Goal: Task Accomplishment & Management: Complete application form

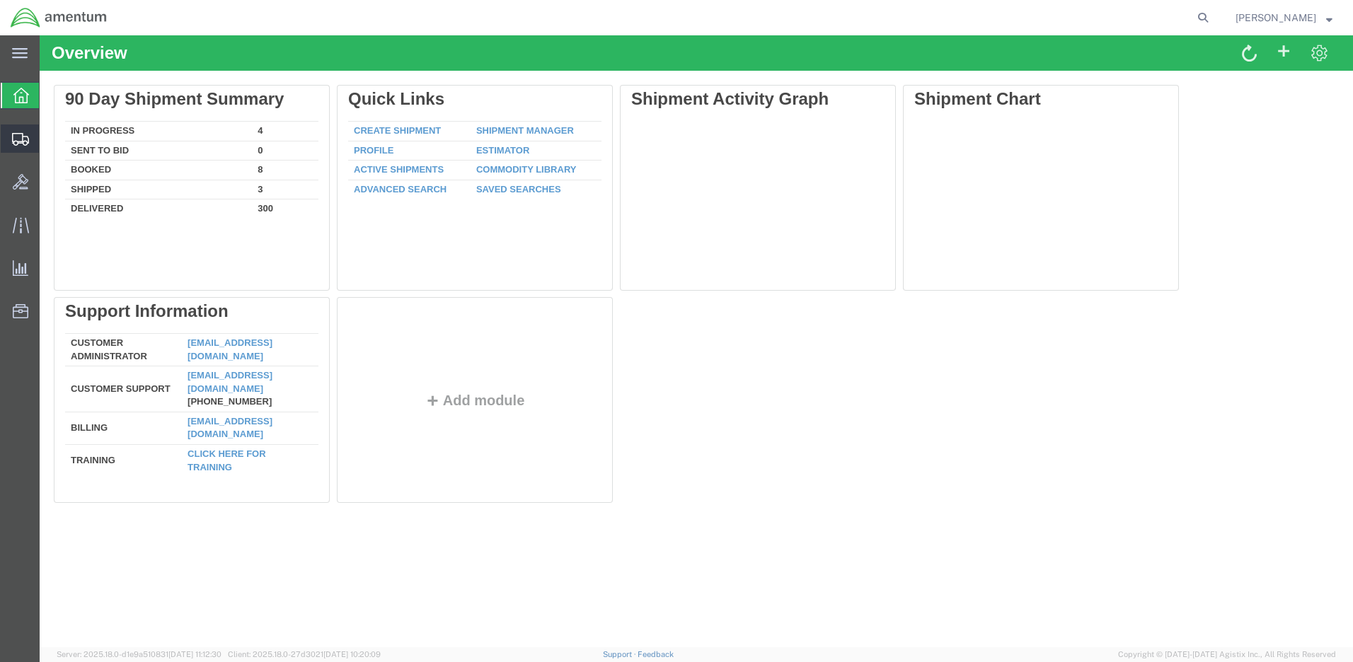
click at [0, 0] on span "Estimator" at bounding box center [0, 0] width 0 height 0
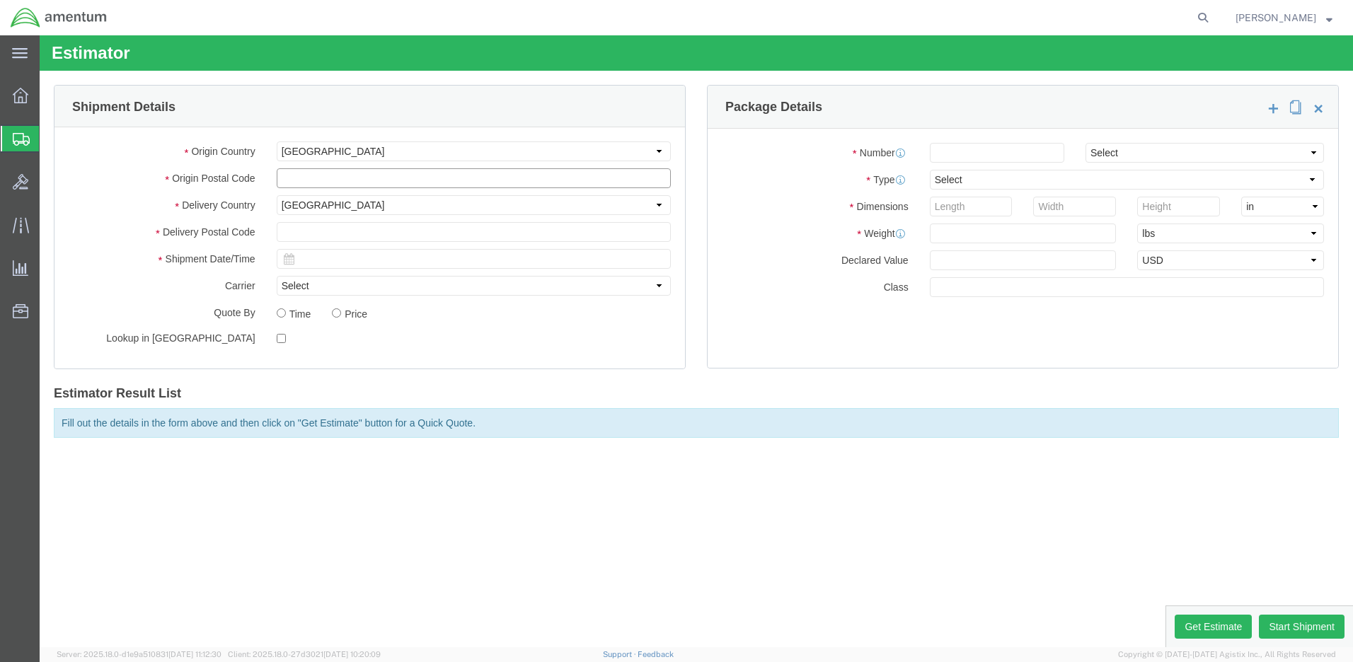
click at [304, 175] on input "text" at bounding box center [474, 178] width 394 height 20
drag, startPoint x: 327, startPoint y: 173, endPoint x: 272, endPoint y: 173, distance: 55.2
click at [272, 173] on div "76544" at bounding box center [473, 178] width 415 height 20
type input "96113"
click at [293, 229] on input "text" at bounding box center [474, 232] width 394 height 20
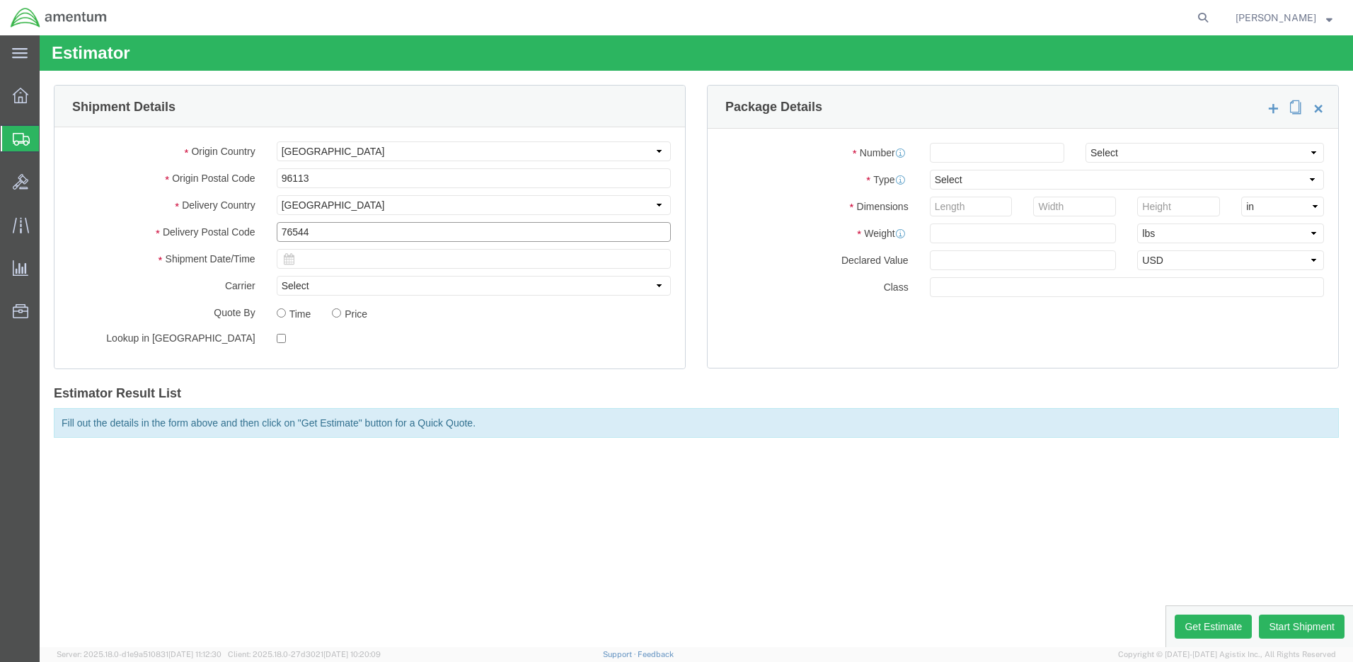
type input "76544"
click at [320, 262] on input "text" at bounding box center [474, 259] width 394 height 20
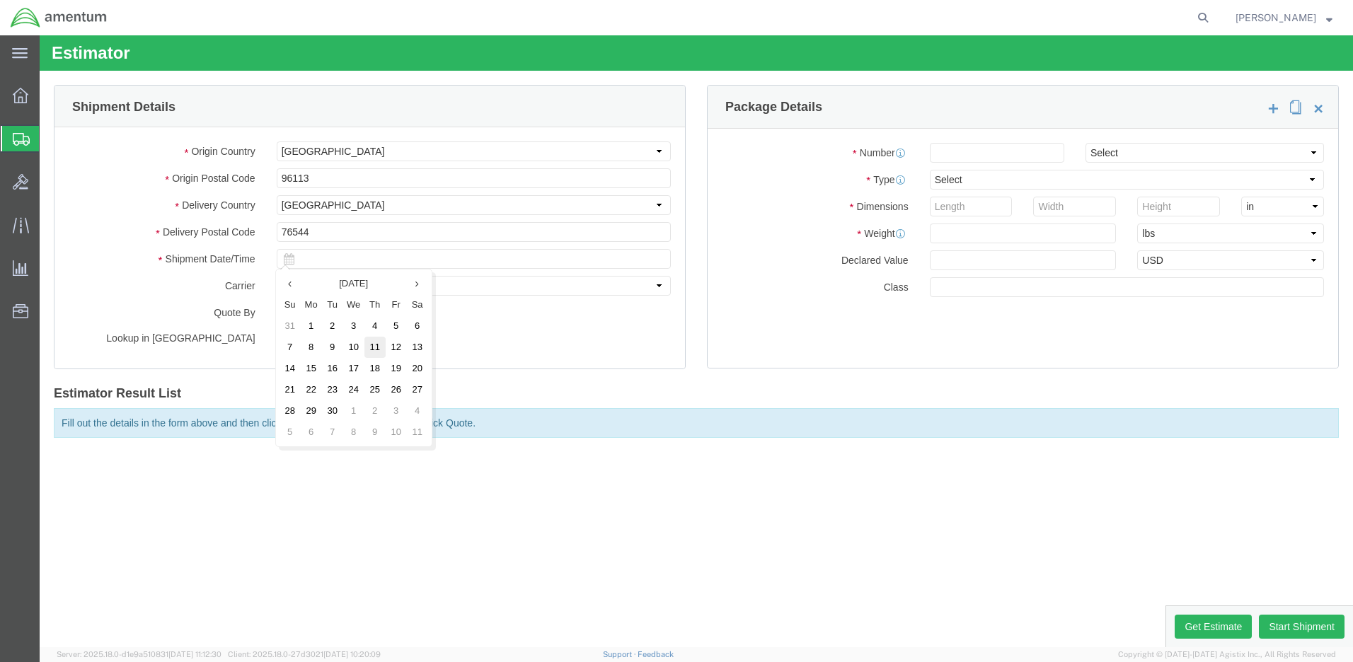
click at [375, 345] on td "11" at bounding box center [374, 347] width 21 height 21
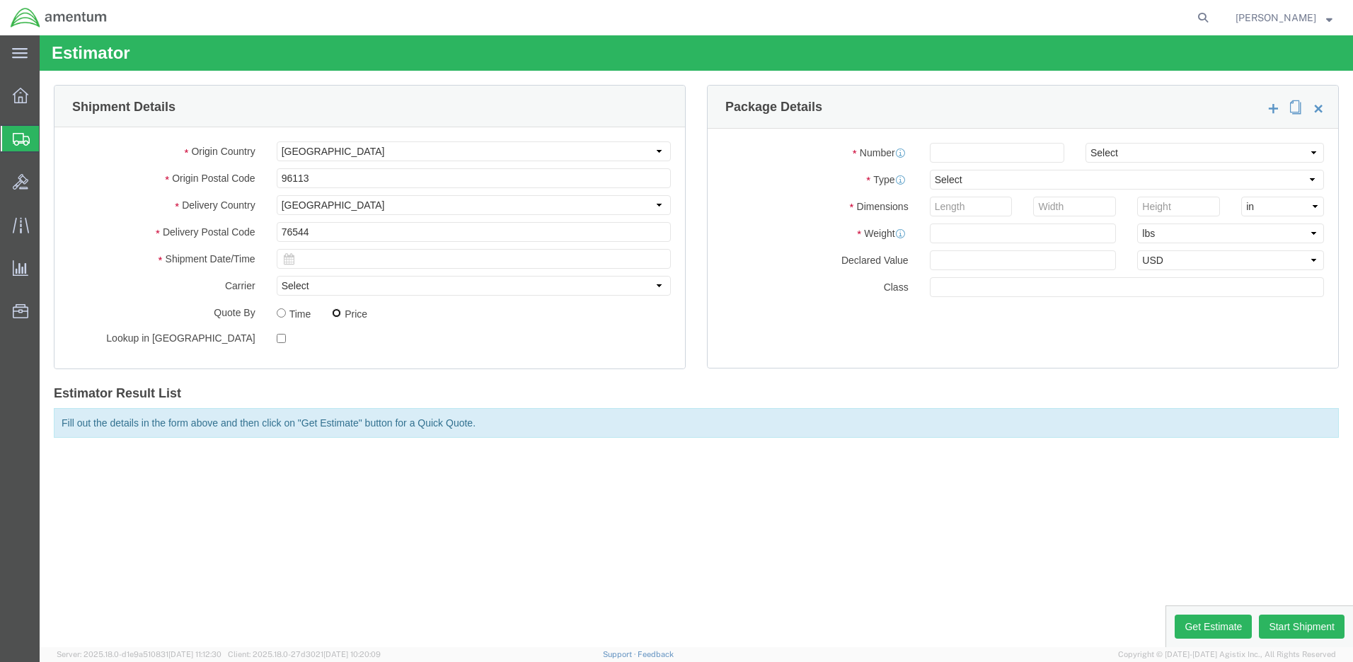
click at [337, 311] on input "Price" at bounding box center [336, 313] width 9 height 9
radio input "true"
click at [952, 154] on input "number" at bounding box center [997, 153] width 134 height 20
type input "1"
select select "LTL"
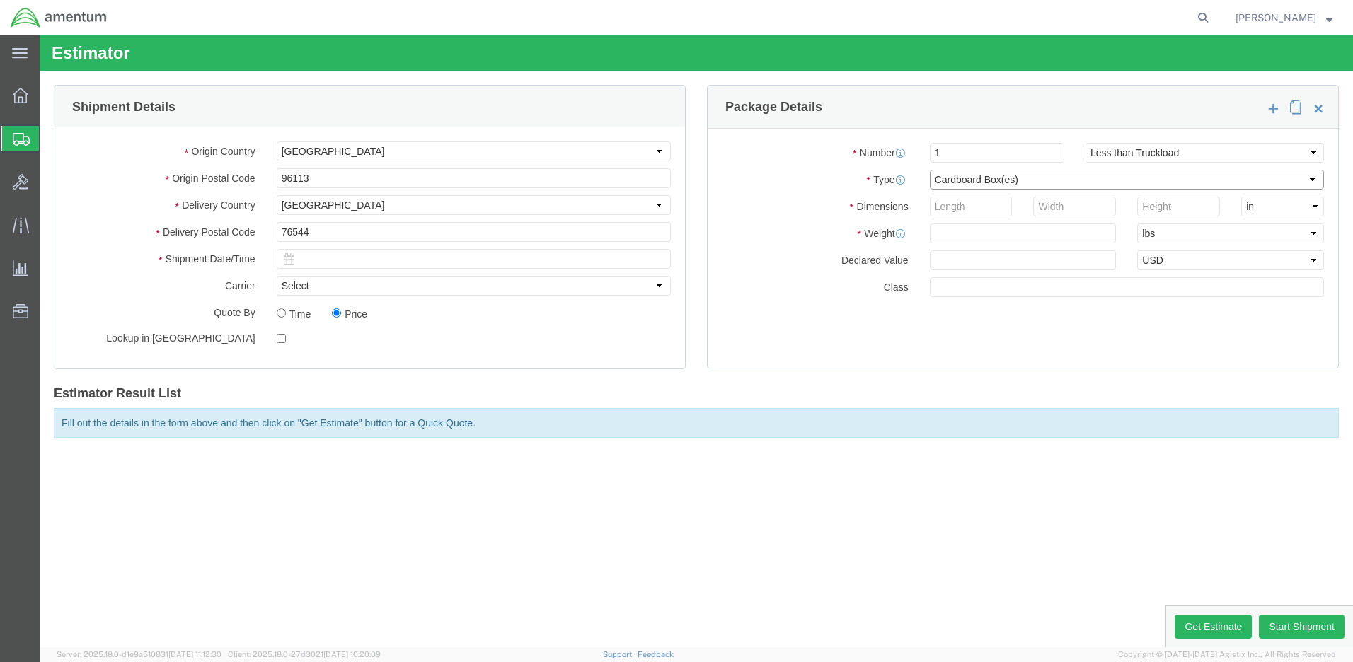
select select "PSNS"
click at [962, 205] on input "number" at bounding box center [971, 207] width 83 height 20
type input "40"
type input "45"
type input "34"
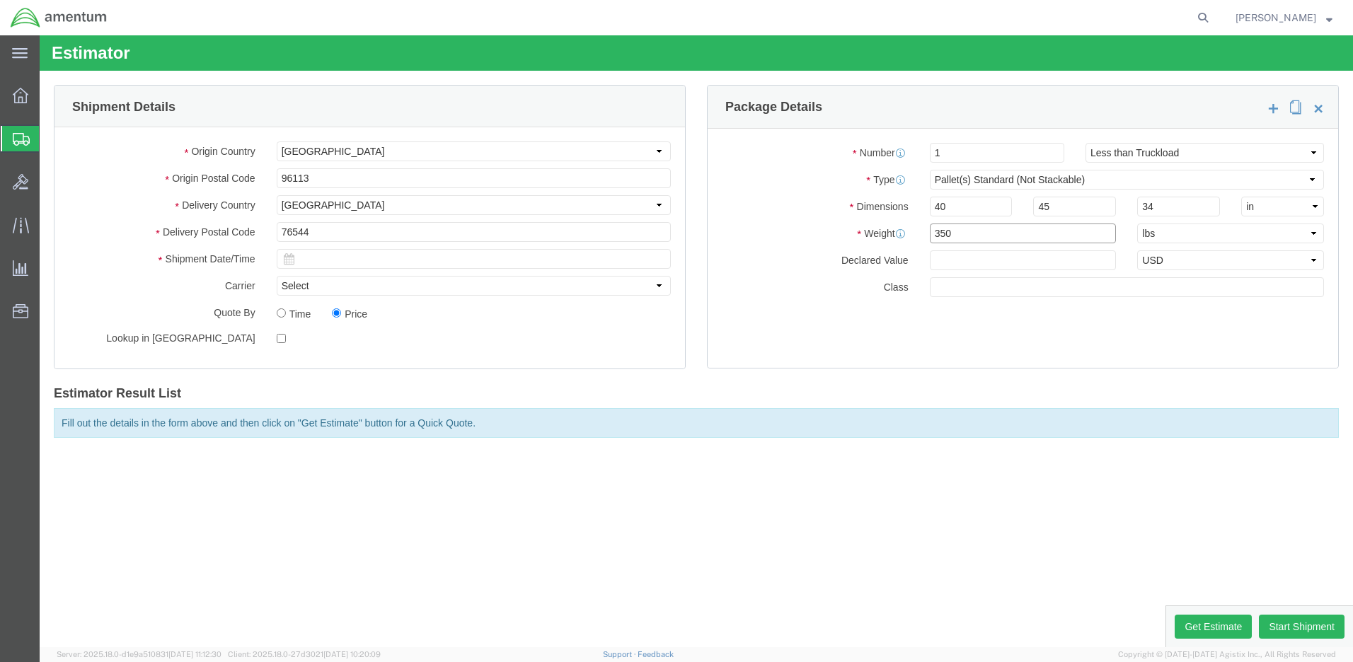
type input "350"
click at [945, 258] on input "number" at bounding box center [1023, 260] width 187 height 20
type input "500.00"
click at [948, 289] on input "text" at bounding box center [1127, 287] width 394 height 20
type input "50"
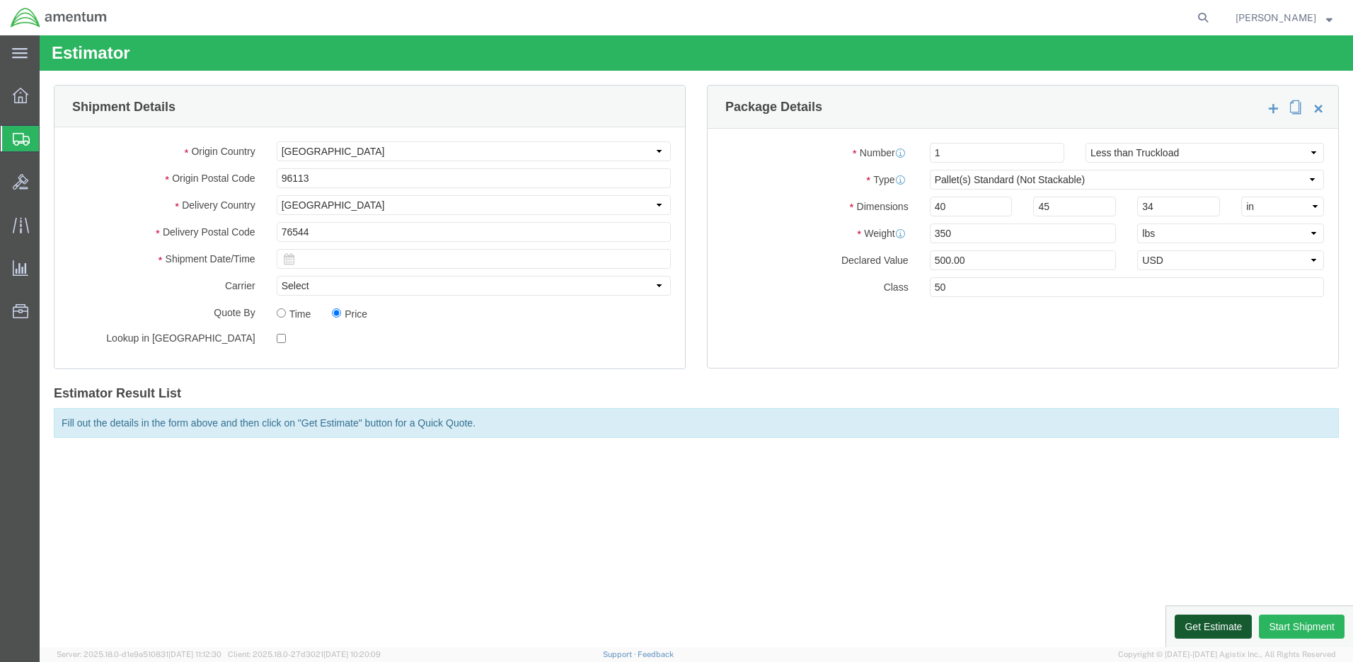
click at [1199, 625] on button "Get Estimate" at bounding box center [1213, 627] width 77 height 24
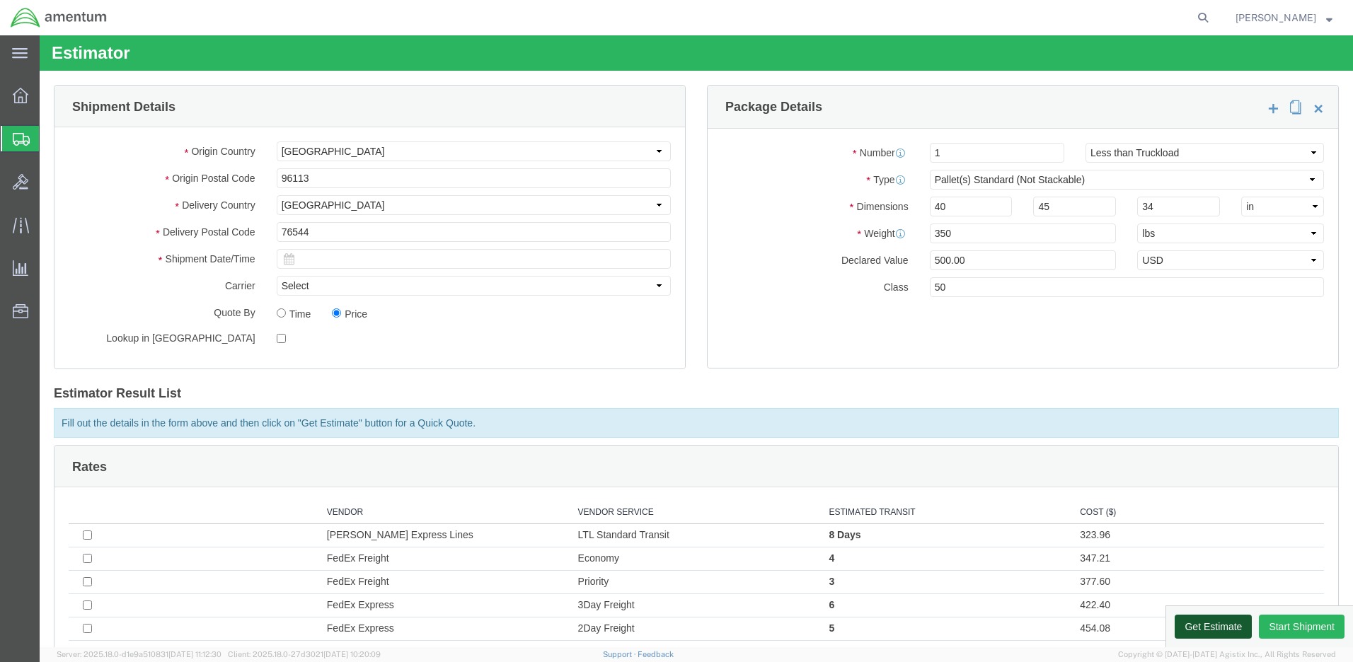
scroll to position [102, 0]
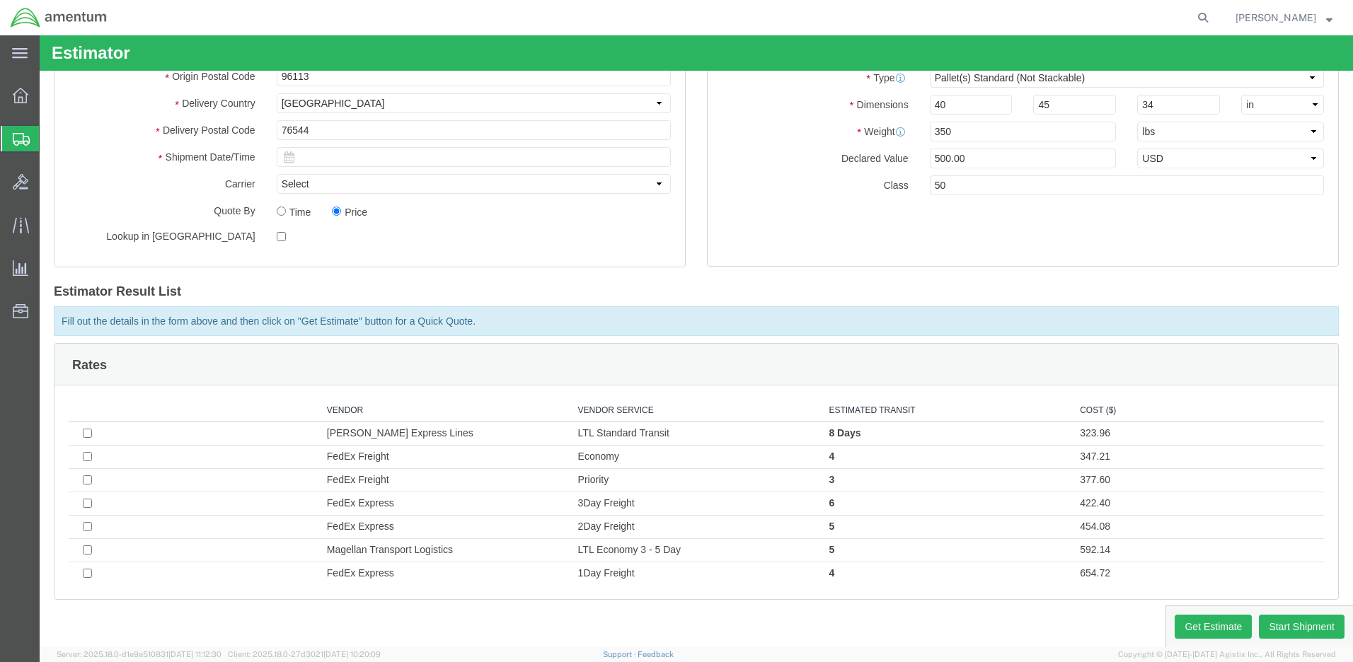
click at [0, 0] on span "Create Shipment" at bounding box center [0, 0] width 0 height 0
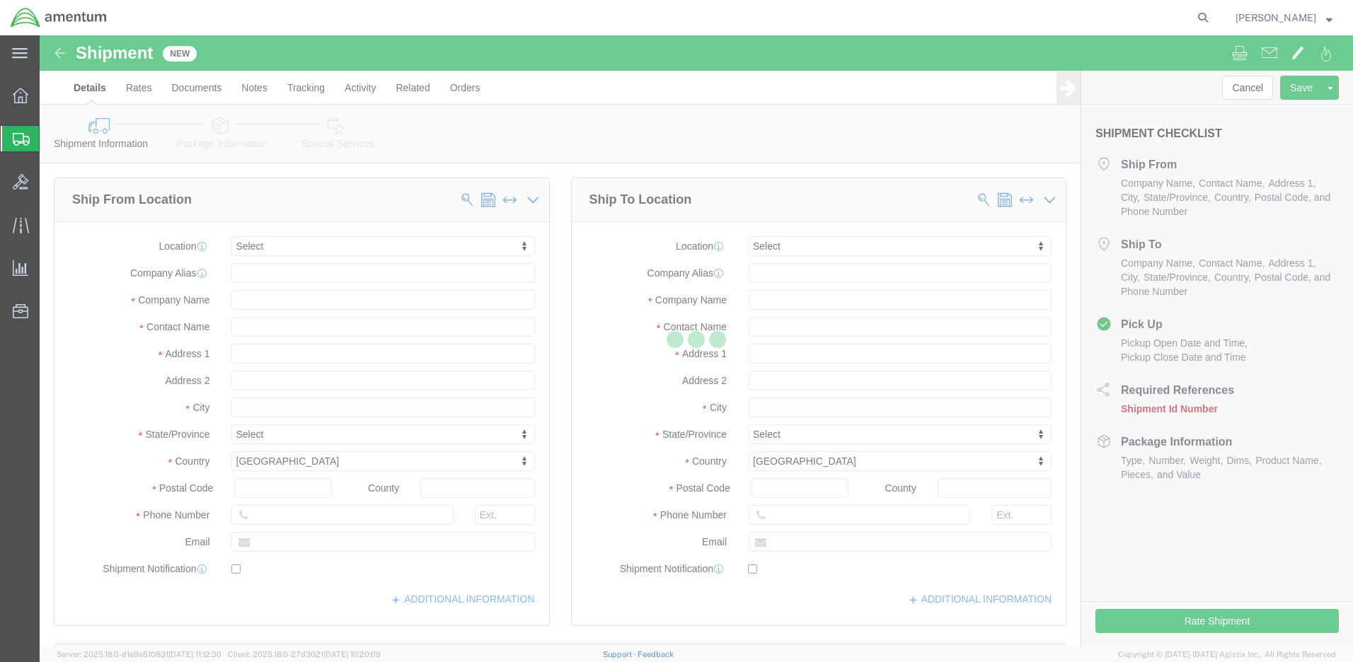
select select
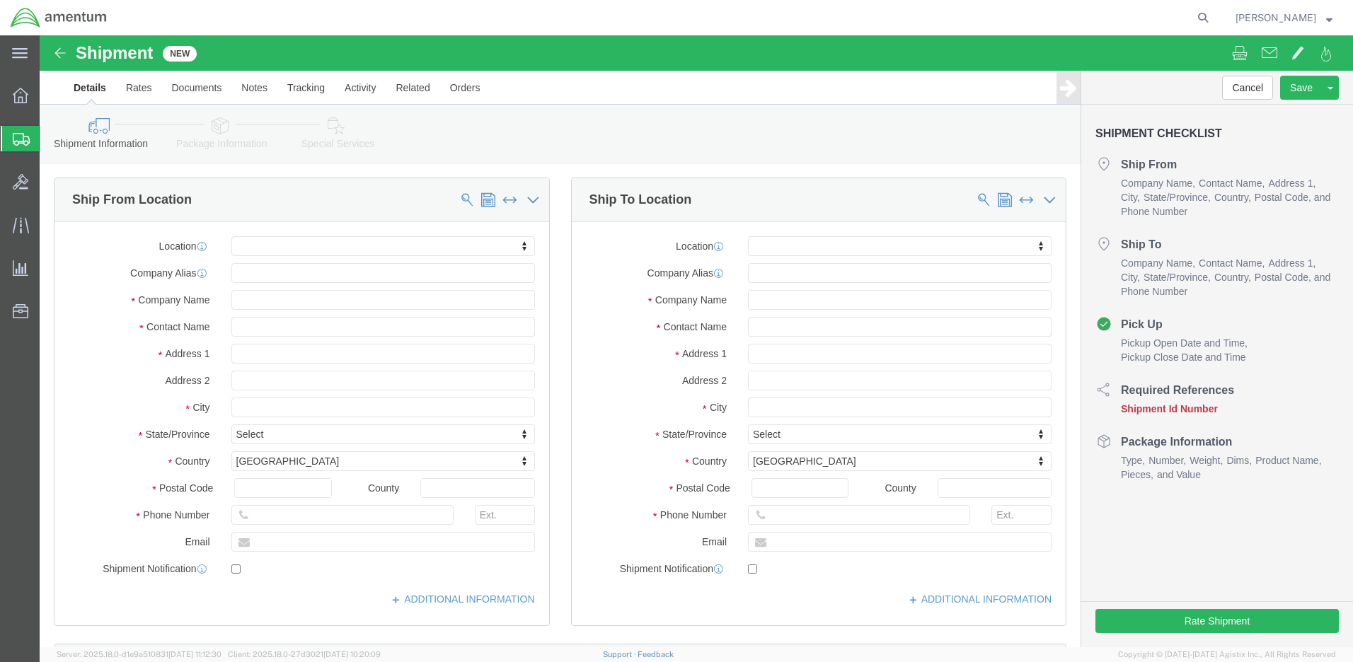
click input "text"
type input "4999.R.2521.BG.BD.0O.KREA.00"
click input "text"
type input "SIERRA ARMY DEPOT"
click input "text"
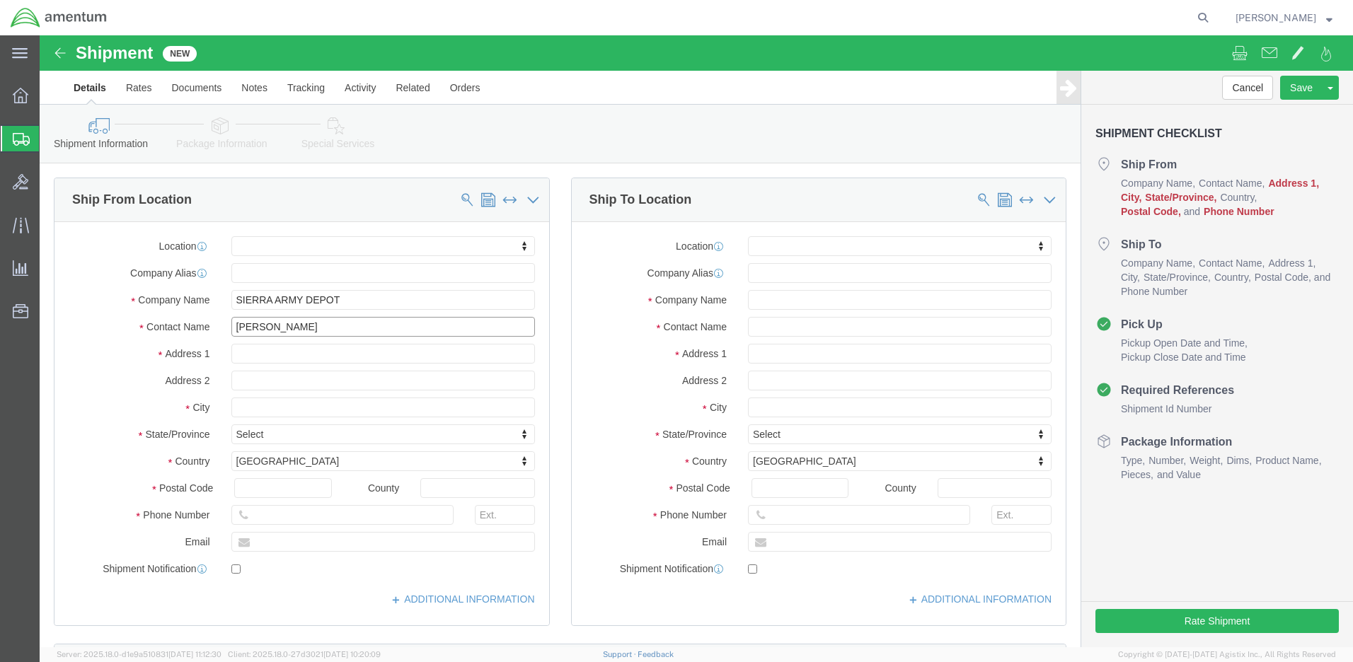
type input "[PERSON_NAME]"
click input "text"
type input "[STREET_ADDRESS] – PSW-S"
click input "text"
type input "[PERSON_NAME]"
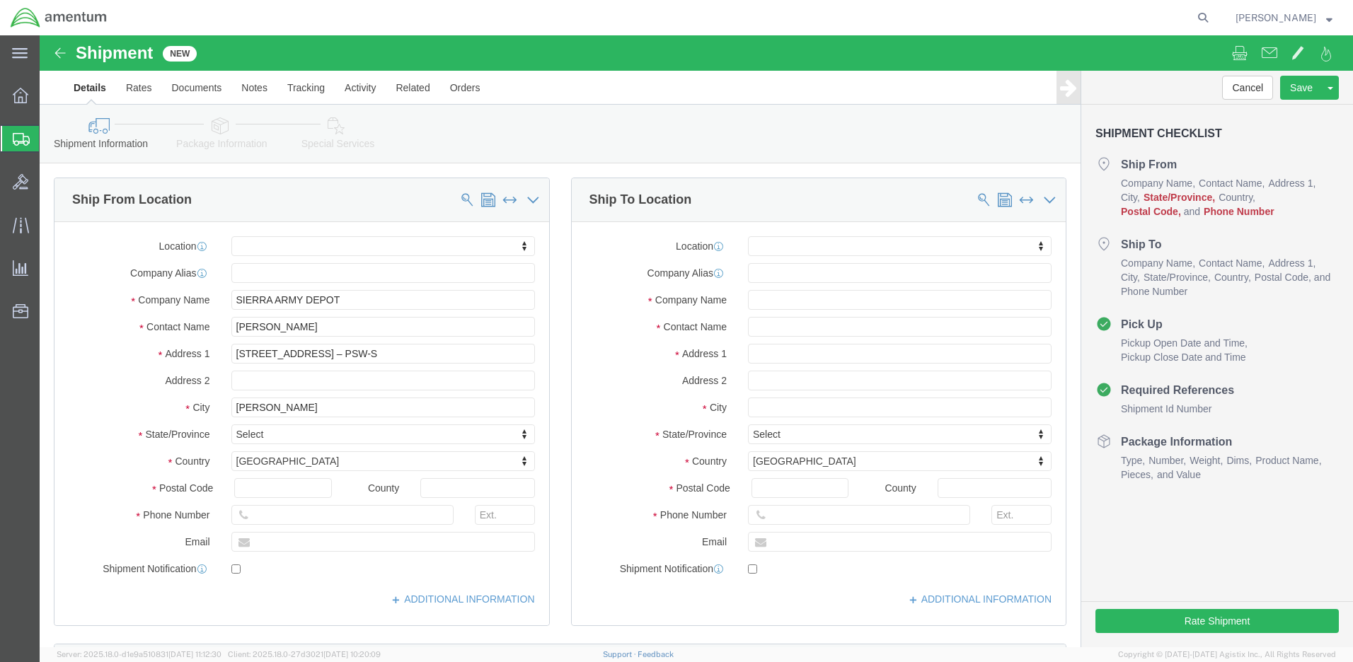
click label "City"
click body "Shipment New Details Rates Documents Notes Tracking Activity Related Orders Can…"
click input "text"
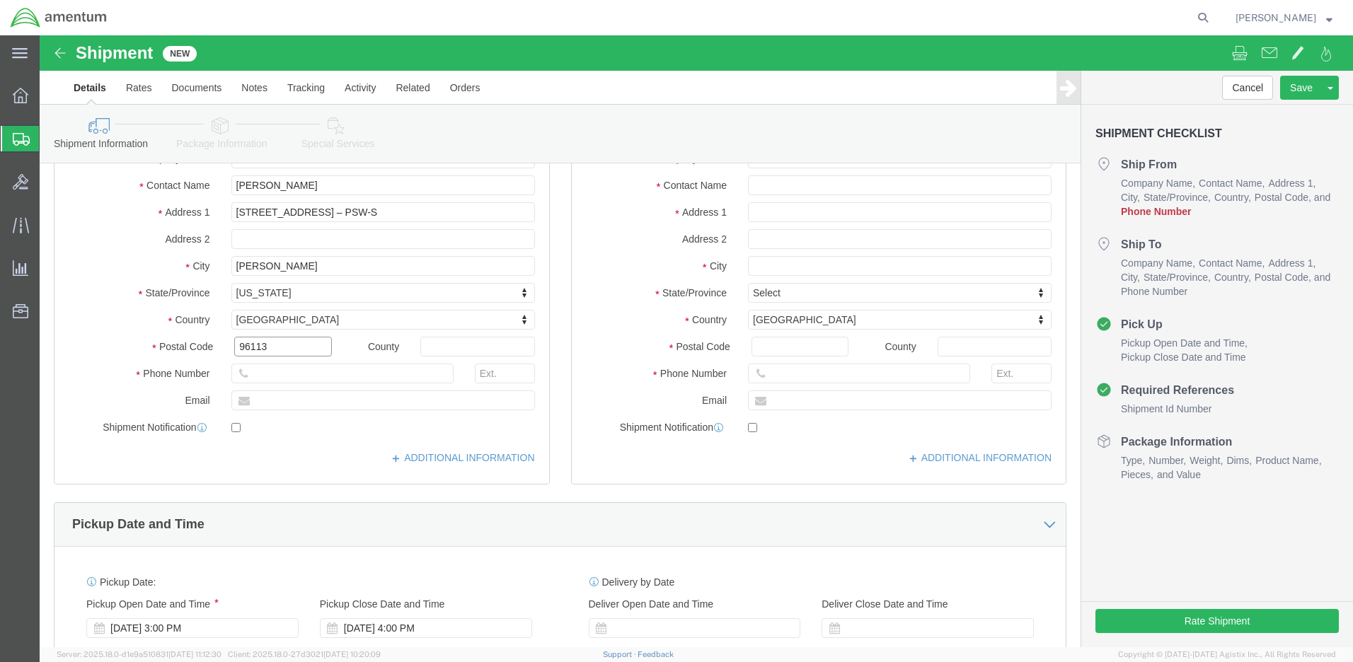
type input "96113"
click input "text"
type input "[PHONE_NUMBER]"
click input "text"
type input "[PERSON_NAME][EMAIL_ADDRESS][DOMAIN_NAME]"
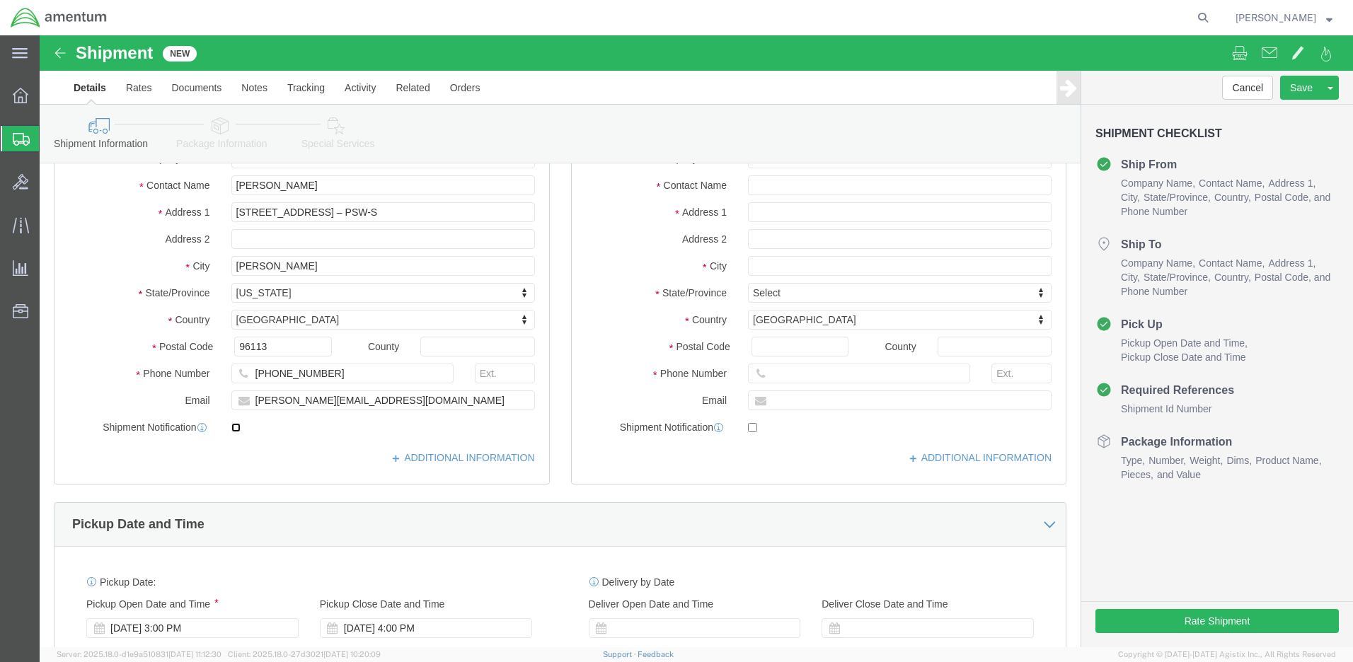
click input "checkbox"
checkbox input "true"
click input "text"
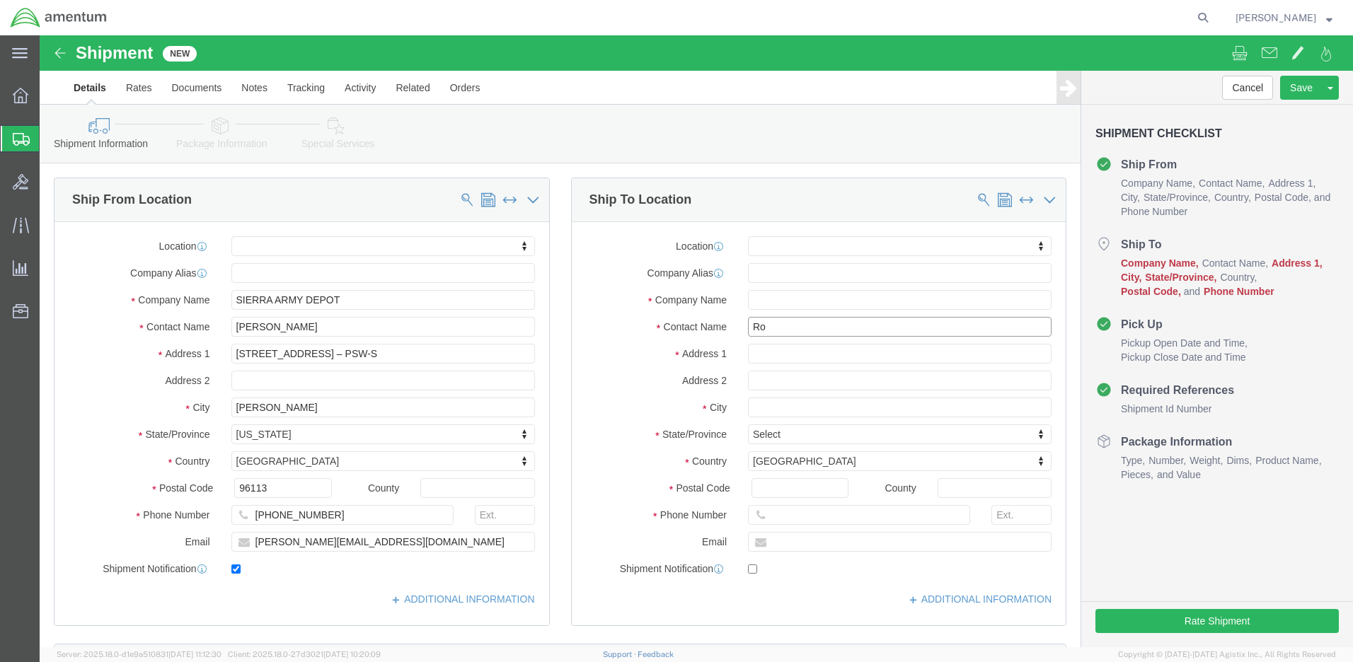
type input "[PERSON_NAME]"
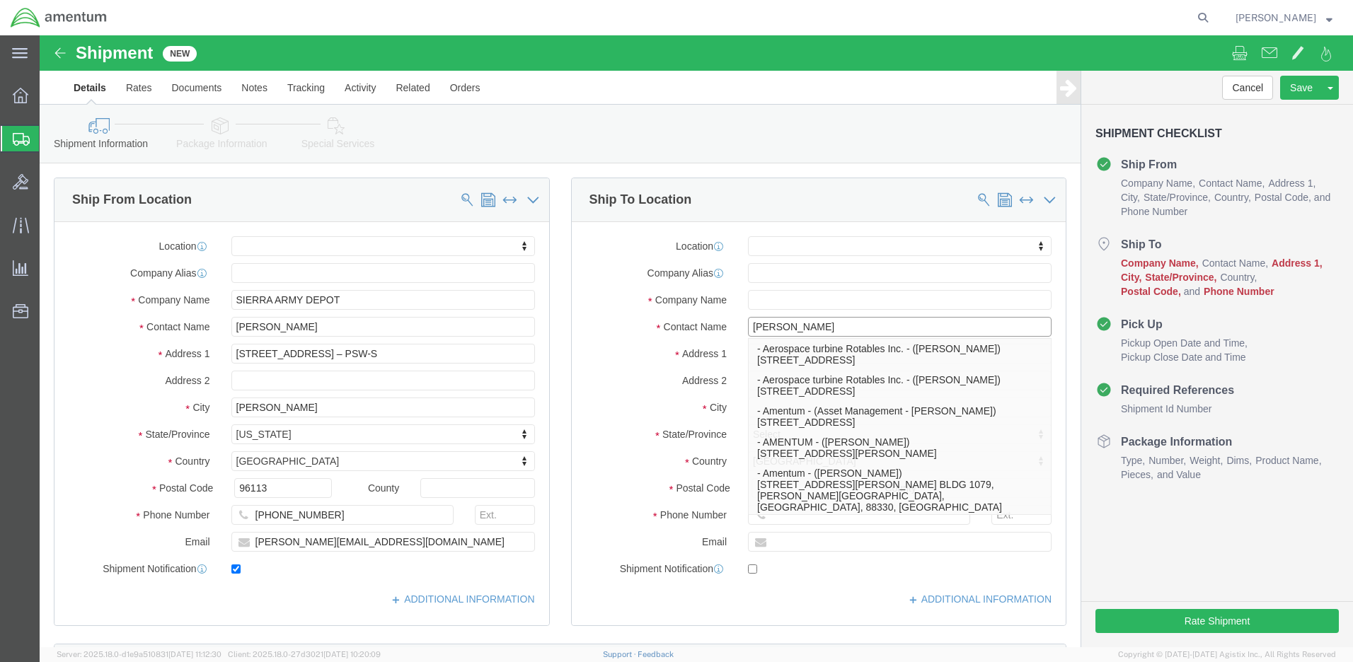
scroll to position [425, 0]
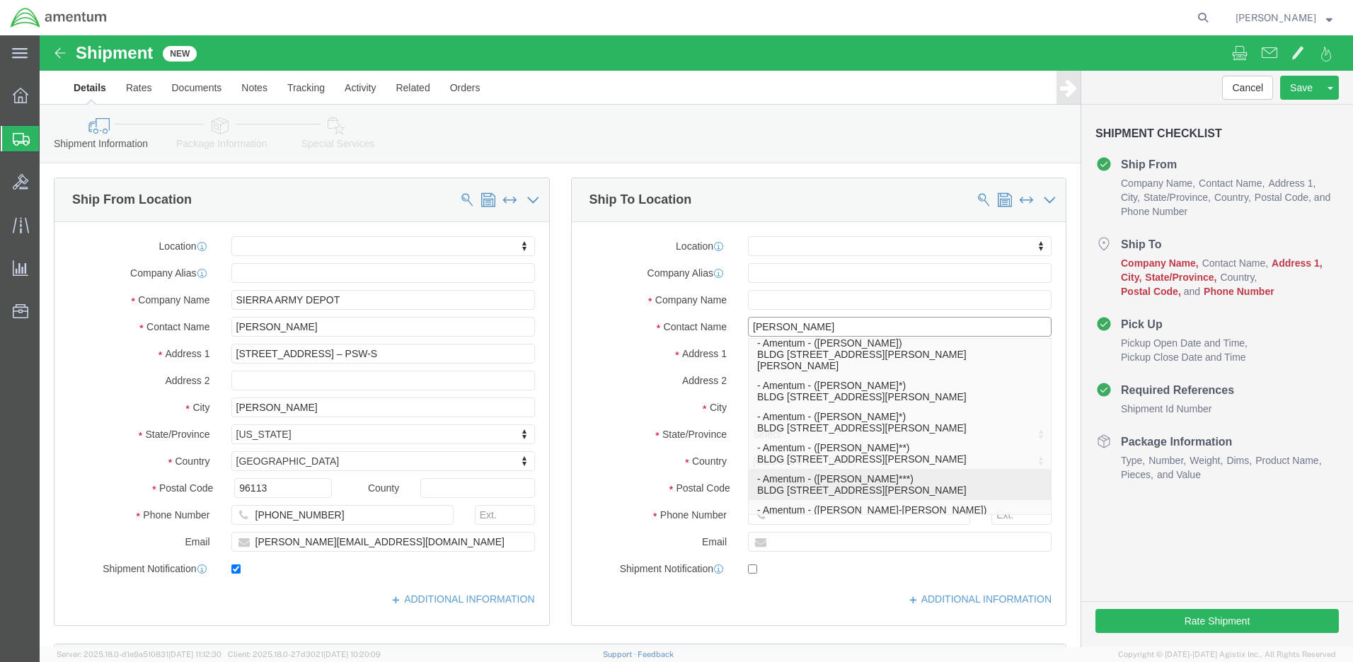
click p "- Amentum - ([PERSON_NAME]***) BLDG [STREET_ADDRESS][PERSON_NAME] Defrenn Army …"
select select "[GEOGRAPHIC_DATA]"
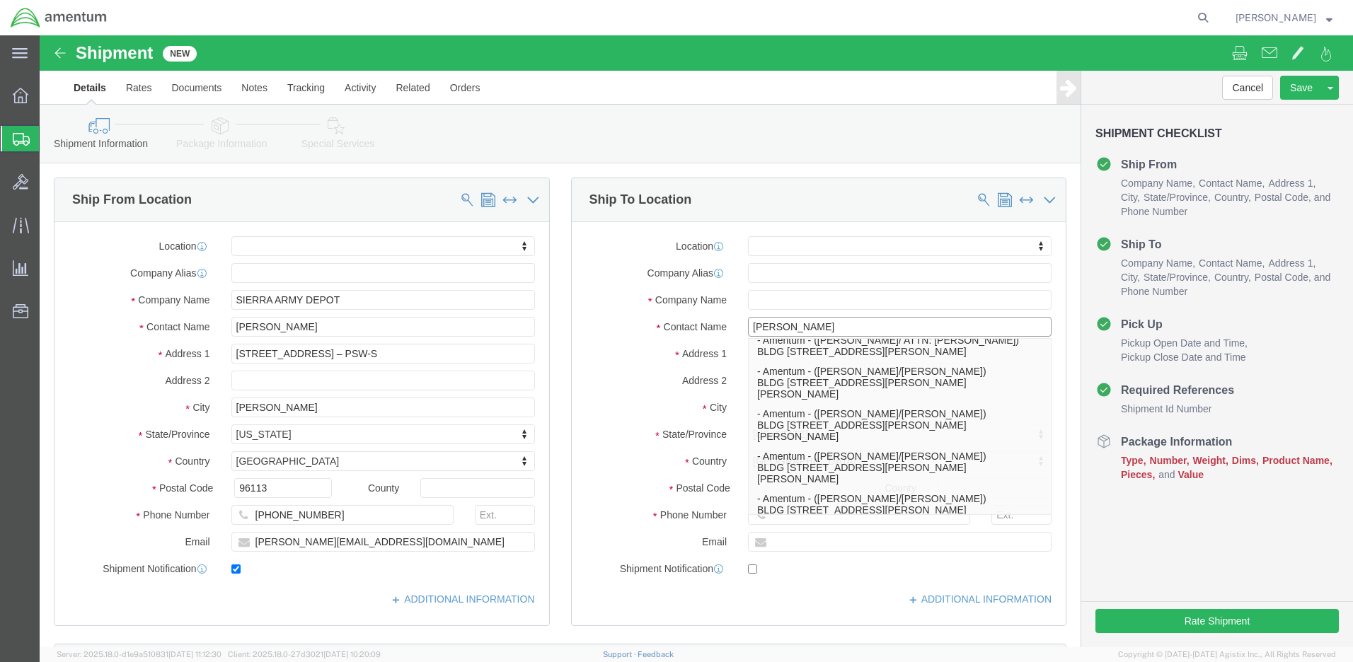
type input "[PERSON_NAME]"
click div "Location My Profile Location [PHONE_NUMBER] [PHONE_NUMBER] [PHONE_NUMBER] [PHON…"
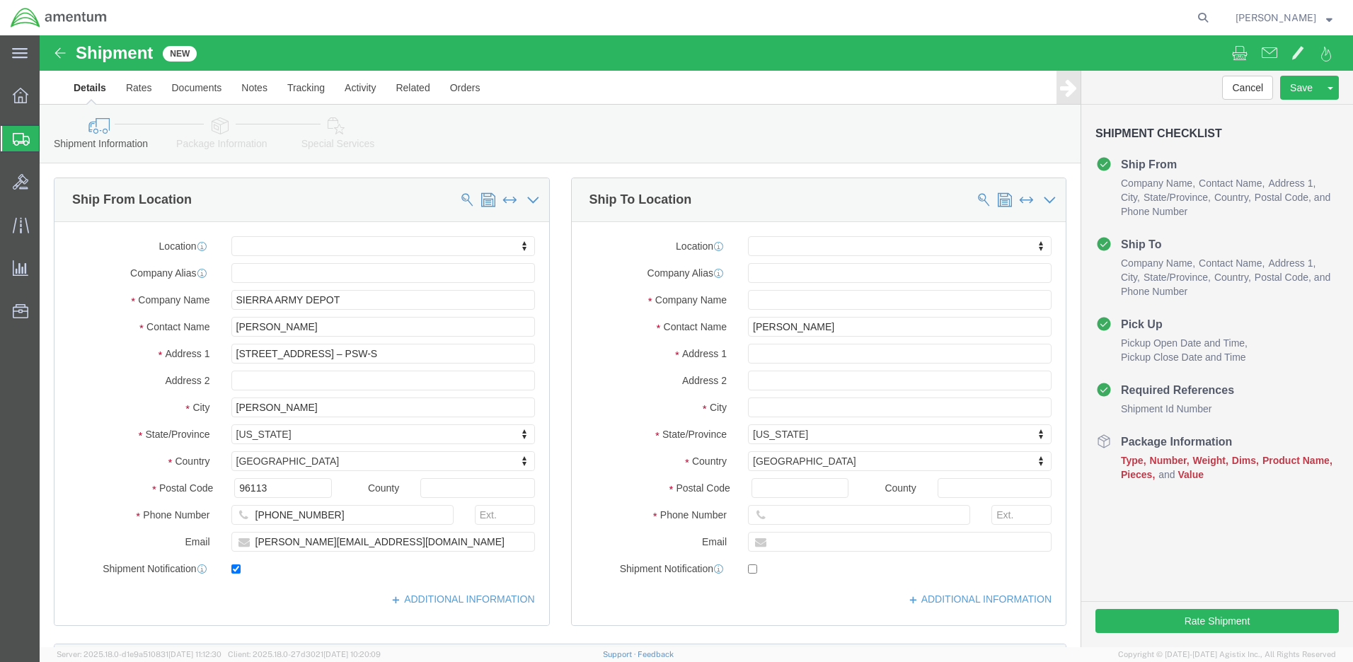
click button "Continue"
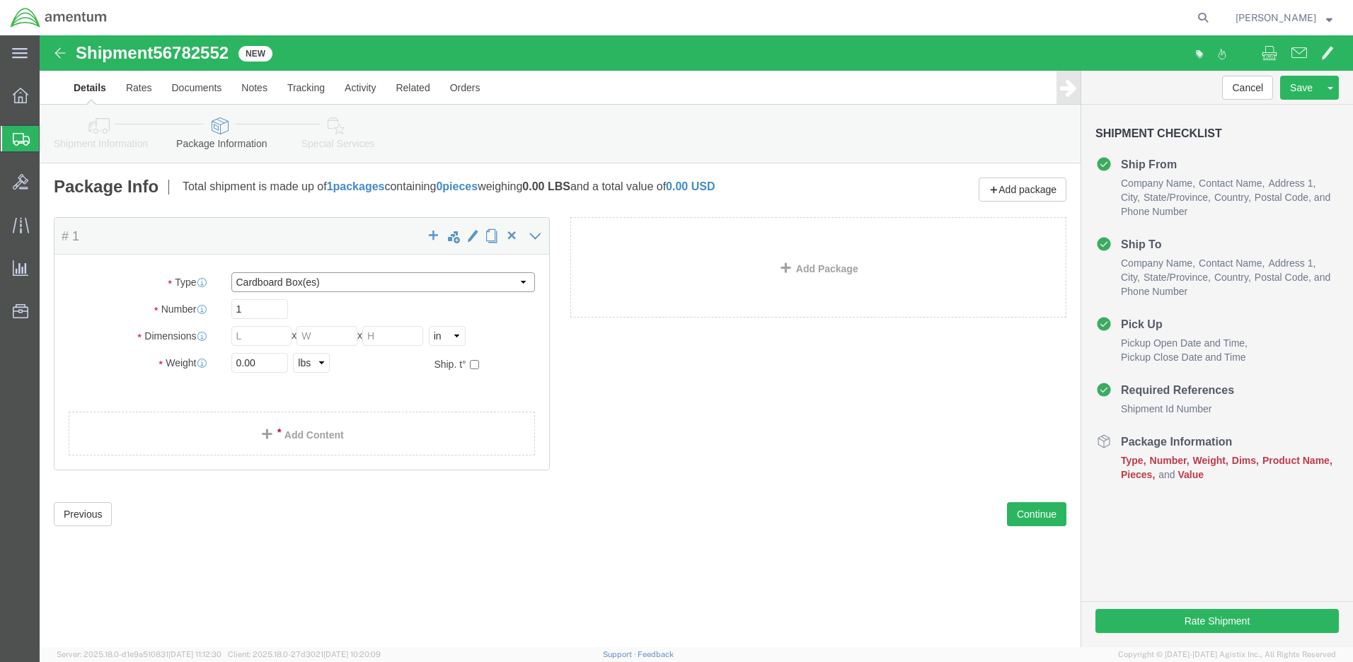
select select "PSNS"
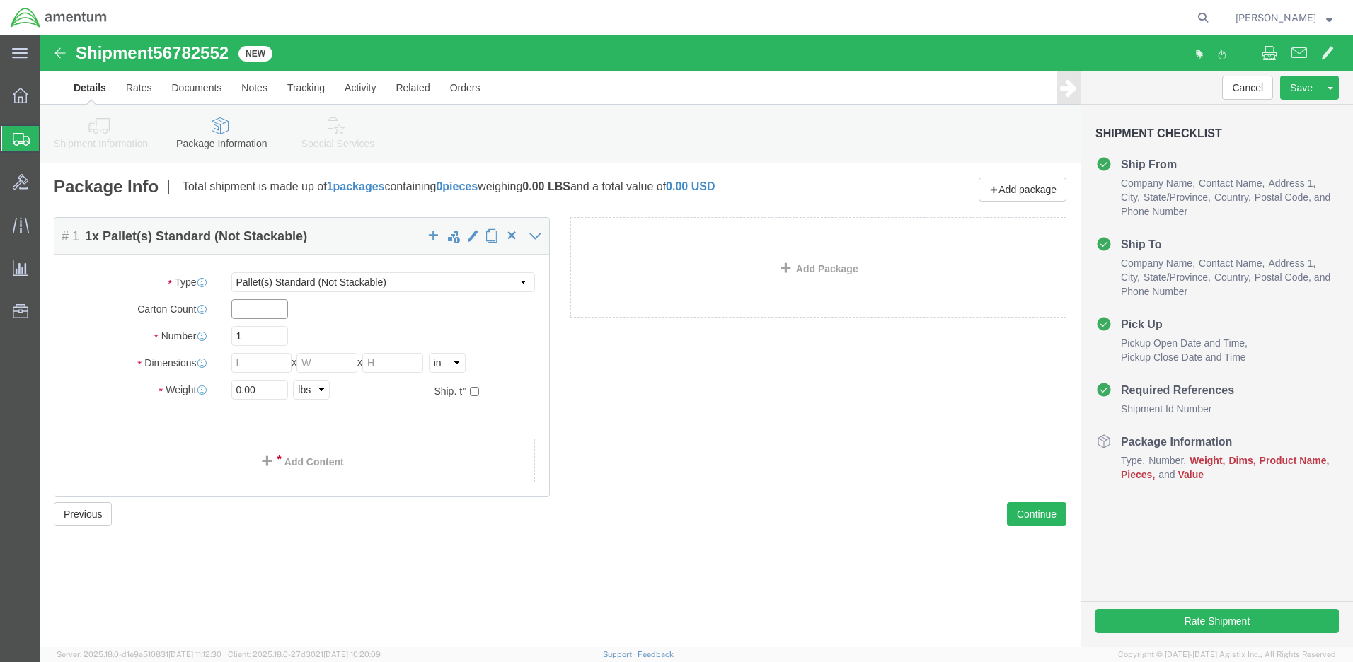
click input "text"
type input "3"
click input "text"
type input "40"
type input "48"
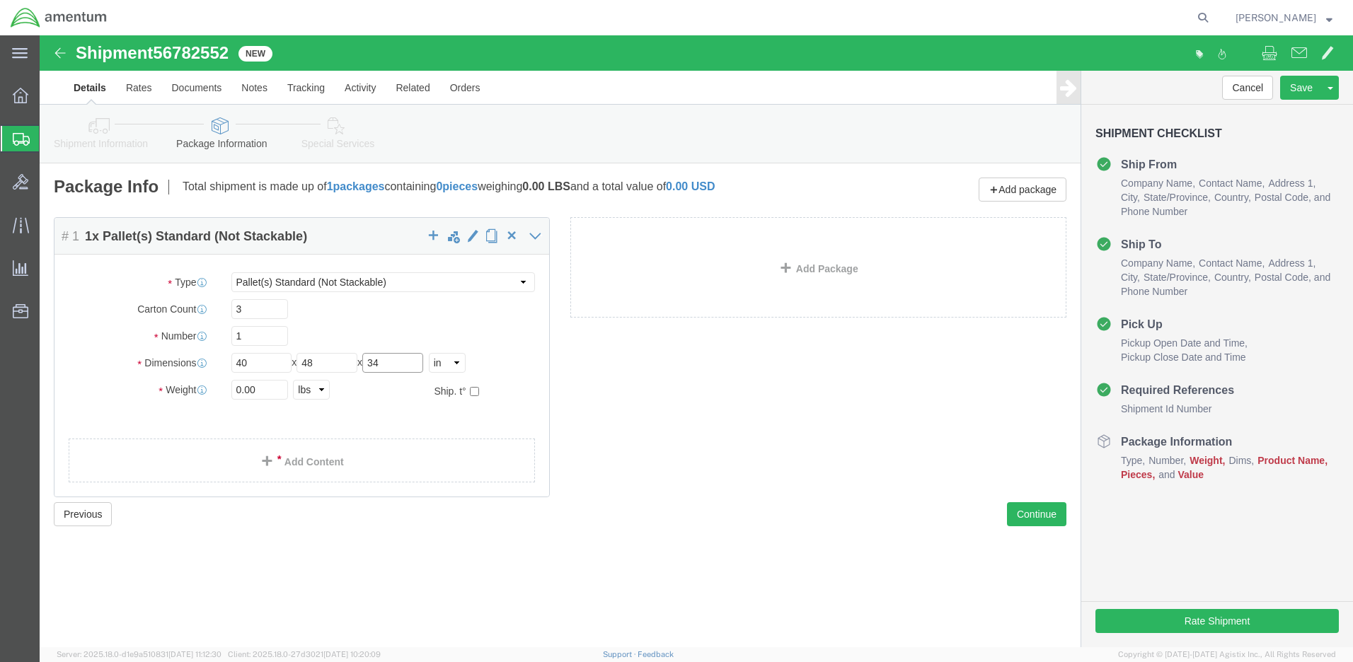
type input "34"
drag, startPoint x: 235, startPoint y: 355, endPoint x: 197, endPoint y: 354, distance: 38.2
click input "0.00"
type input "350.00"
click link "Add Content"
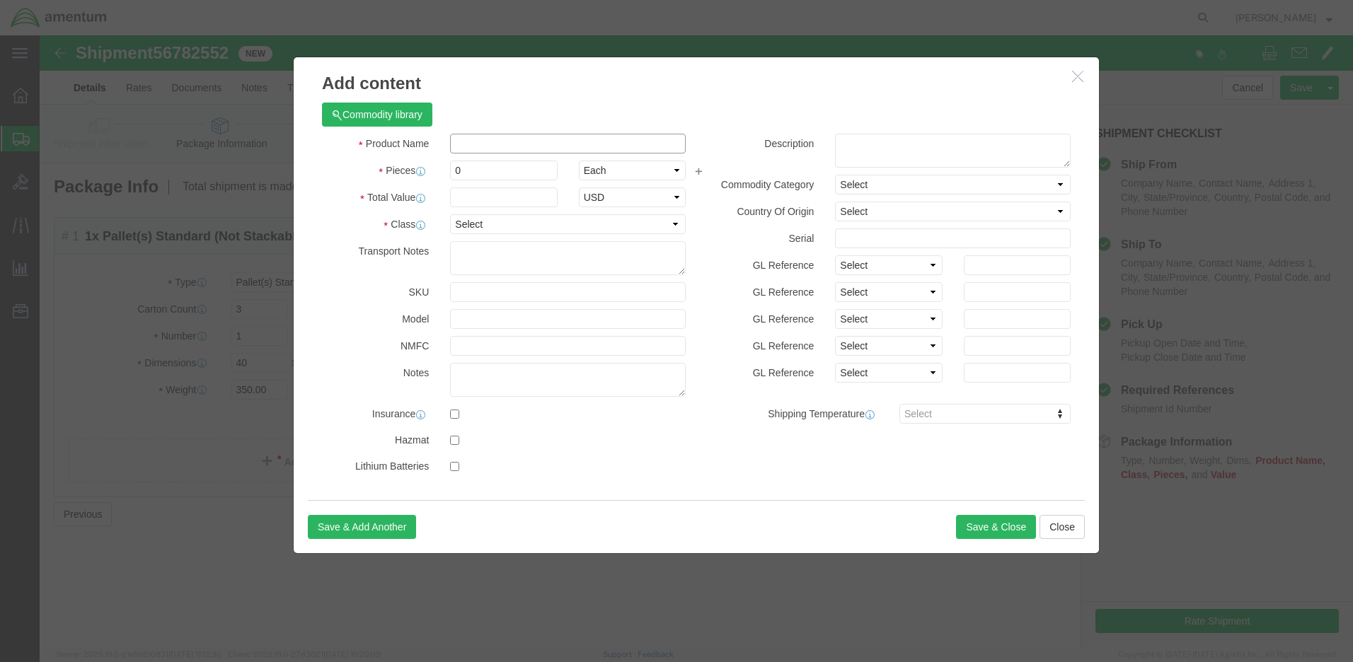
click input "text"
type input "MWO KIts"
drag, startPoint x: 425, startPoint y: 137, endPoint x: 400, endPoint y: 134, distance: 25.6
click div "0"
type input "1"
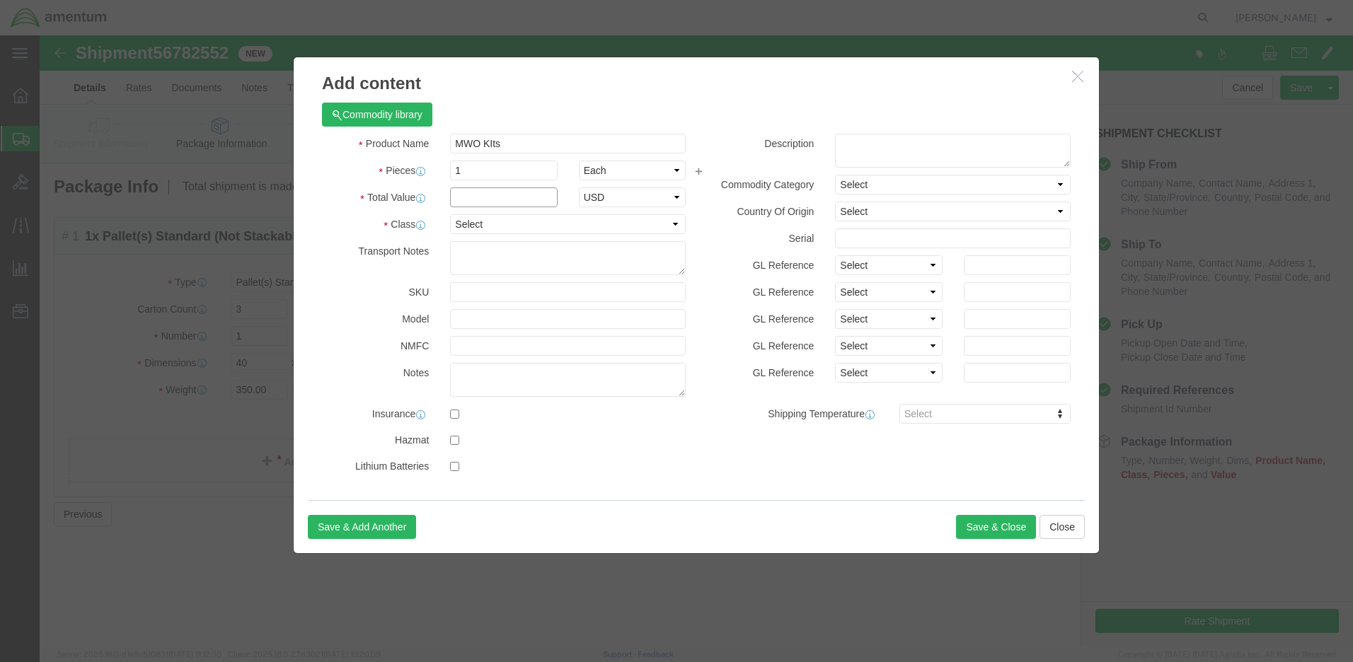
click input "text"
type input "500.00"
select select "50"
click textarea
click textarea "[PHONE_NUMBER]"
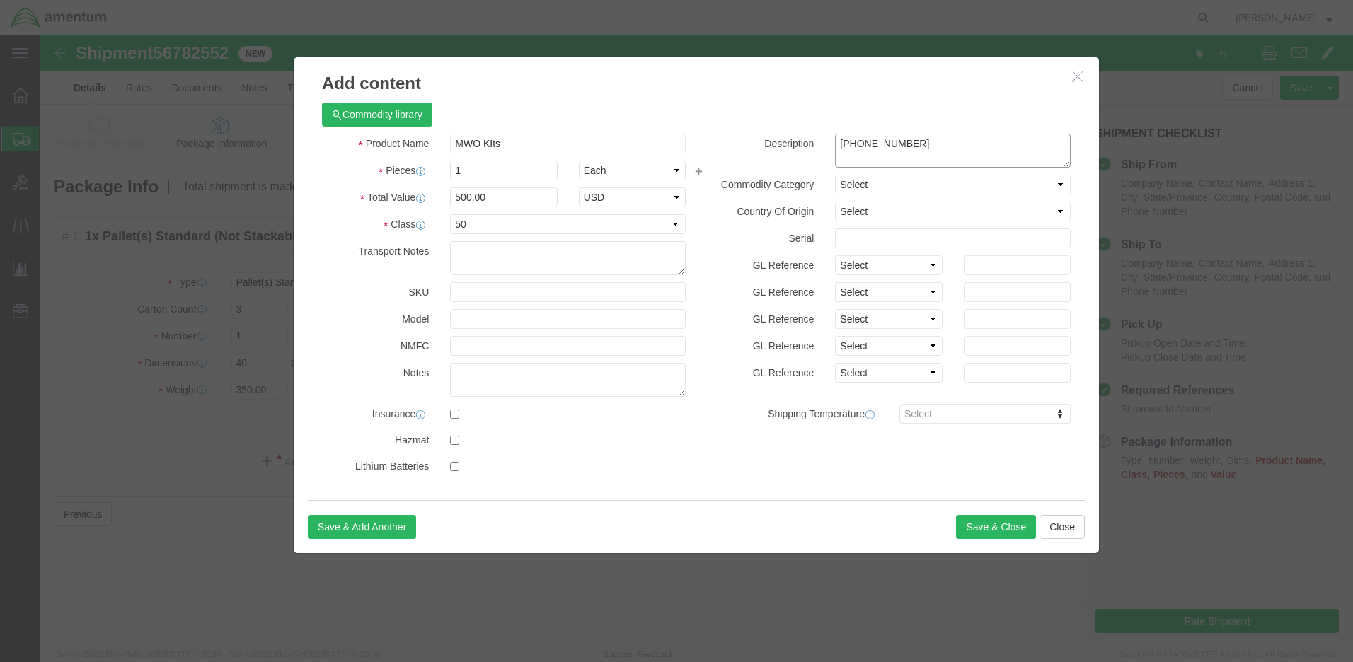
paste textarea "IVCS Kits"
type textarea "[PHONE_NUMBER] IVCS Kits"
select select "US"
click button "Save & Close"
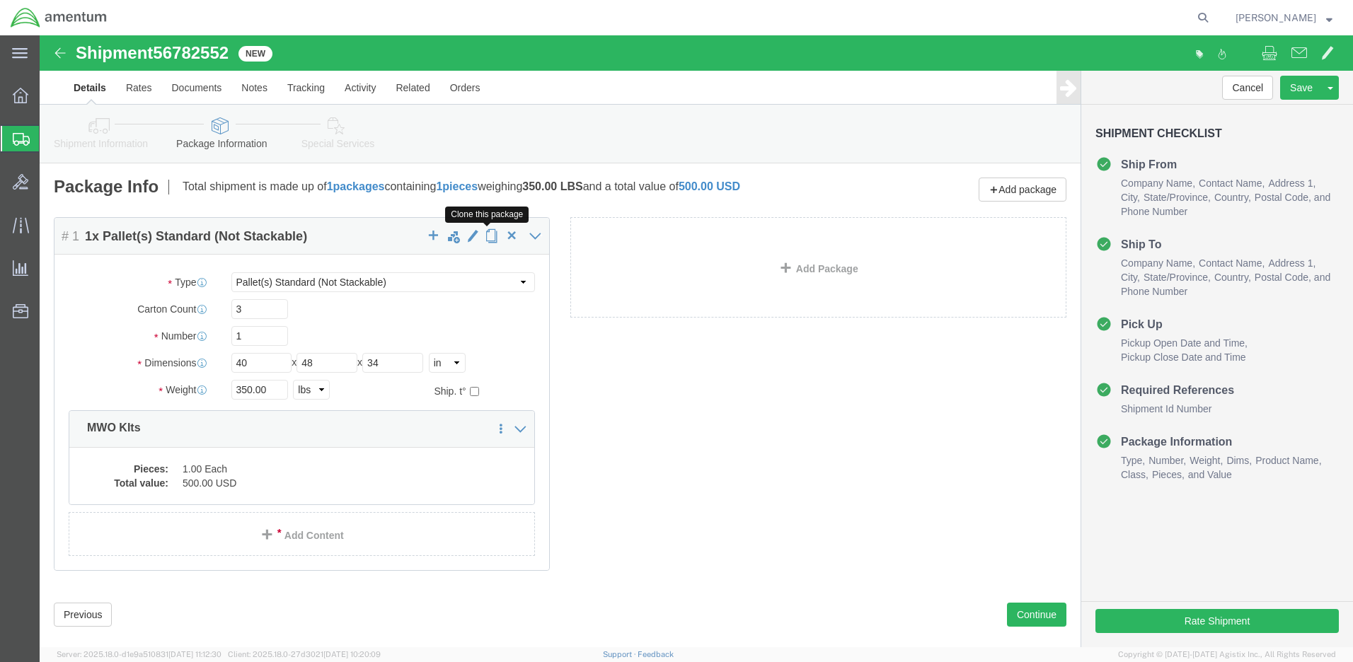
click span "button"
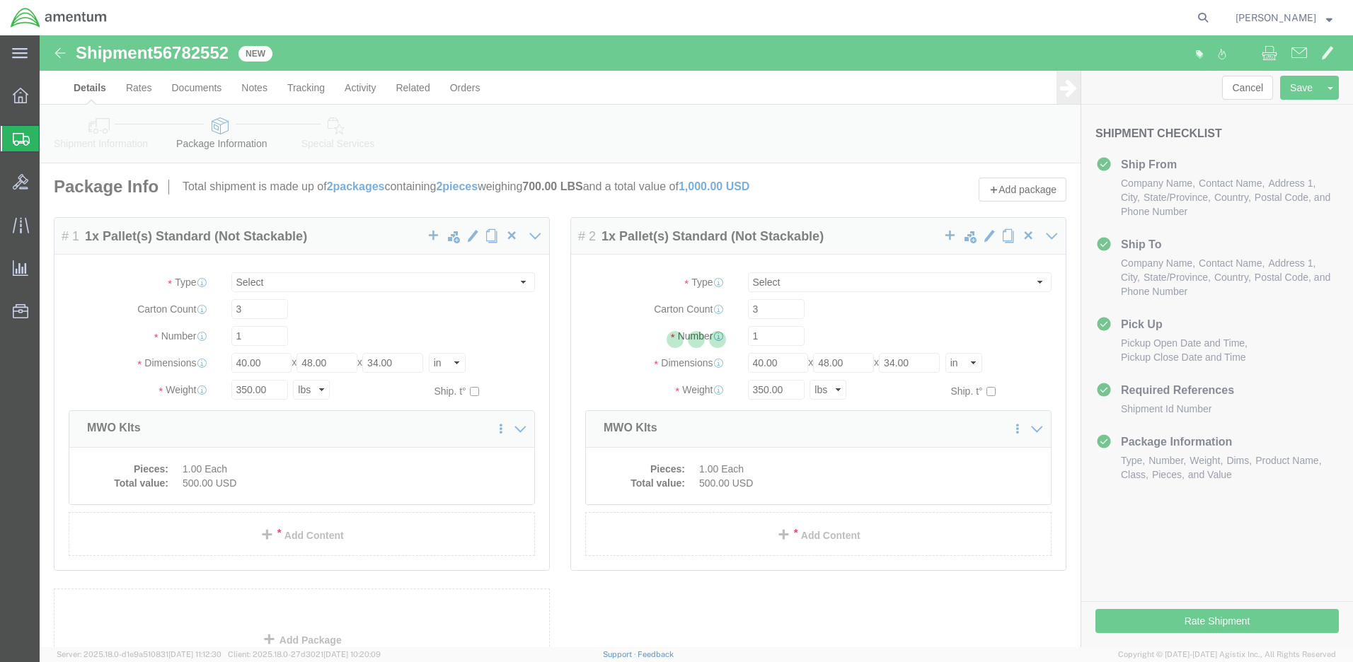
select select "PSNS"
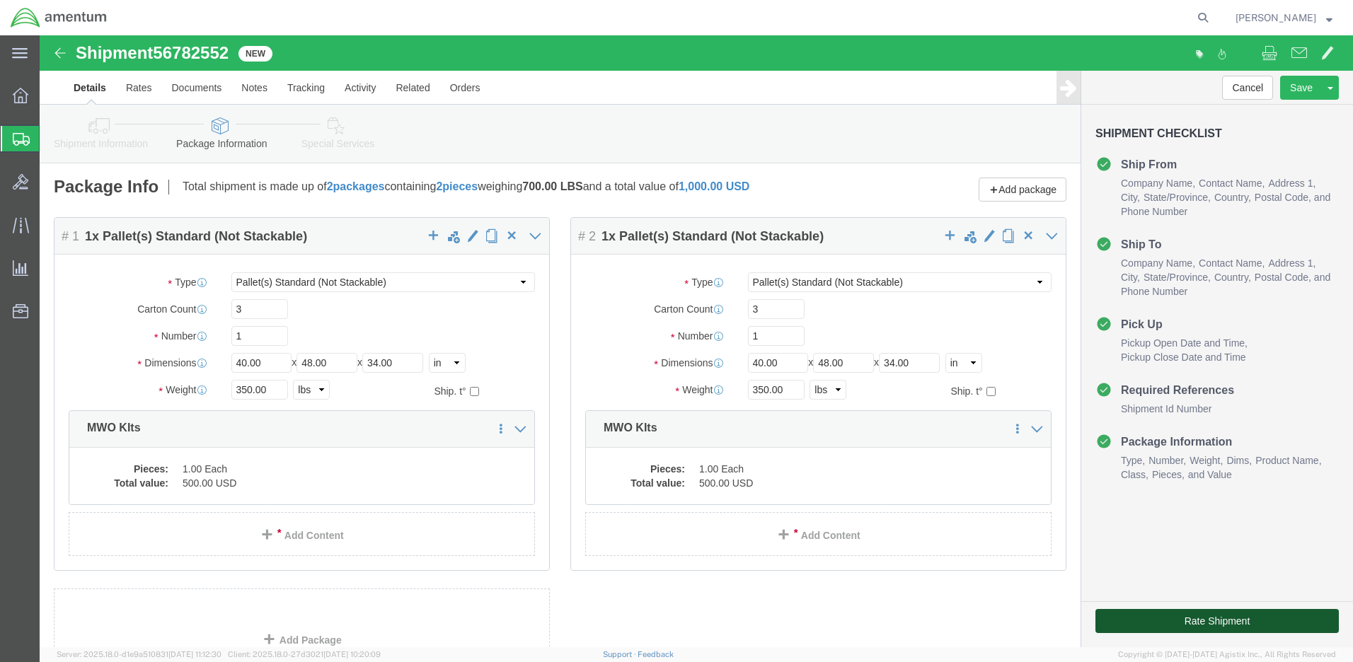
click button "Rate Shipment"
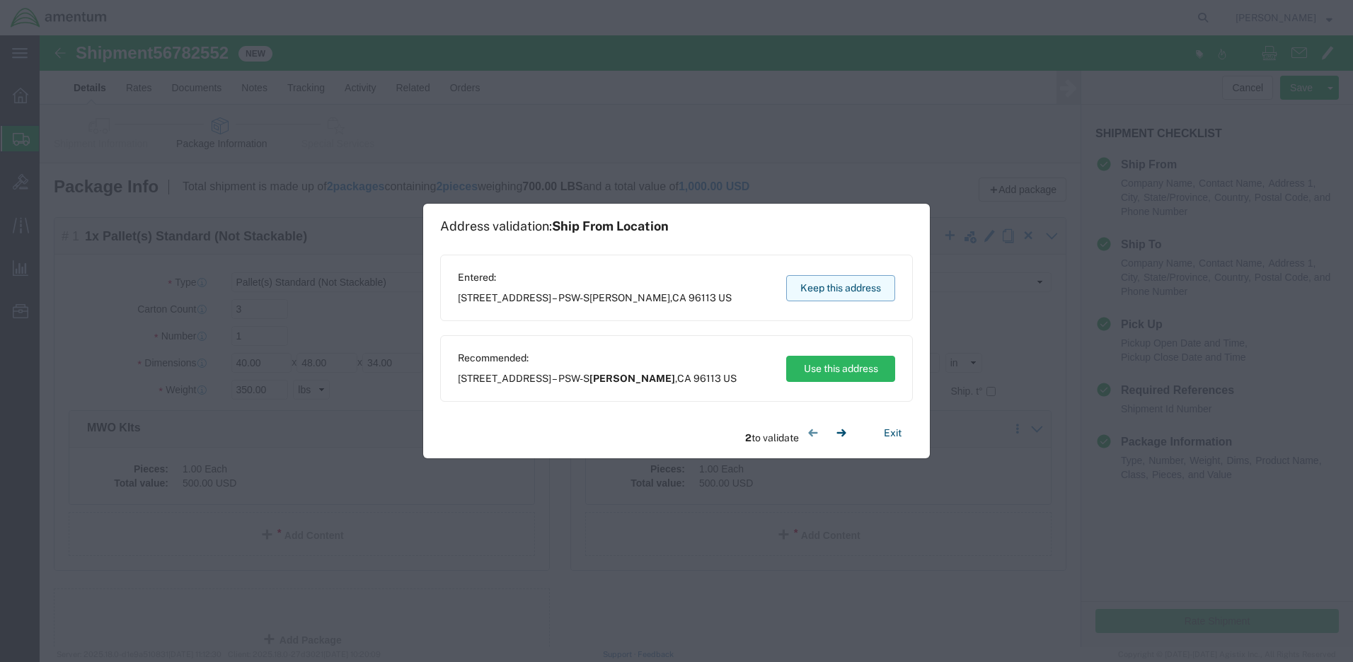
click at [827, 286] on button "Keep this address" at bounding box center [840, 288] width 109 height 26
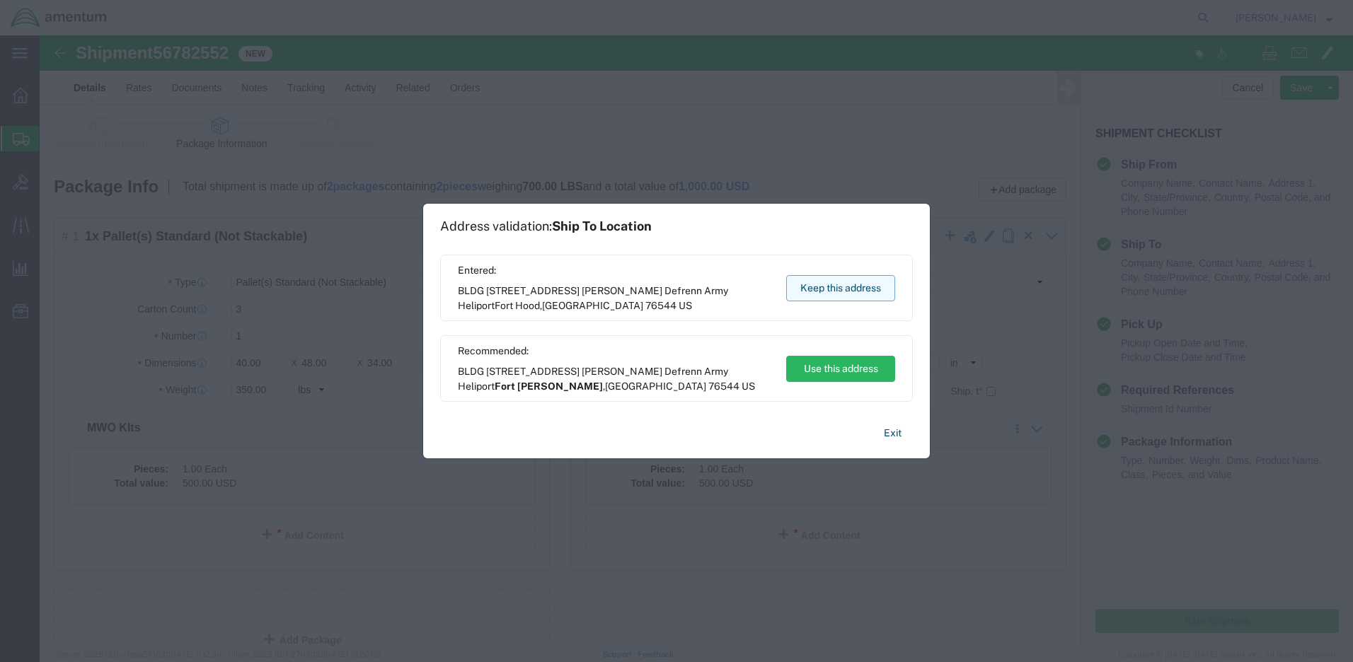
click at [826, 286] on button "Keep this address" at bounding box center [840, 288] width 109 height 26
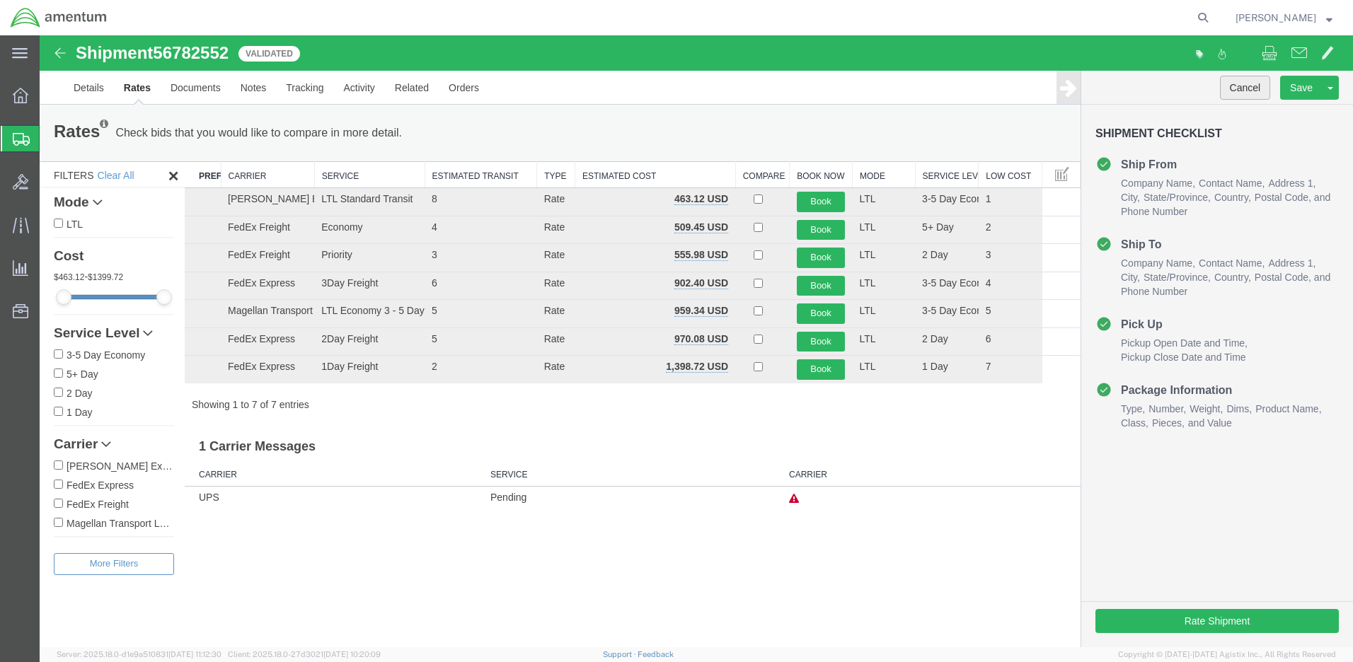
click at [1248, 86] on button "Cancel" at bounding box center [1245, 88] width 51 height 24
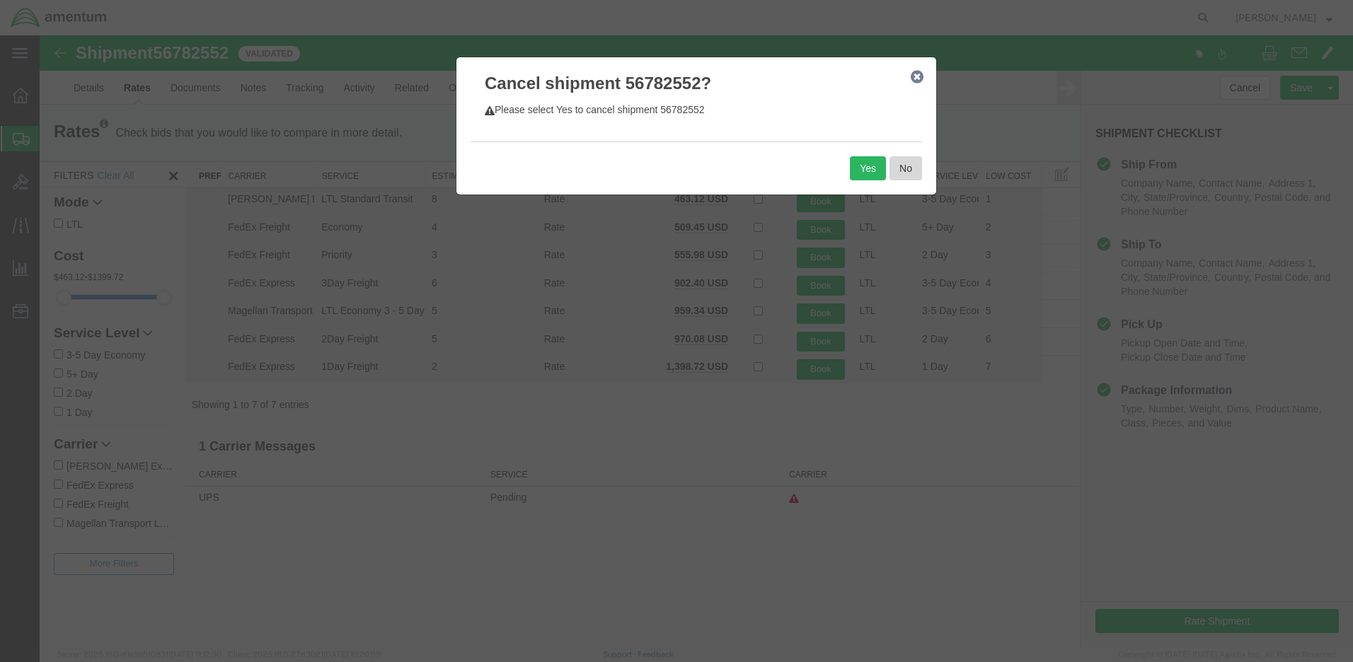
click at [908, 169] on button "No" at bounding box center [905, 168] width 33 height 24
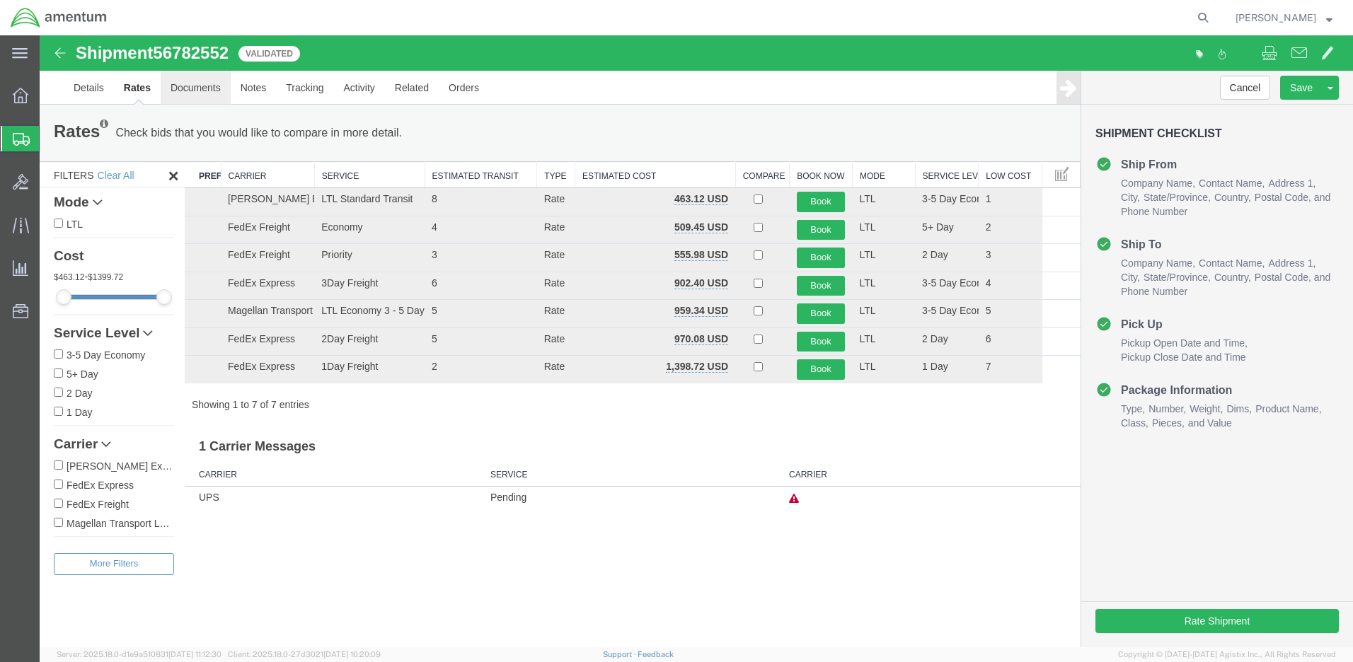
click at [206, 89] on link "Documents" at bounding box center [196, 88] width 70 height 34
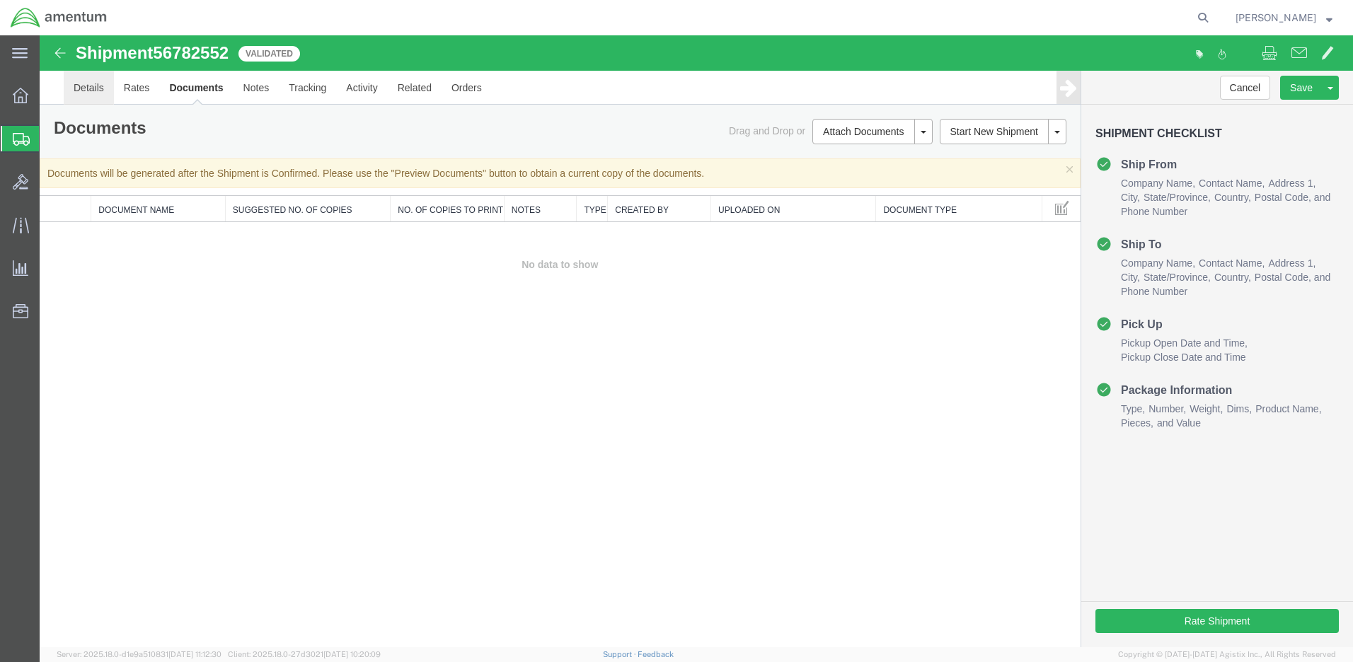
click at [98, 83] on link "Details" at bounding box center [89, 88] width 50 height 34
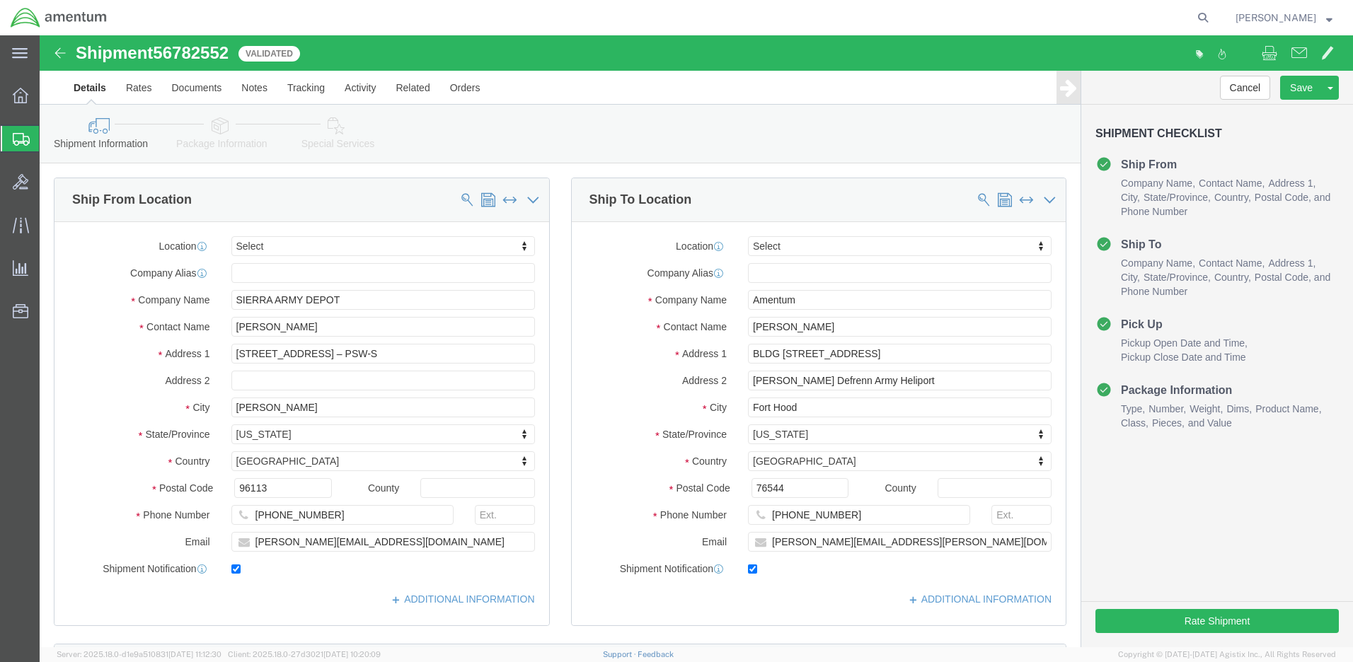
scroll to position [603, 0]
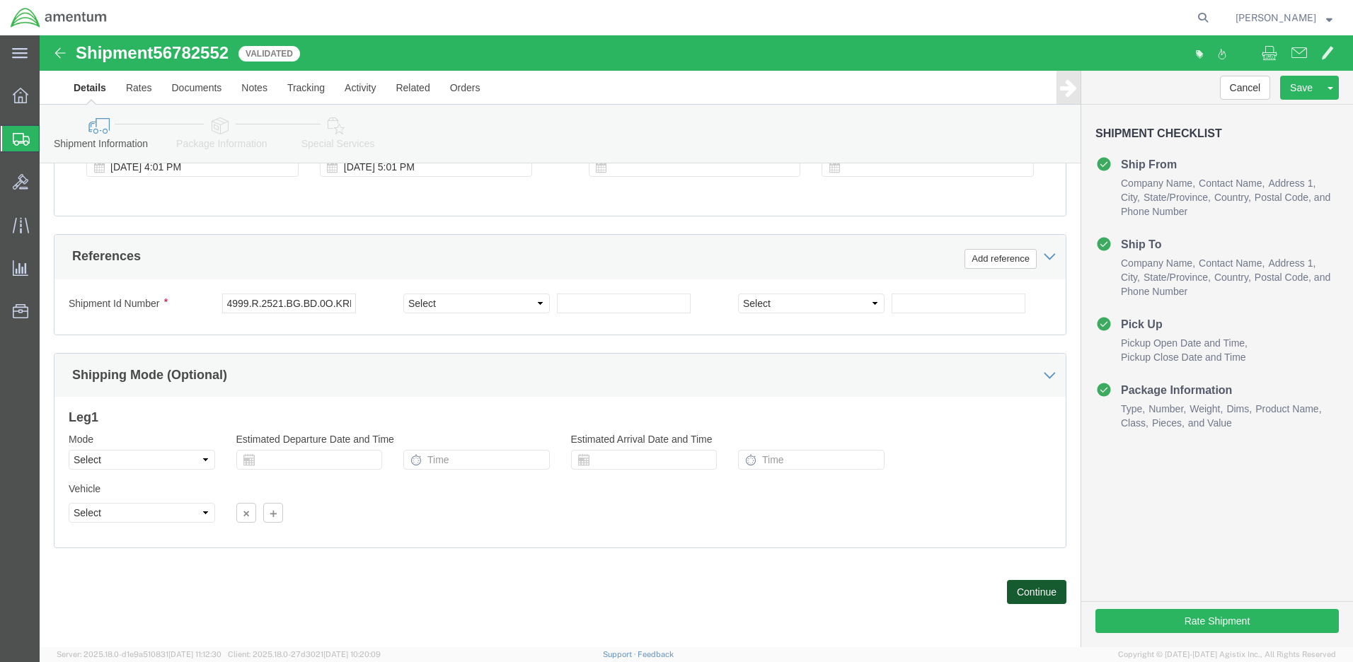
click button "Continue"
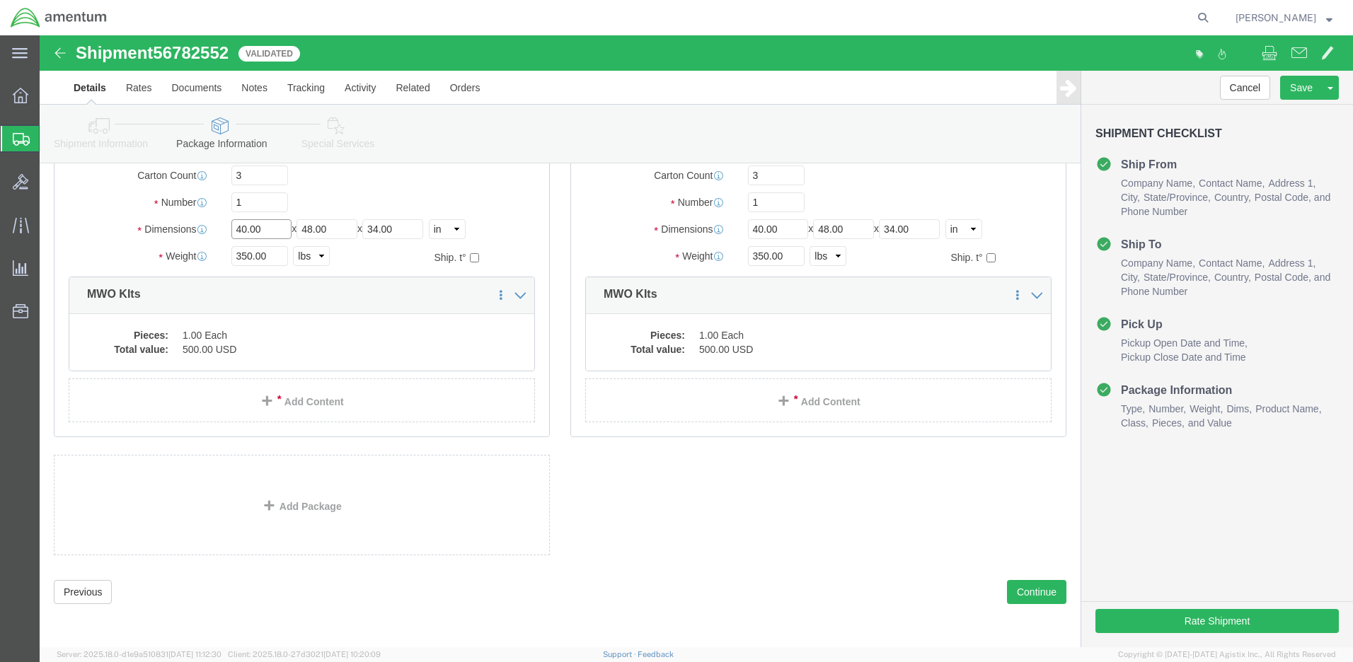
drag, startPoint x: 226, startPoint y: 192, endPoint x: 178, endPoint y: 189, distance: 47.5
click div "Dimensions Length 40.00 x Width 48.00 x Height 34.00 Select cm ft in"
type input "38"
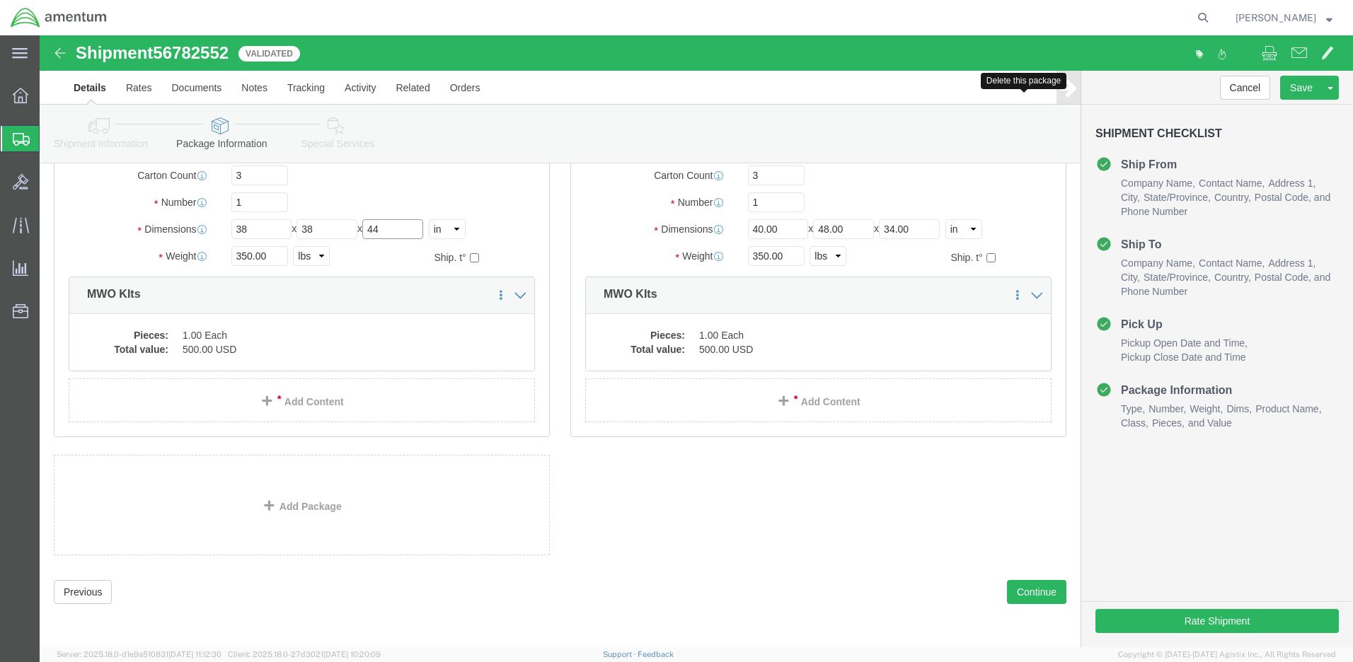
type input "44"
click span "button"
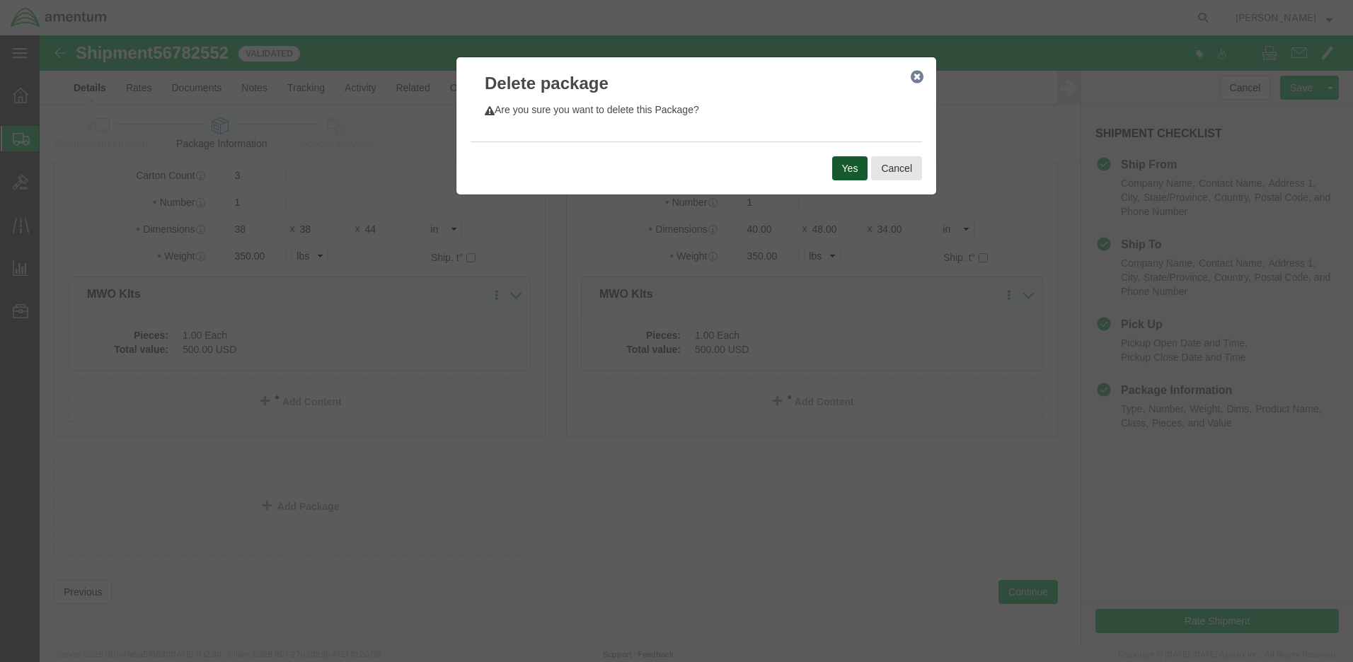
click button "Yes"
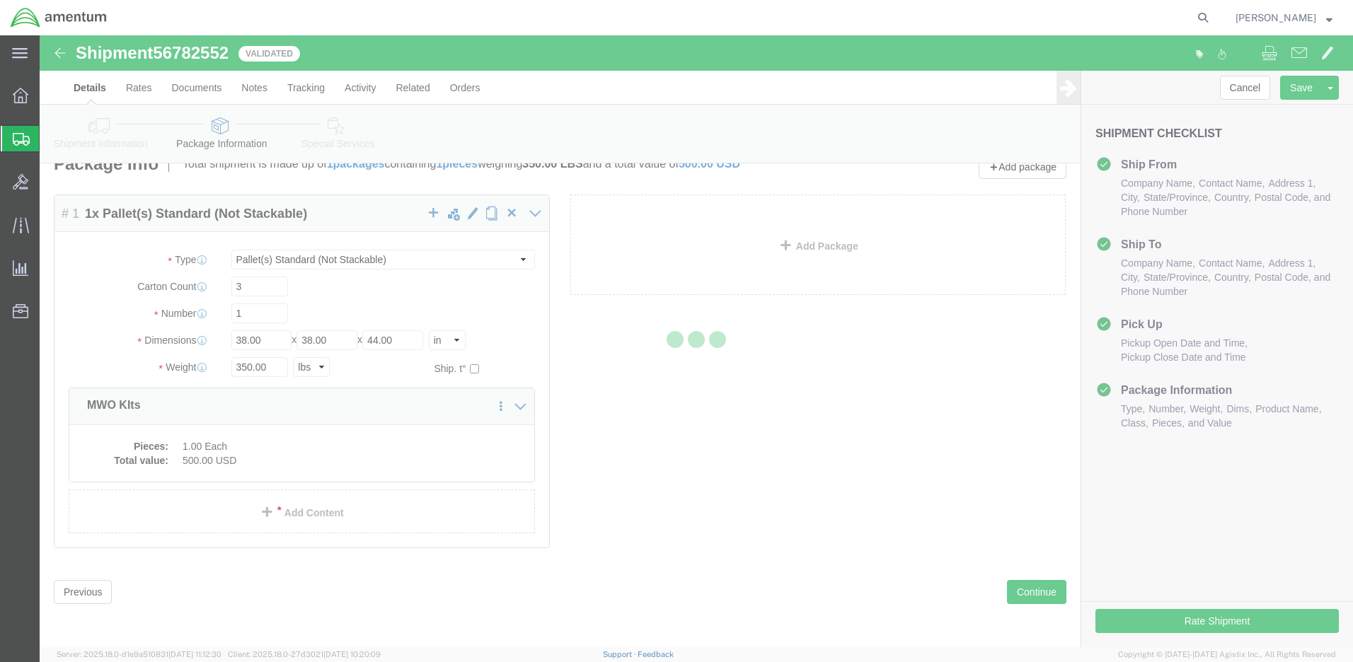
select select "PSNS"
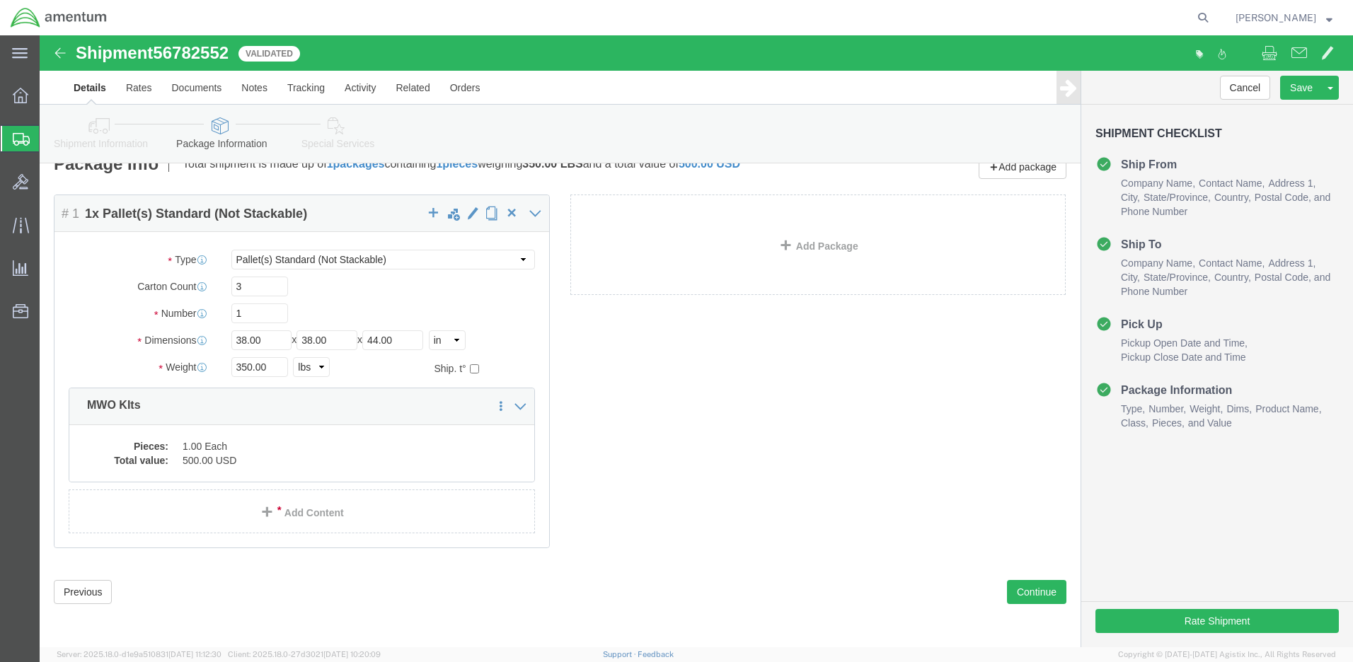
click div "Package Content # 1 1 x Pallet(s) Standard (Not Stackable) Package Type Select …"
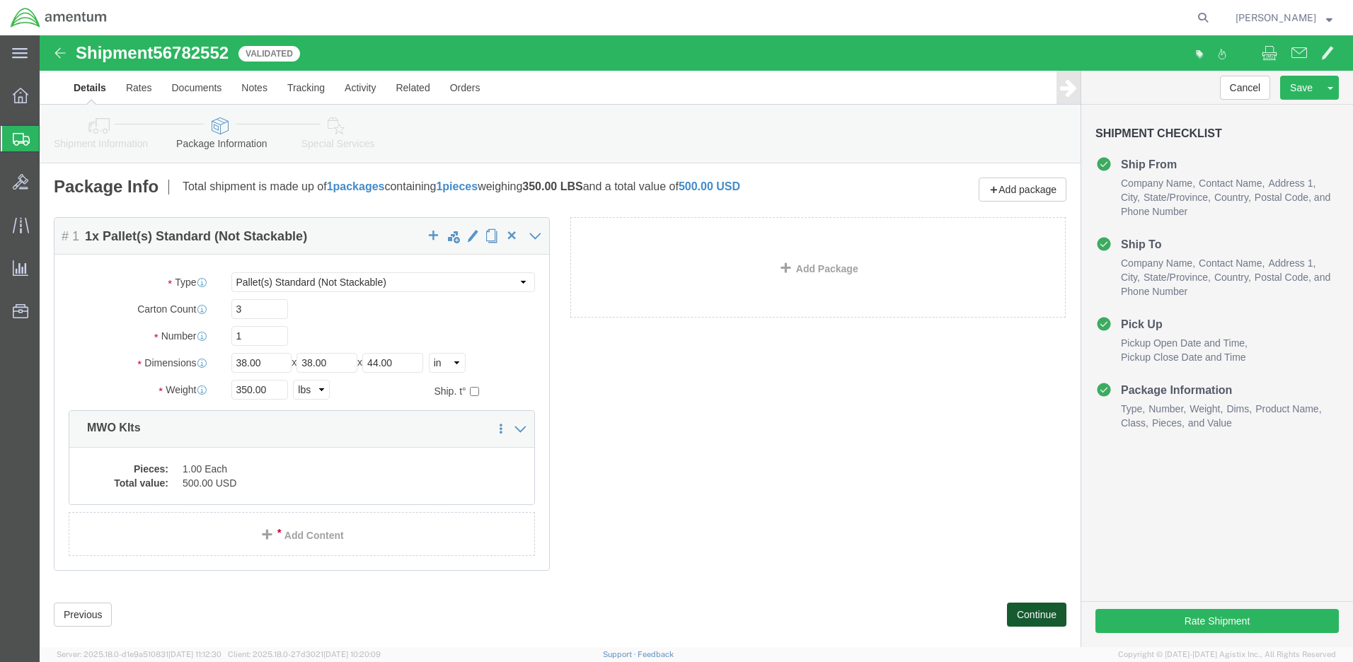
click button "Continue"
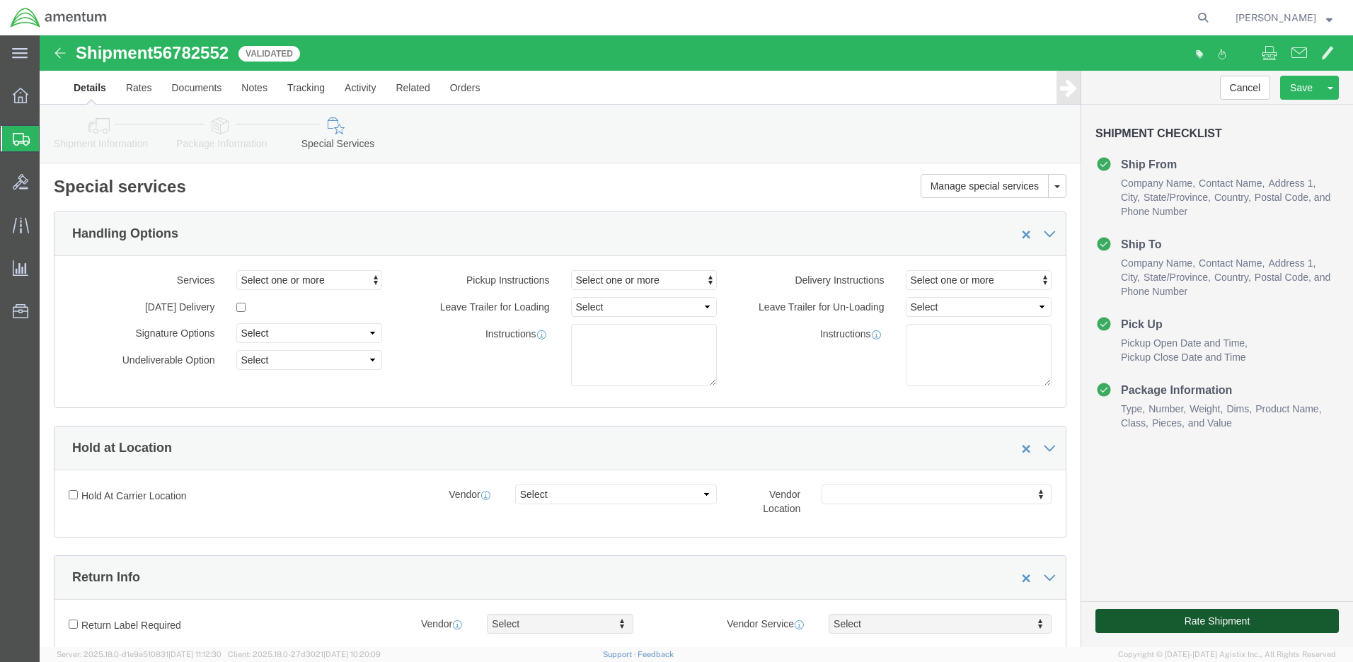
click button "Rate Shipment"
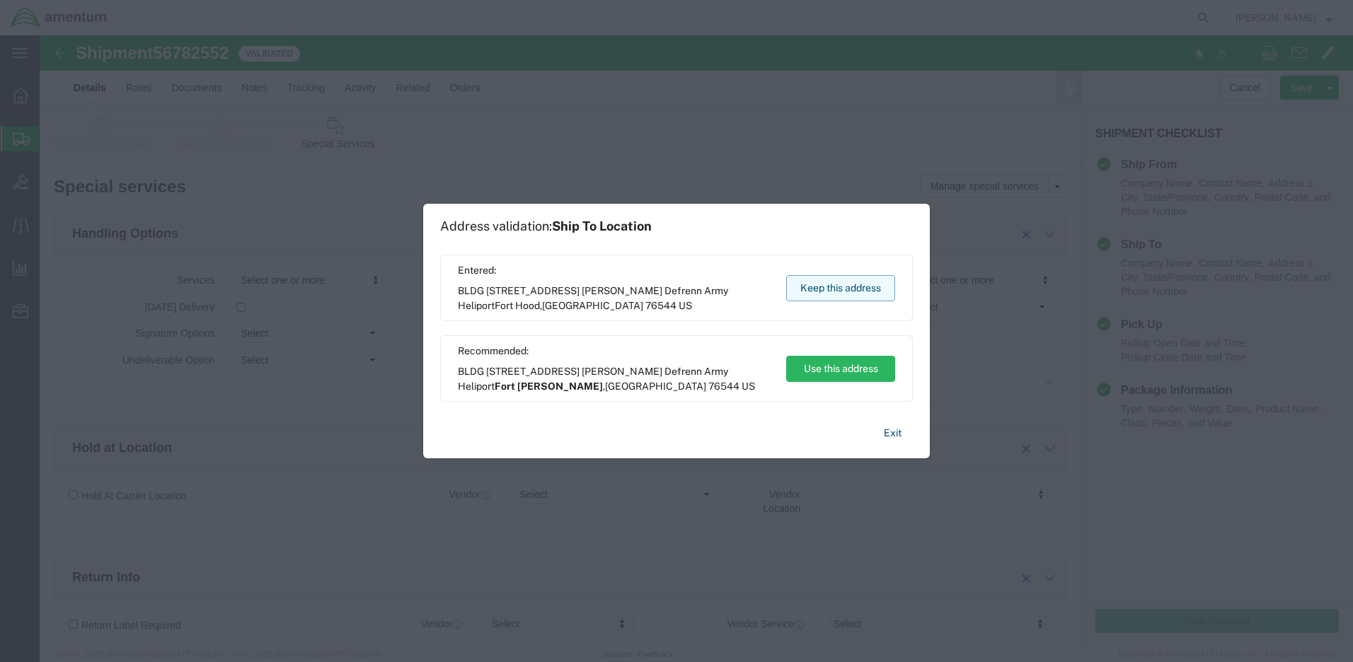
click at [817, 286] on button "Keep this address" at bounding box center [840, 288] width 109 height 26
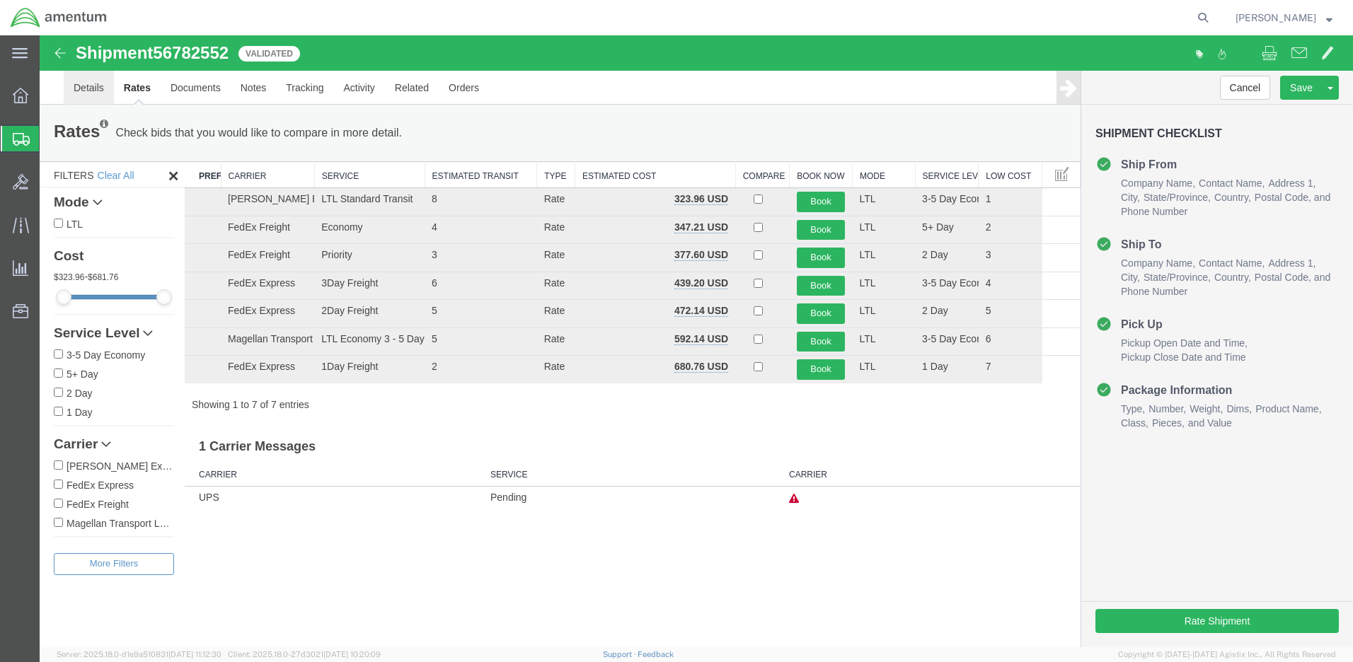
click at [89, 86] on link "Details" at bounding box center [89, 88] width 50 height 34
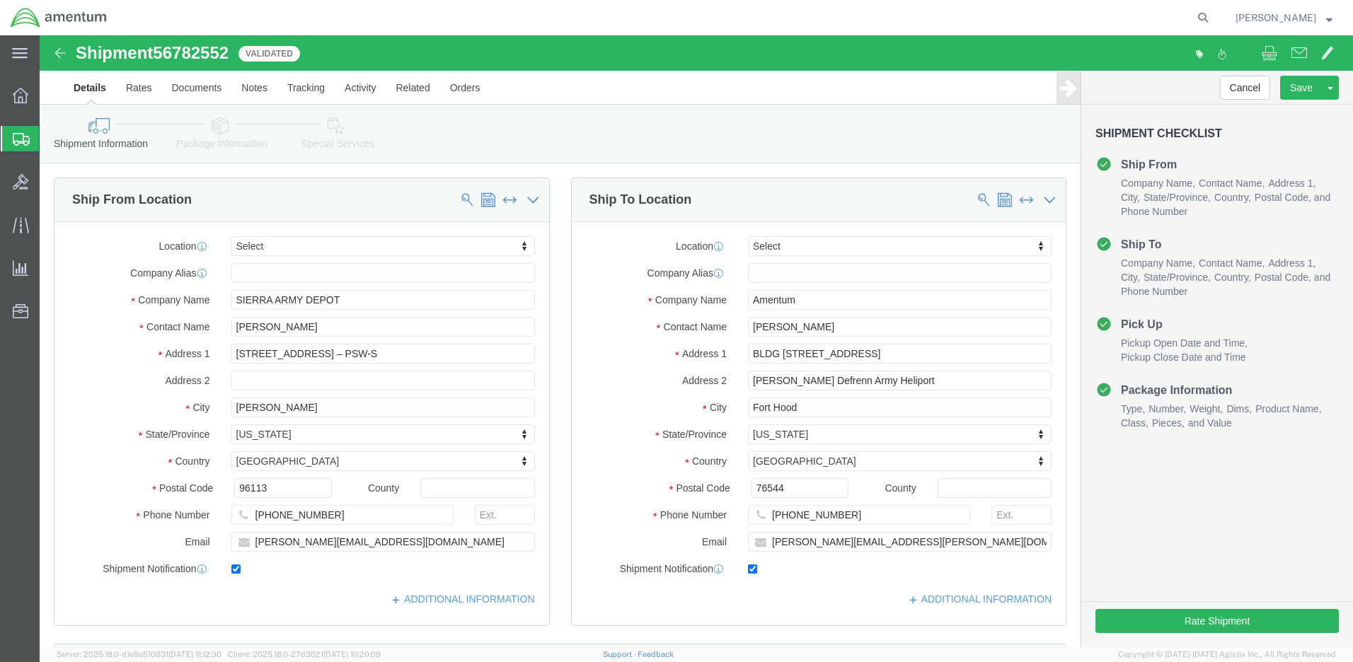
click button "Continue"
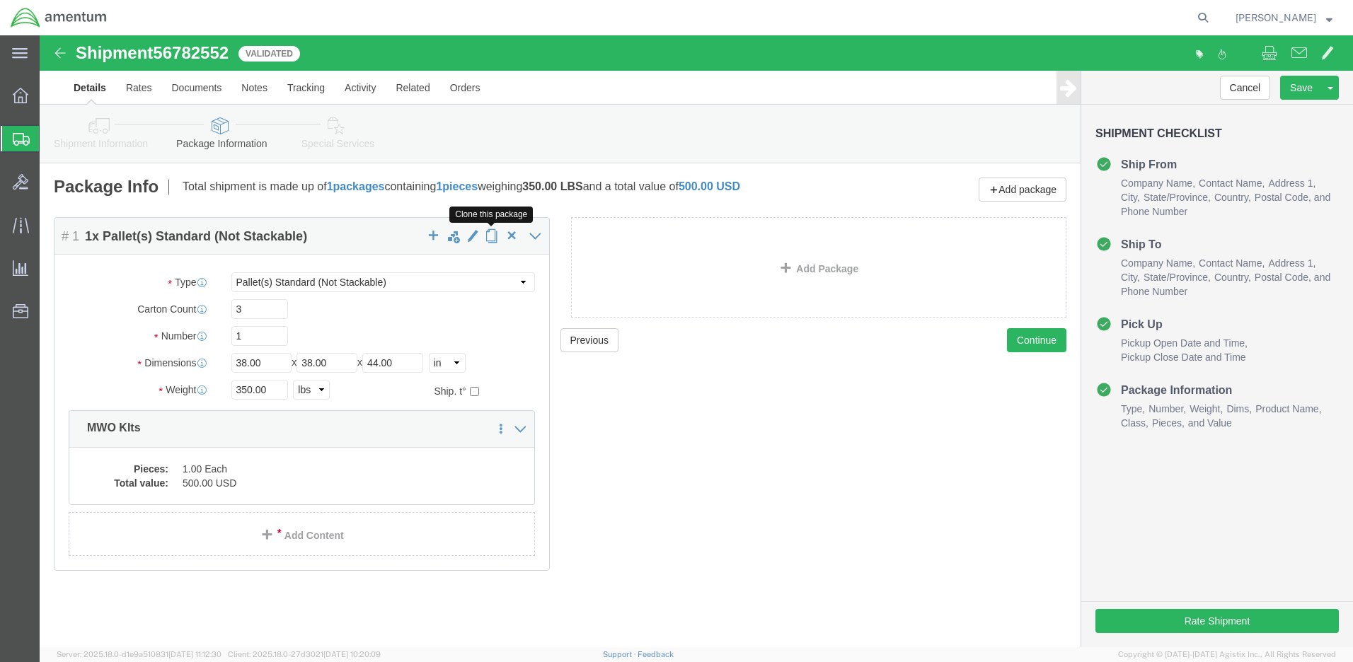
click span "button"
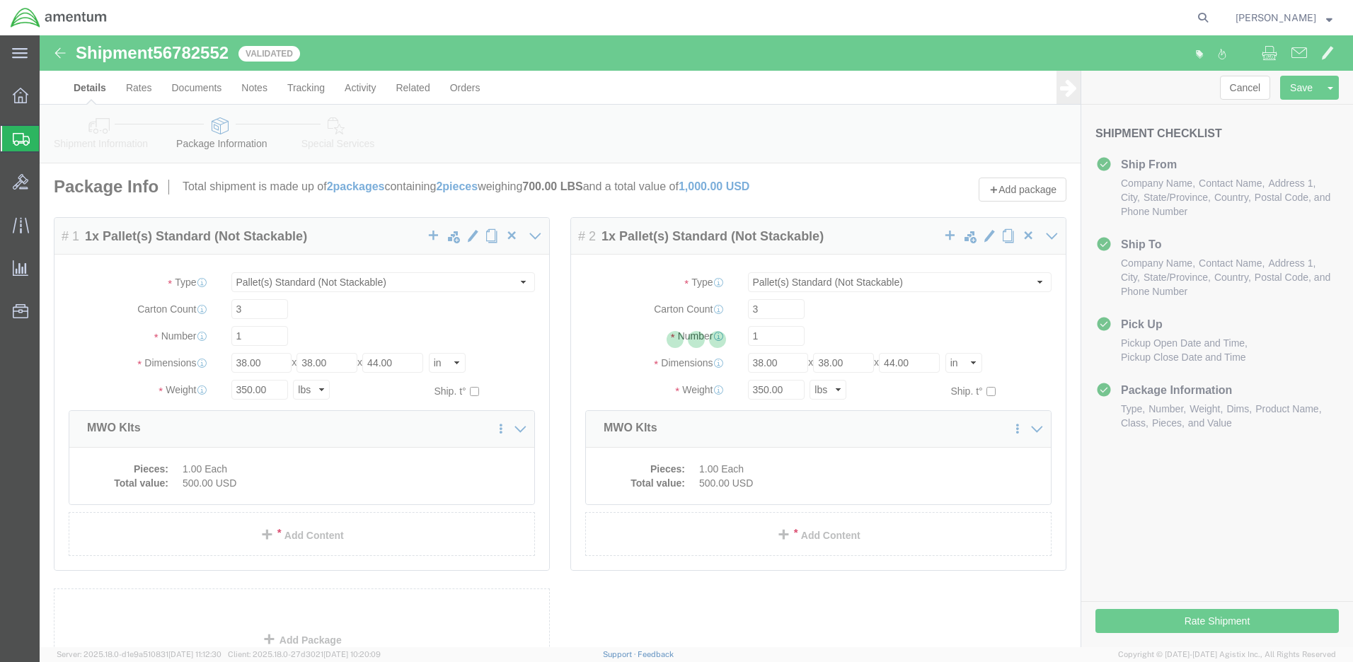
select select "PSNS"
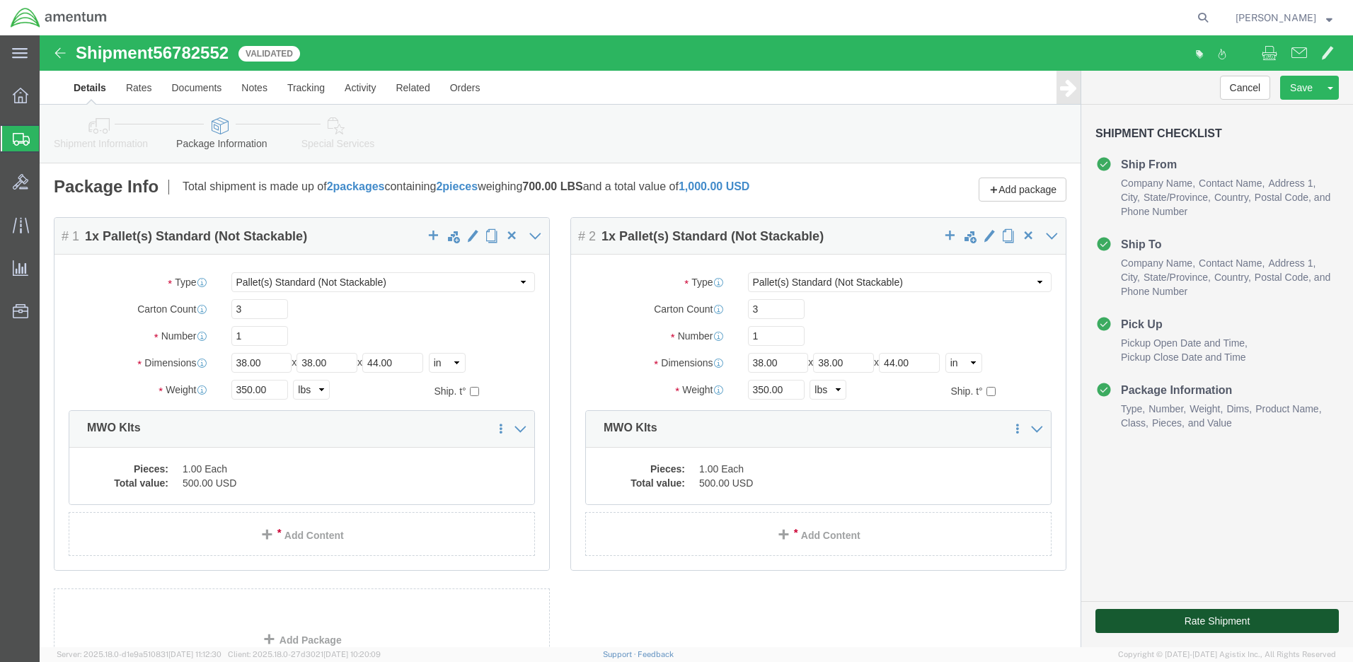
click button "Rate Shipment"
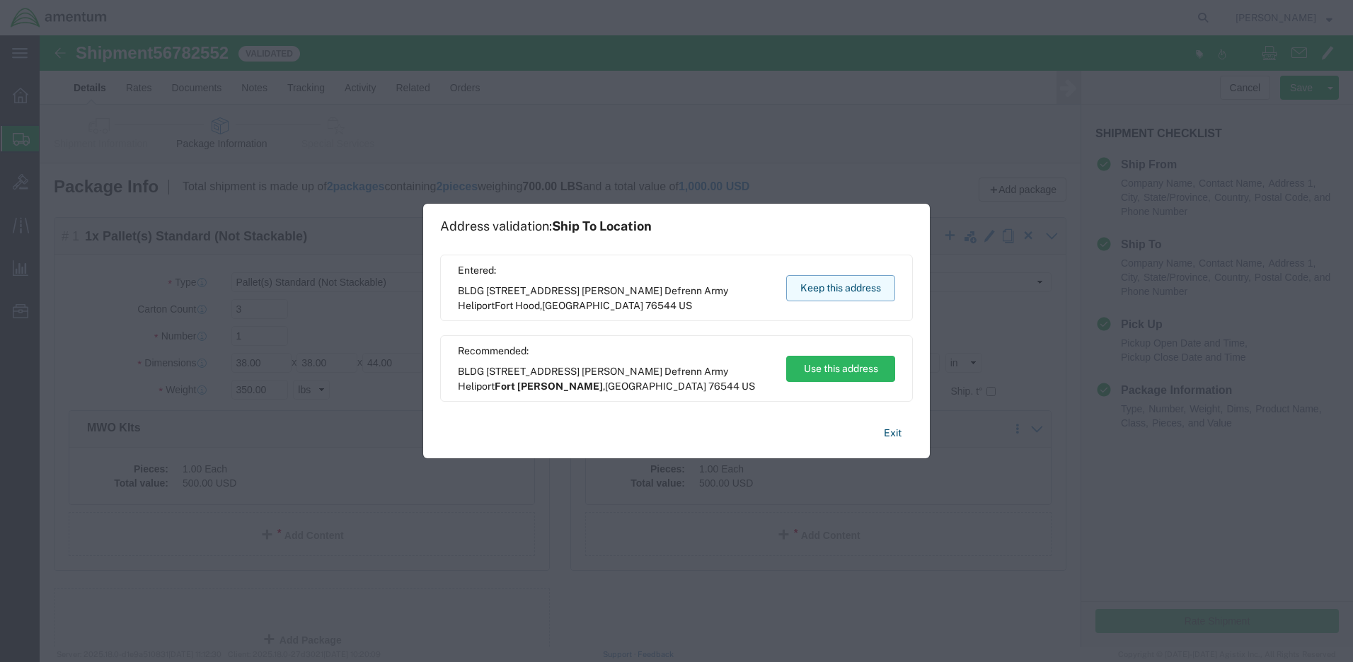
click at [824, 282] on button "Keep this address" at bounding box center [840, 288] width 109 height 26
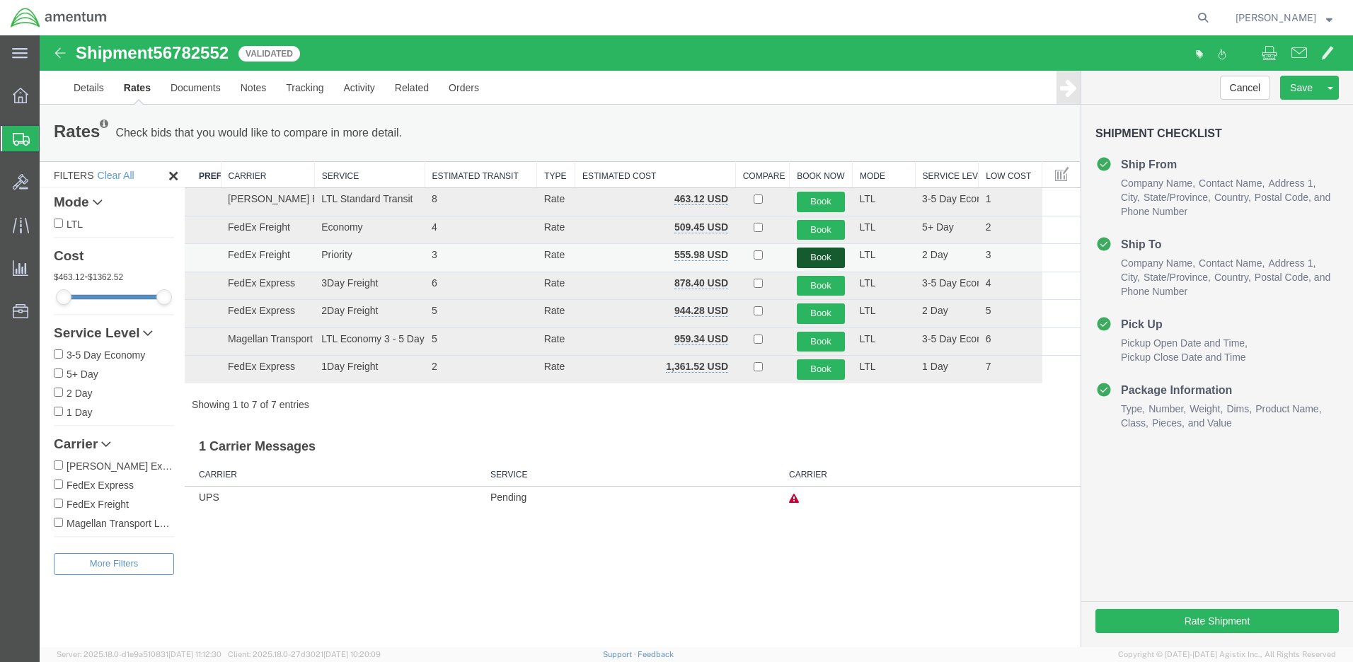
click at [823, 253] on button "Book" at bounding box center [821, 258] width 49 height 21
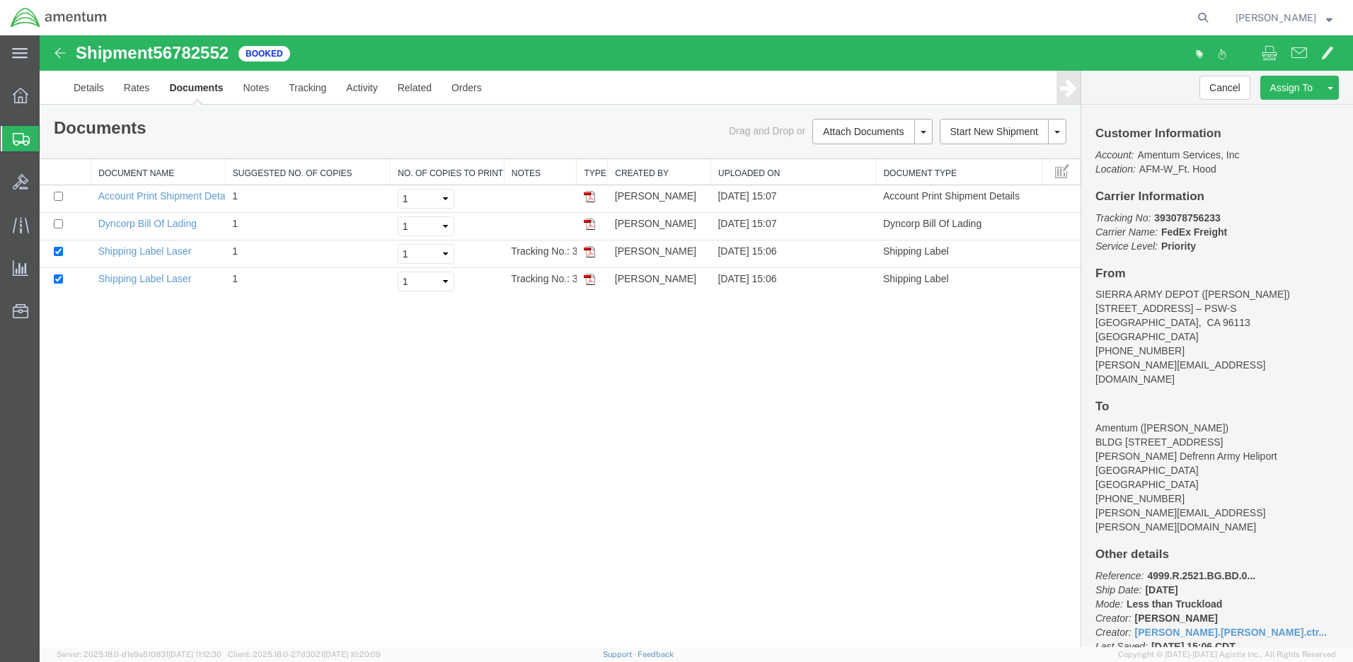
click at [548, 425] on div "Shipment 56782552 4 of 4 Booked Details Rates Documents Notes Tracking Activity…" at bounding box center [696, 341] width 1313 height 612
click at [560, 379] on div "Shipment 56782552 4 of 4 Booked Details Rates Documents Notes Tracking Activity…" at bounding box center [696, 341] width 1313 height 612
click at [93, 88] on link "Details" at bounding box center [89, 88] width 50 height 34
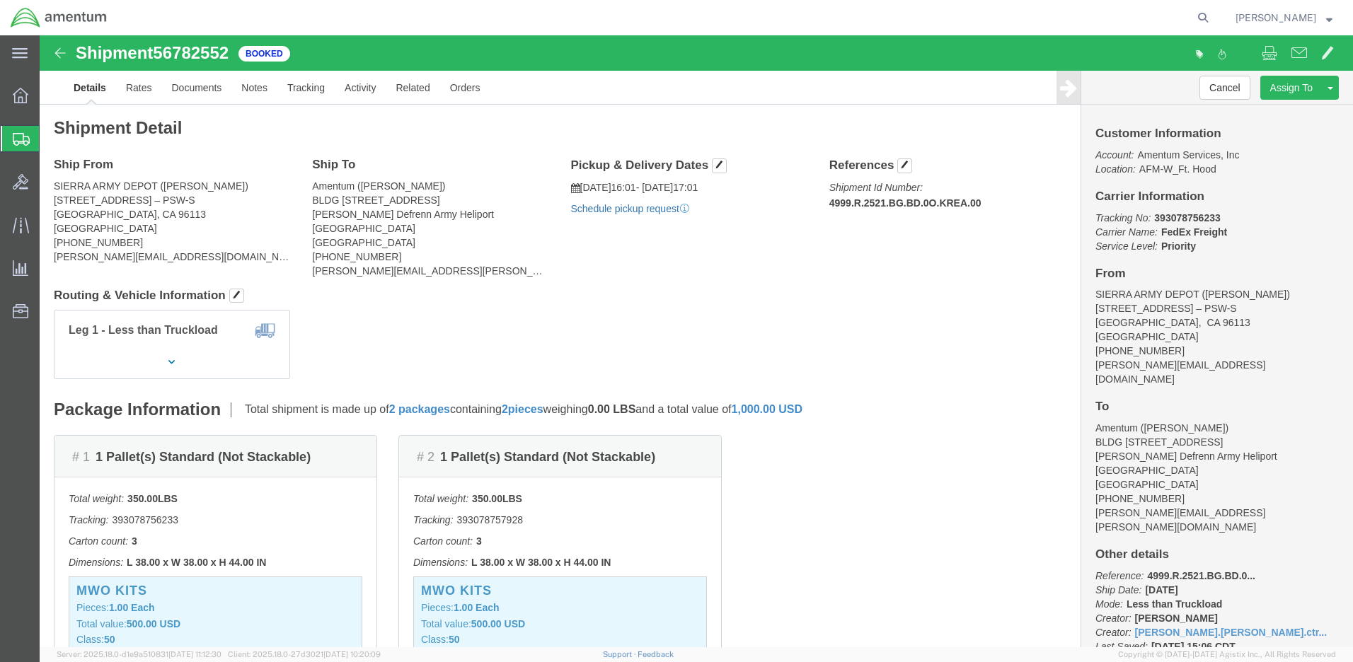
click link "Schedule pickup request"
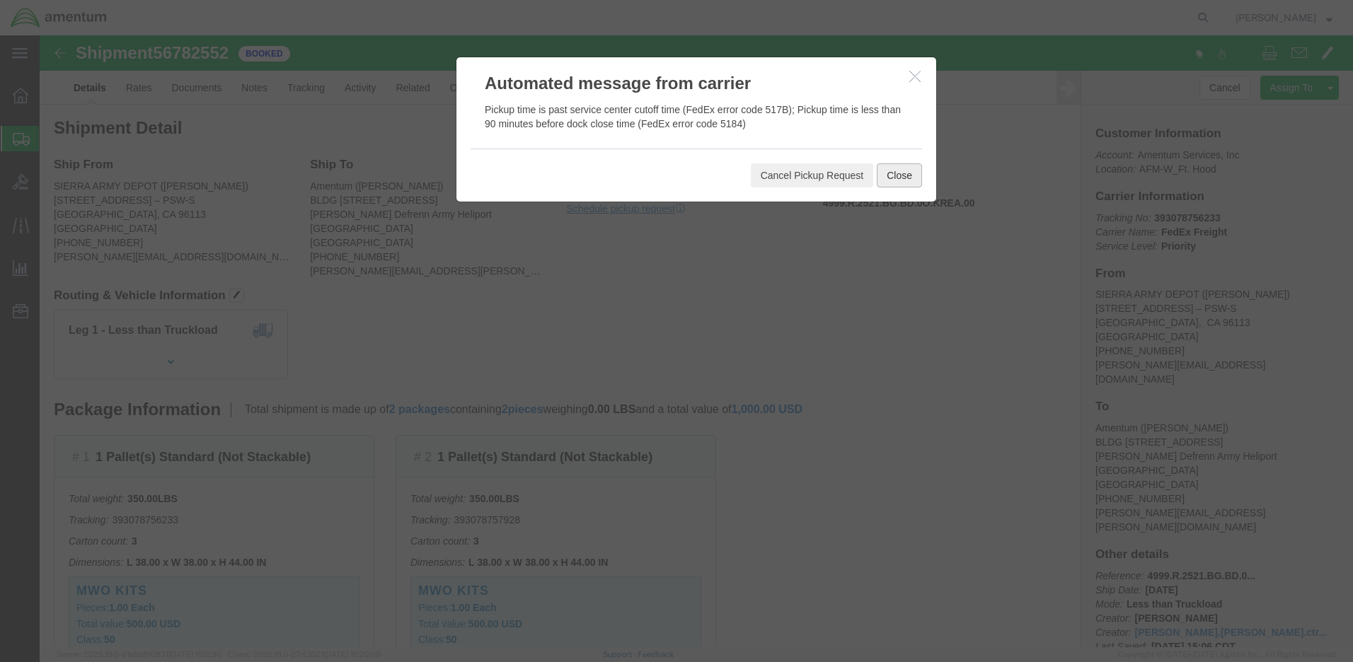
click button "Close"
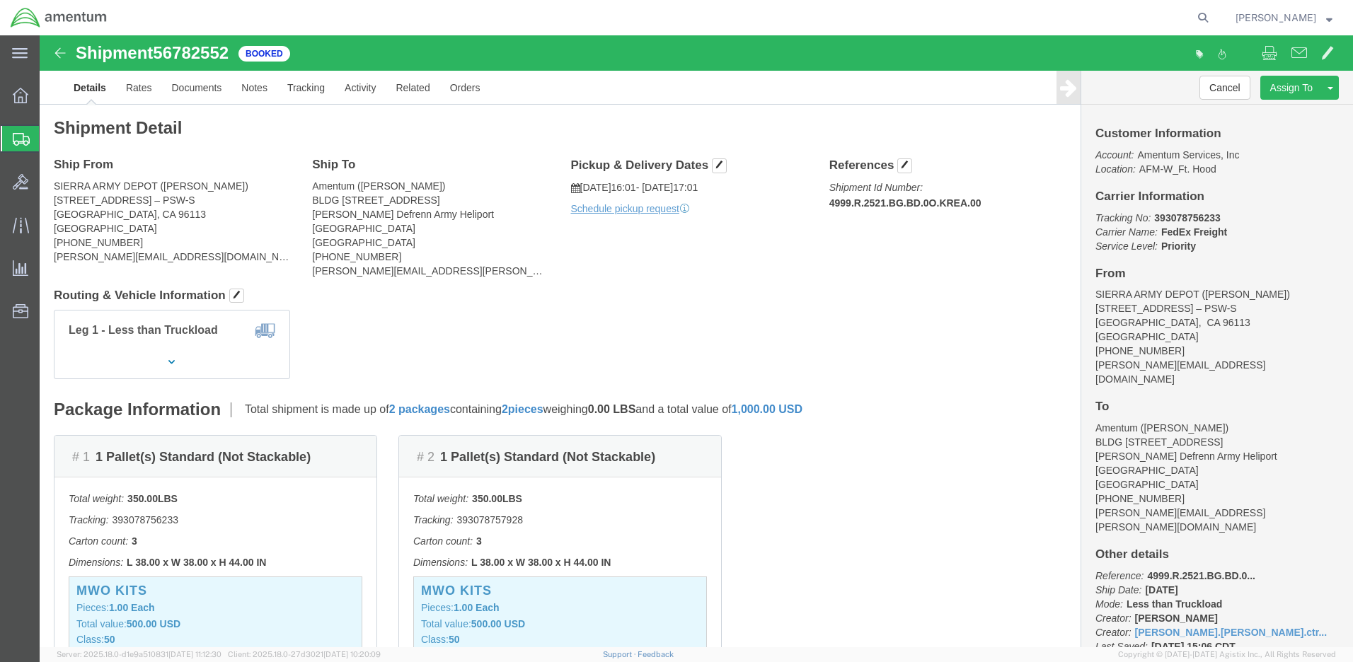
click div "Ship From SIERRA ARMY DEPOT ([PERSON_NAME]) [STREET_ADDRESS][PERSON_NAME] [PHON…"
click at [0, 0] on span "Create Shipment" at bounding box center [0, 0] width 0 height 0
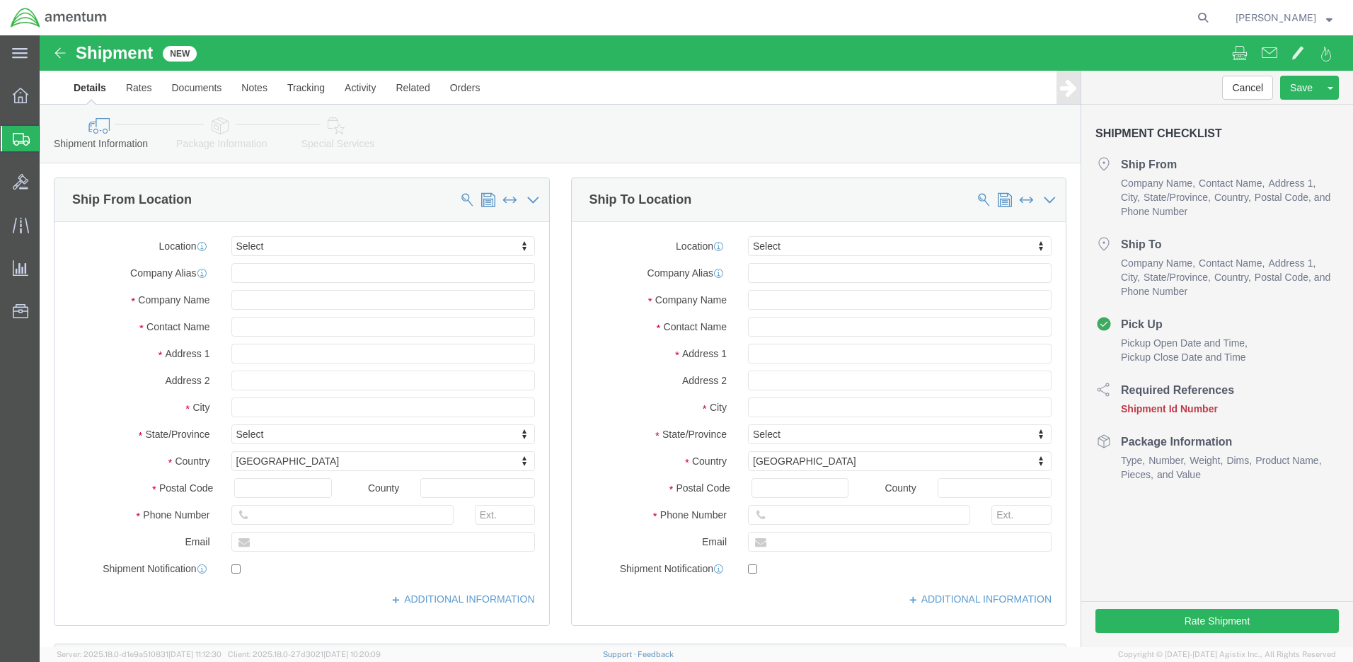
click input "text"
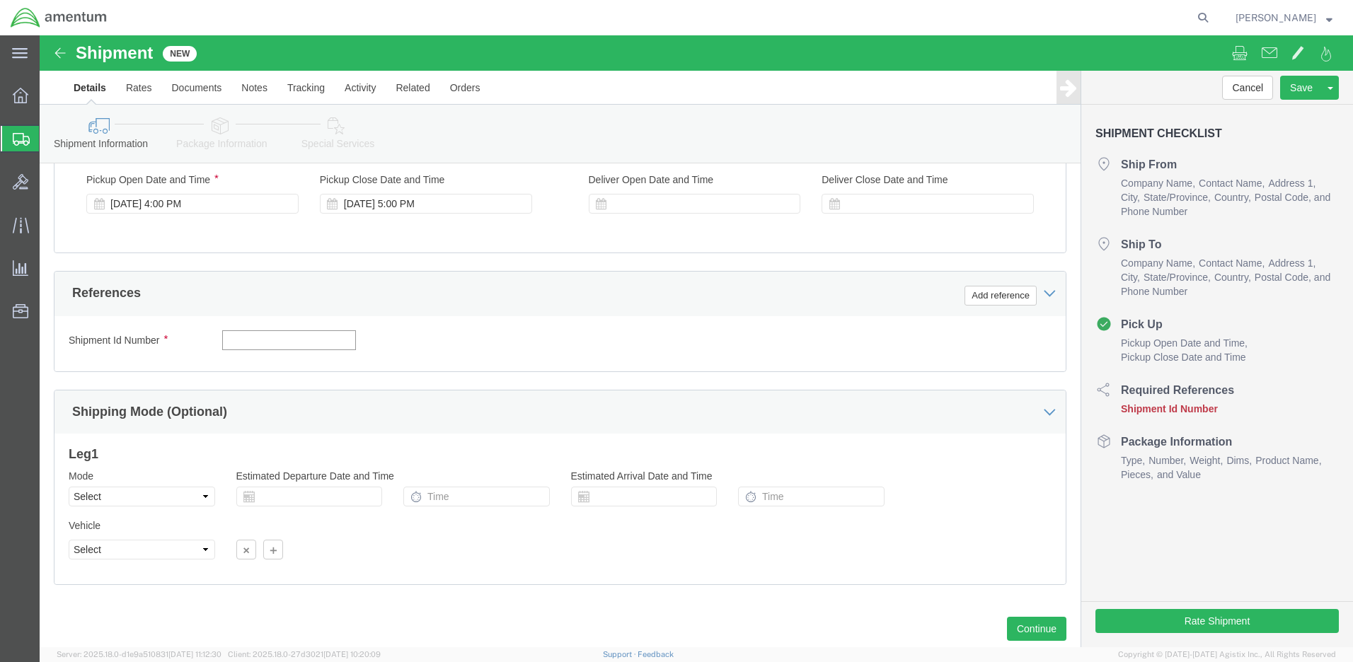
paste input "4999.R.2521.AQ.AR.0B.[GEOGRAPHIC_DATA]00"
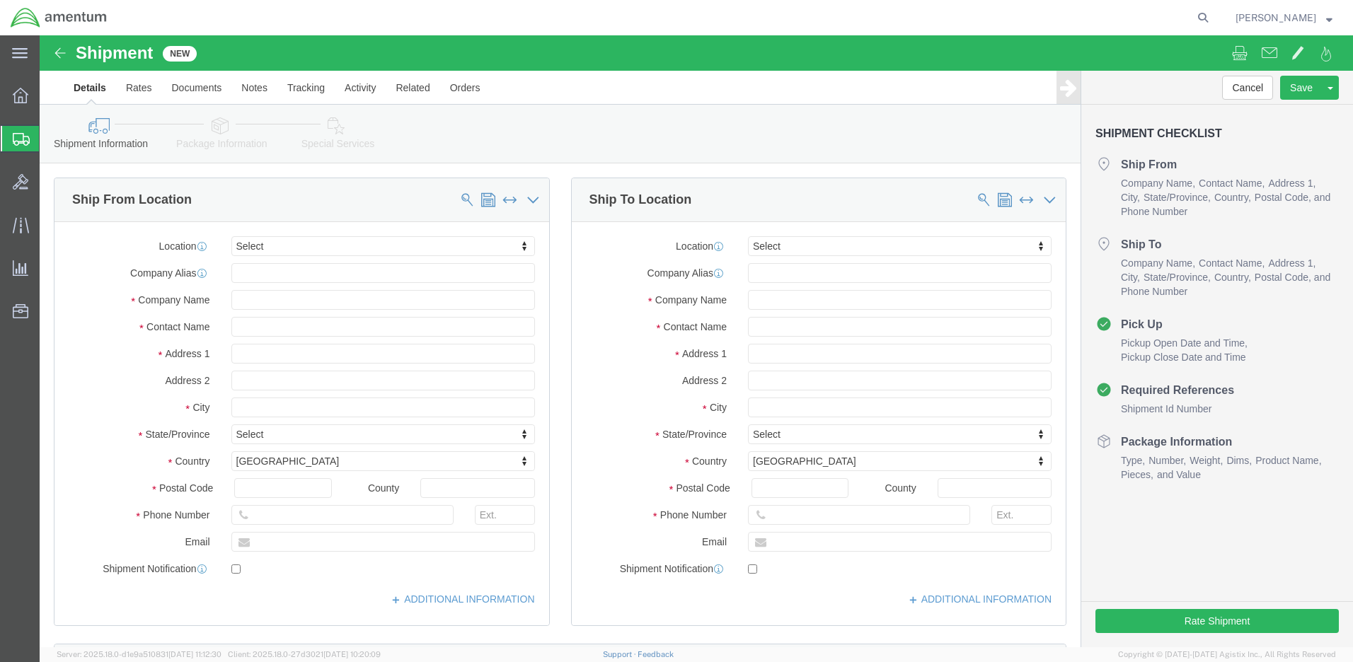
scroll to position [0, 27]
type input "4999.R.2521.AQ.AR.0B.[GEOGRAPHIC_DATA]00"
click input "text"
paste input "SIERRA ARMY DEPOT"
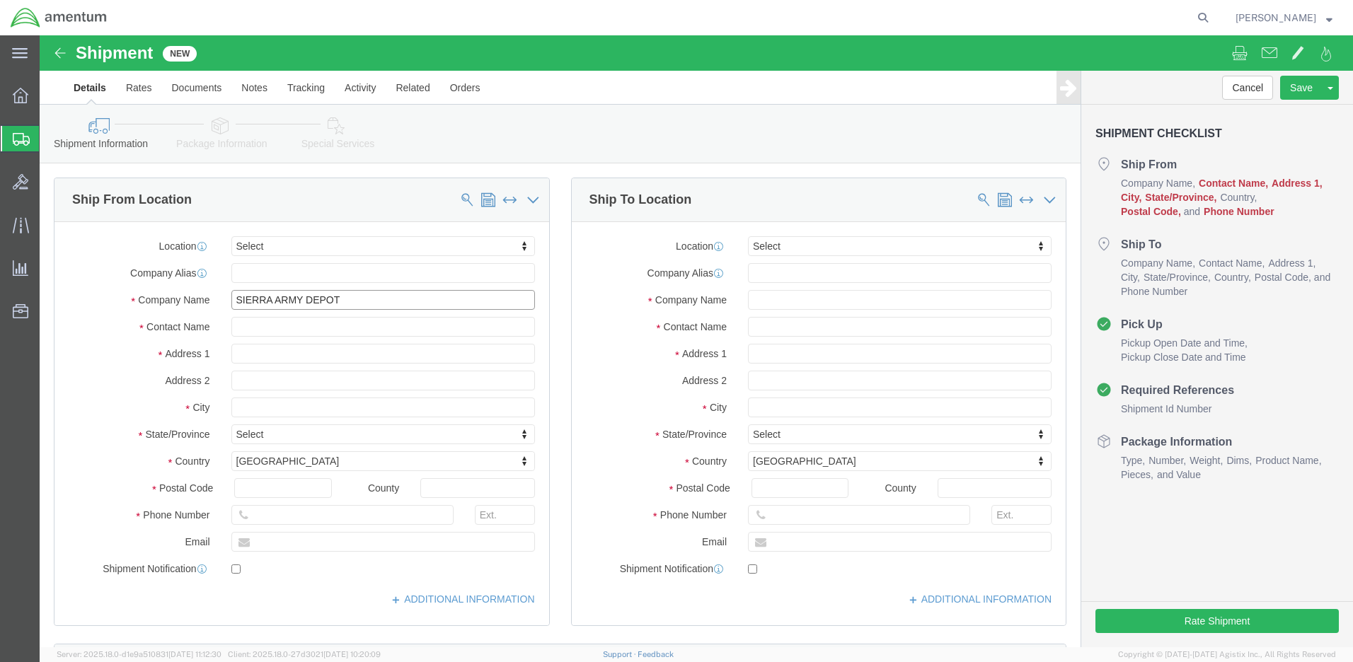
type input "SIERRA ARMY DEPOT"
click input "text"
paste input "[PERSON_NAME]"
type input "[PERSON_NAME]"
click input "text"
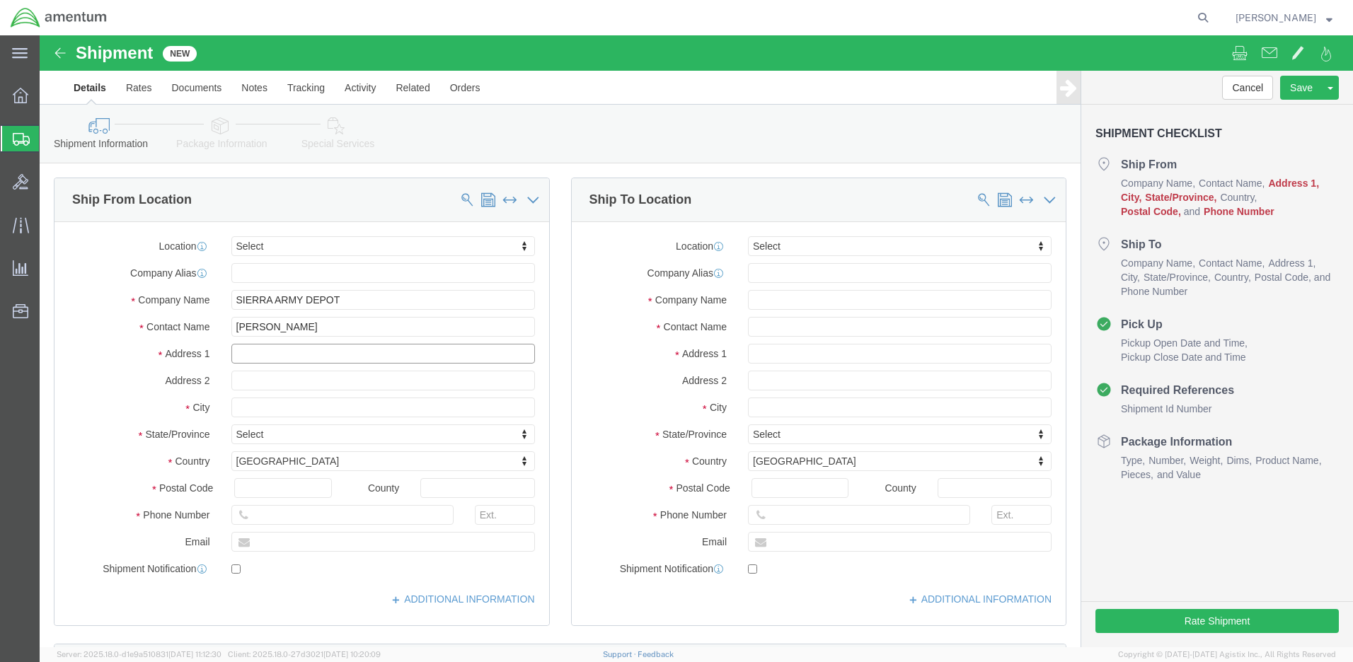
paste input "[STREET_ADDRESS] – PSW-S"
type input "[STREET_ADDRESS] – PSW-S"
click input "text"
paste input "[PERSON_NAME]"
type input "[PERSON_NAME]"
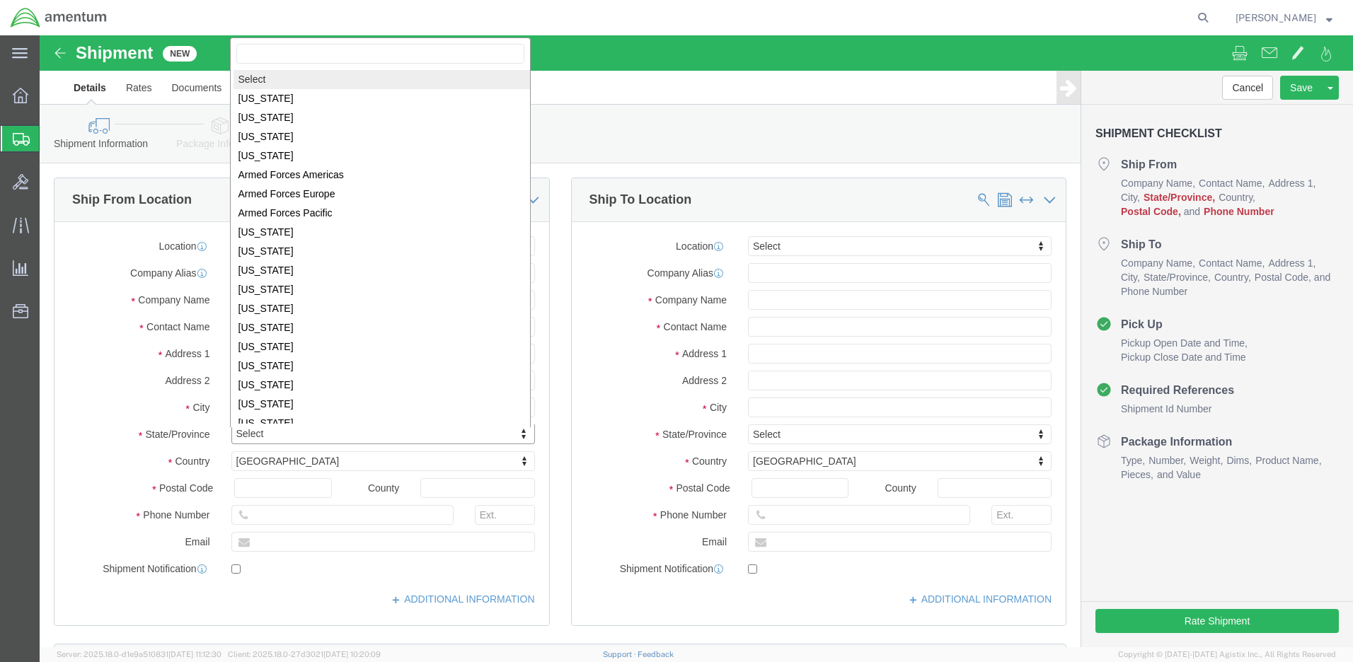
click body "Shipment New Details Rates Documents Notes Tracking Activity Related Orders Can…"
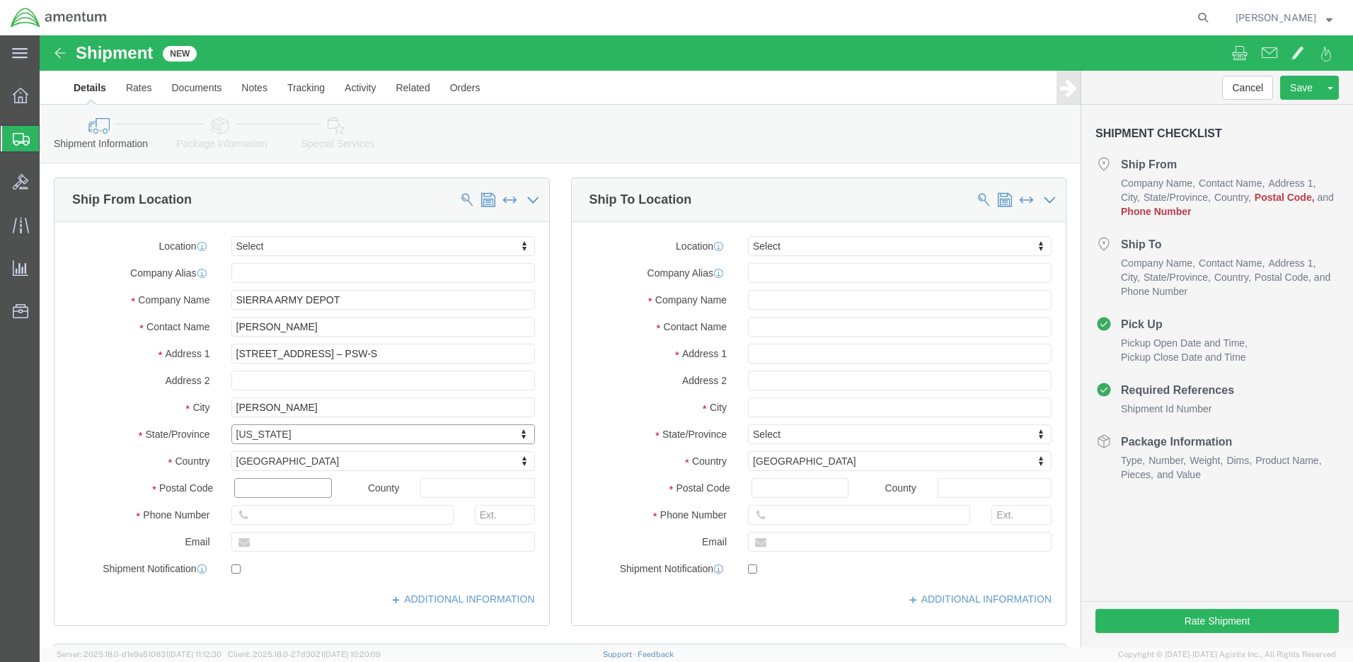
click input "text"
type input "96113"
click input "text"
paste input "[PHONE_NUMBER]"
type input "[PHONE_NUMBER]"
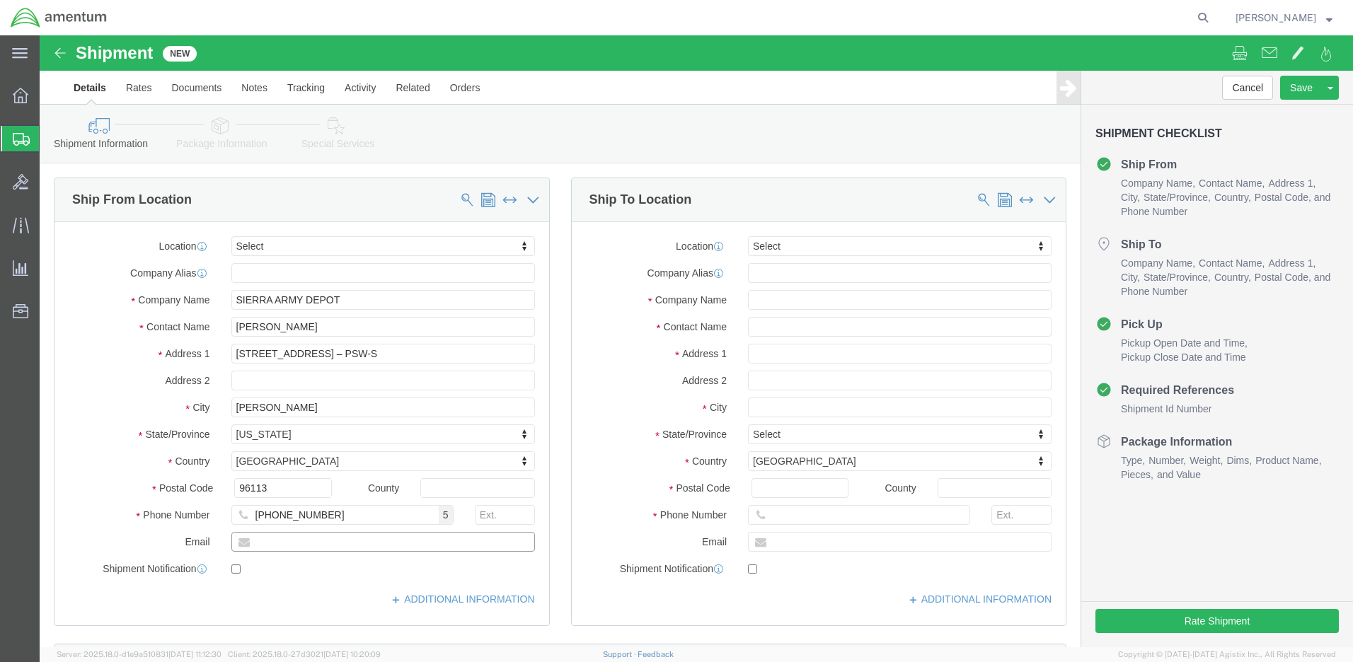
click input "text"
paste input "[PERSON_NAME][EMAIL_ADDRESS][DOMAIN_NAME]"
type input "[PERSON_NAME][EMAIL_ADDRESS][DOMAIN_NAME]"
click input "text"
type input "[PERSON_NAME]"
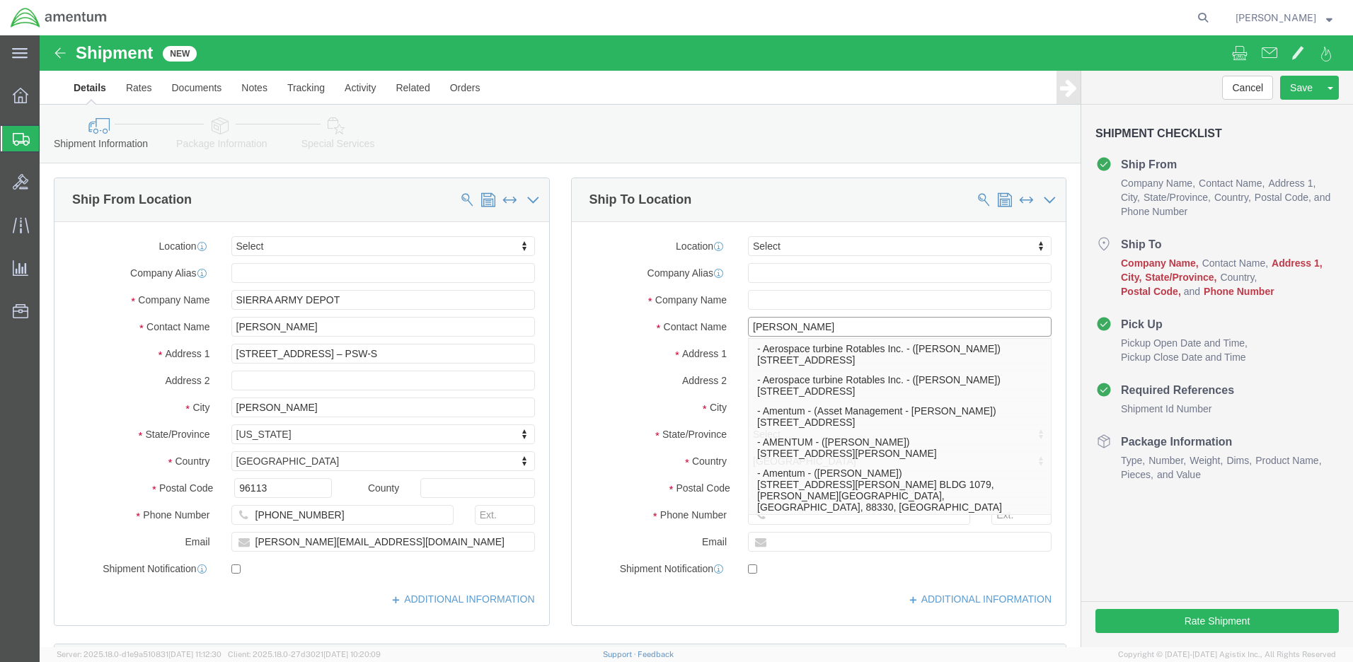
click p "- Amentum - ([PERSON_NAME]***) BLDG [STREET_ADDRESS][PERSON_NAME] Defrenn Army …"
select select "[GEOGRAPHIC_DATA]"
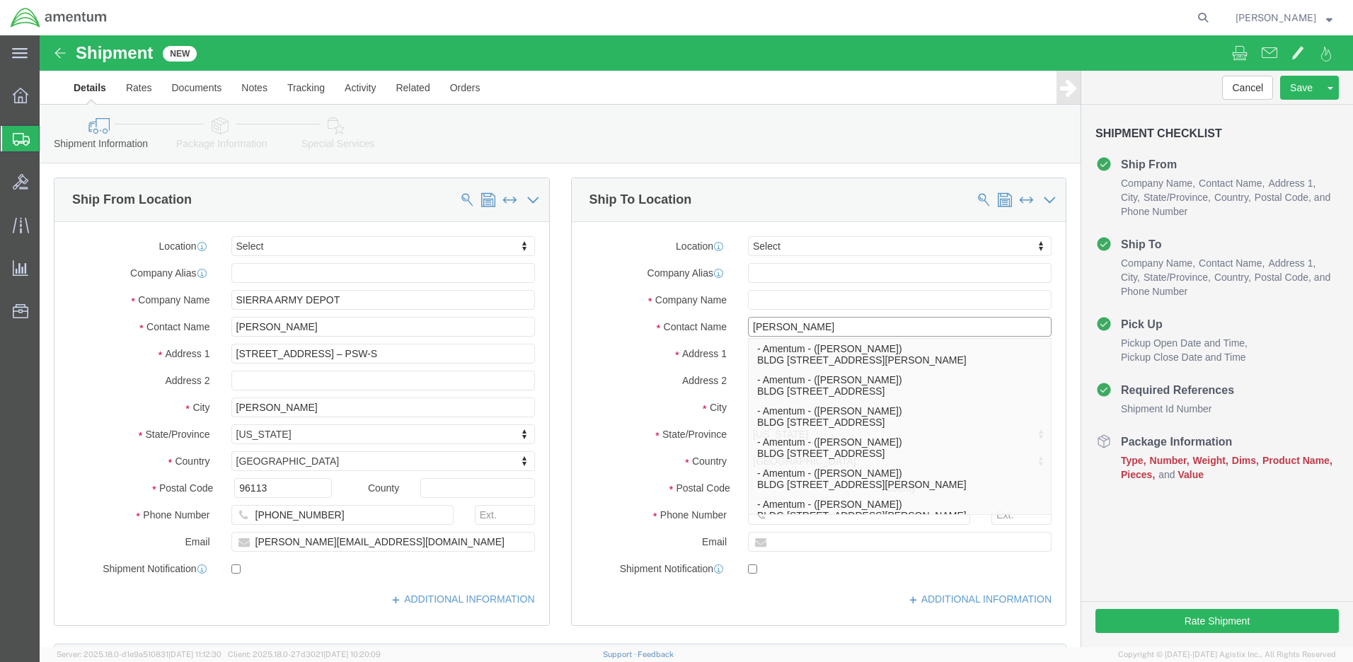
type input "[PERSON_NAME]"
click div "Address 1"
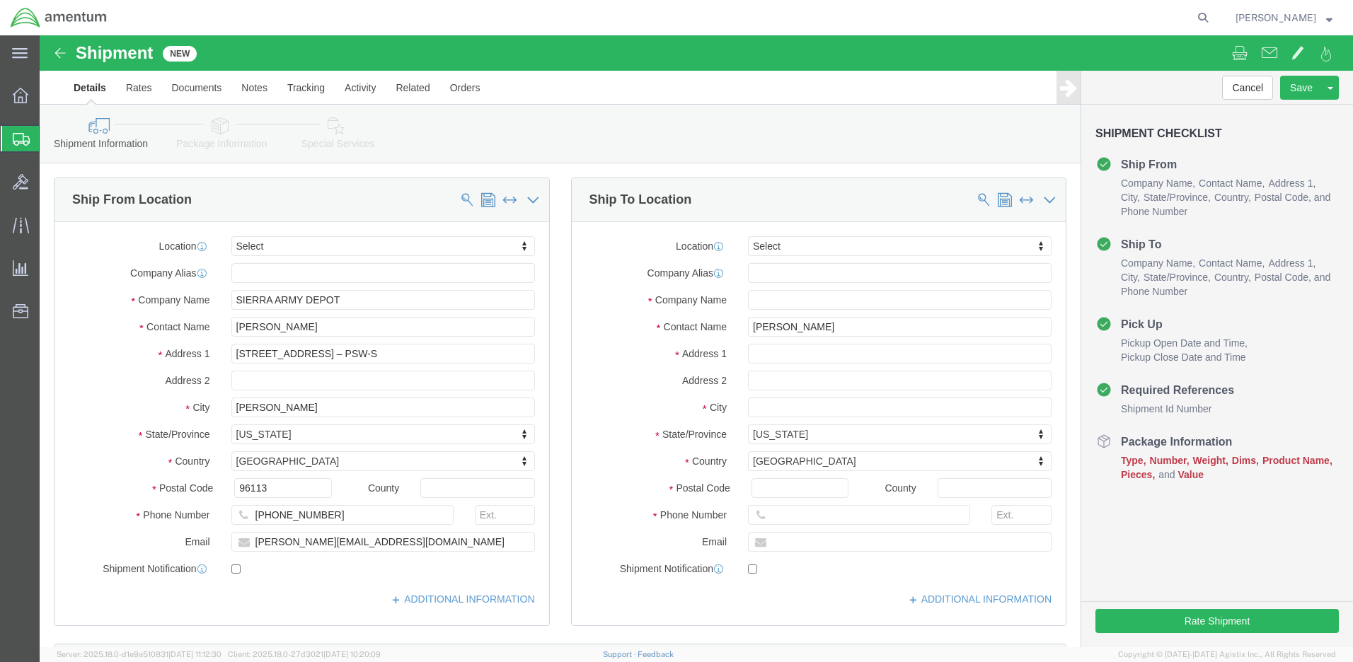
click button "Continue"
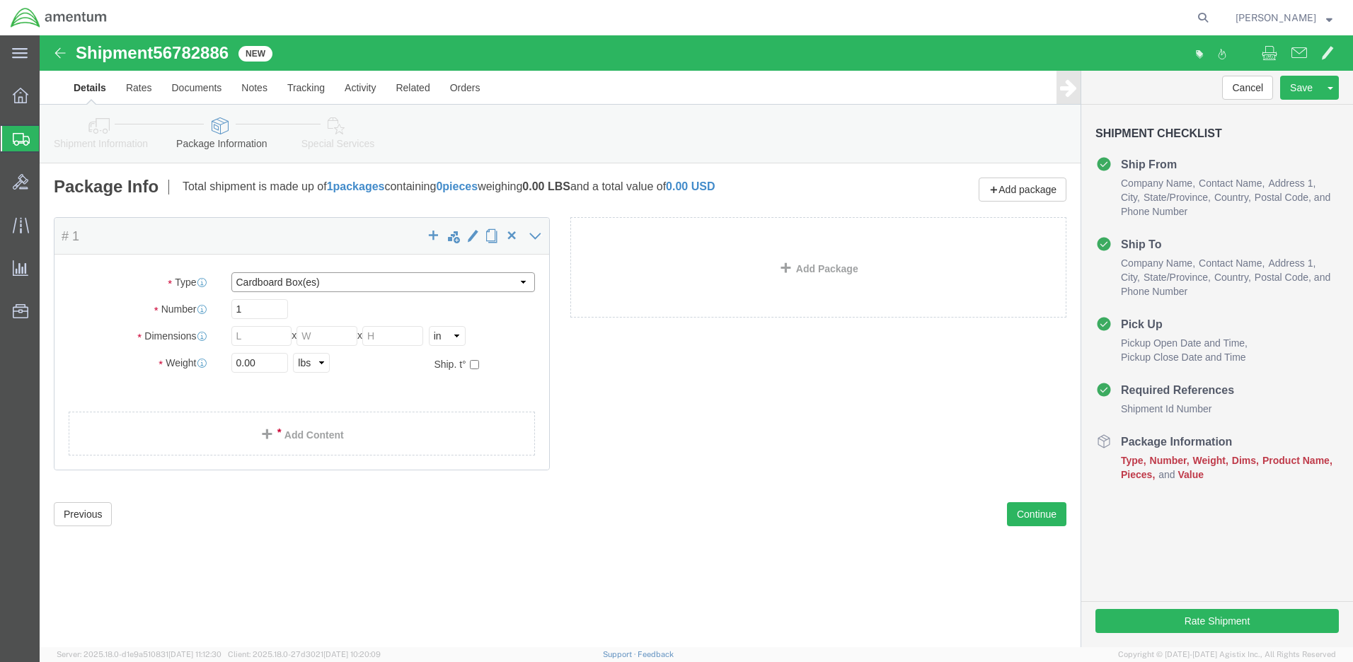
select select "PSNS"
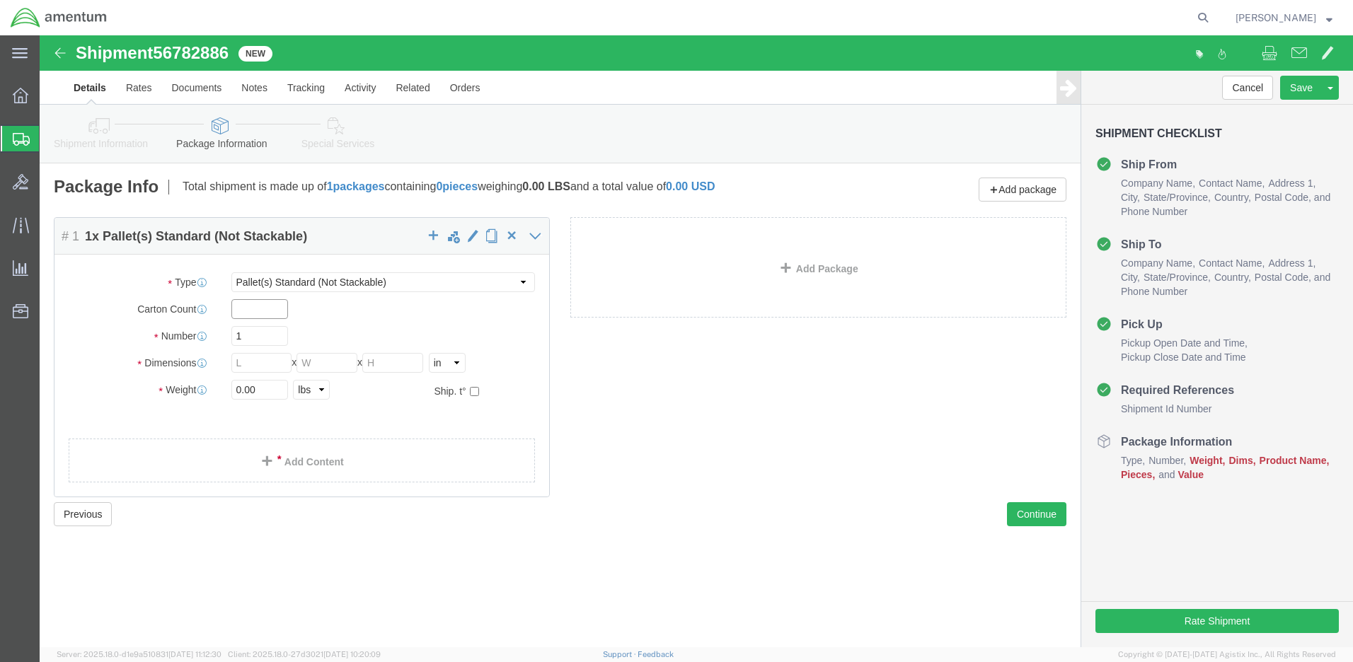
click input "text"
type input "3"
click input "text"
type input "38"
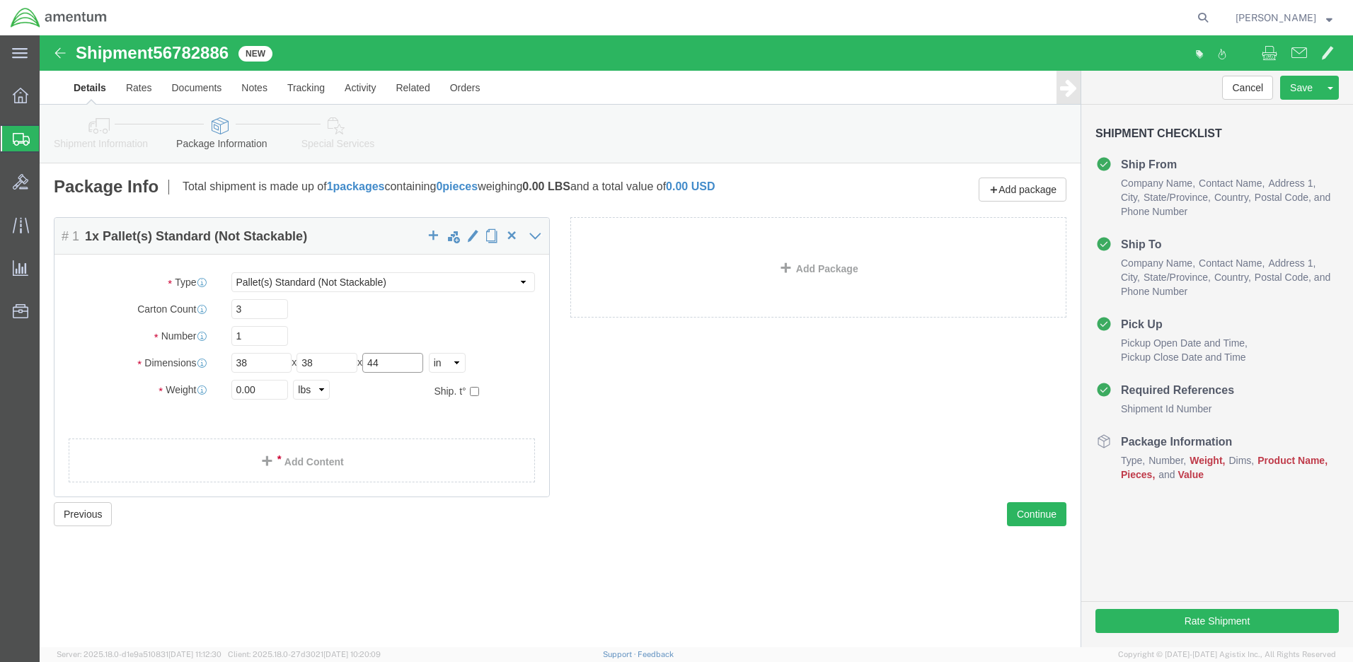
type input "44"
type input "350.0"
click link "Add Content"
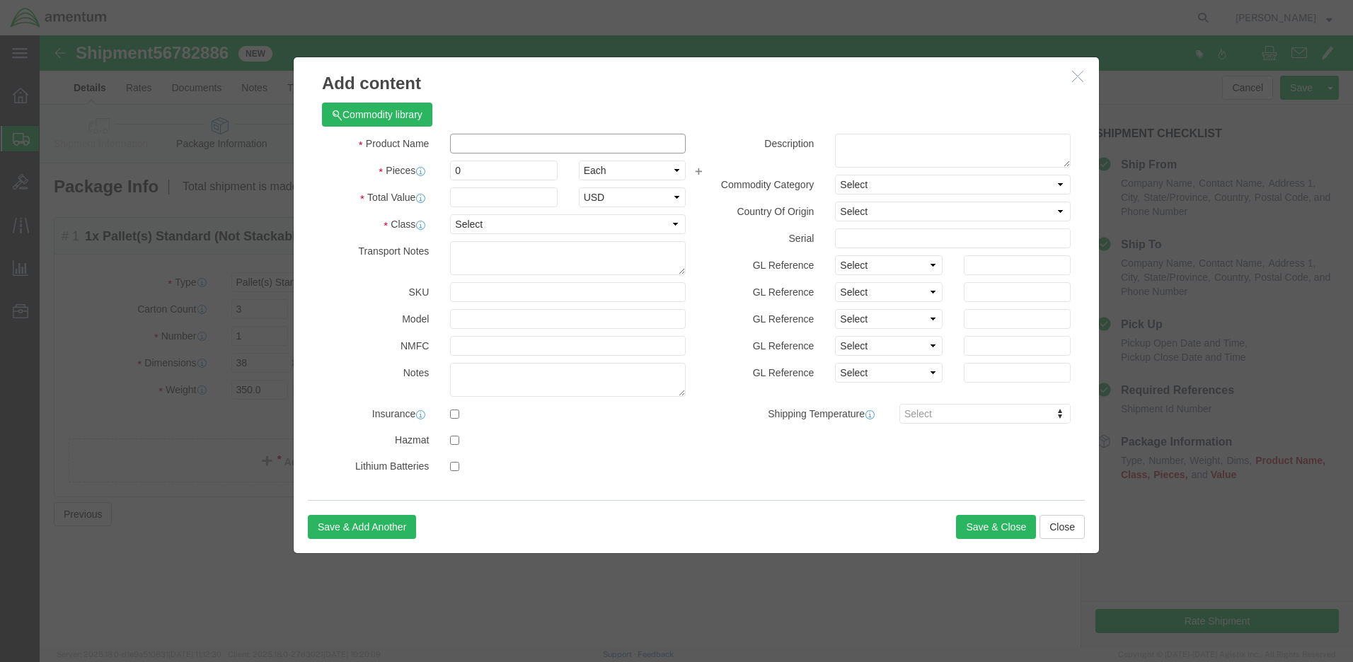
click input "text"
type input "MWO Kit"
type input "1"
click input "text"
type input "500.00"
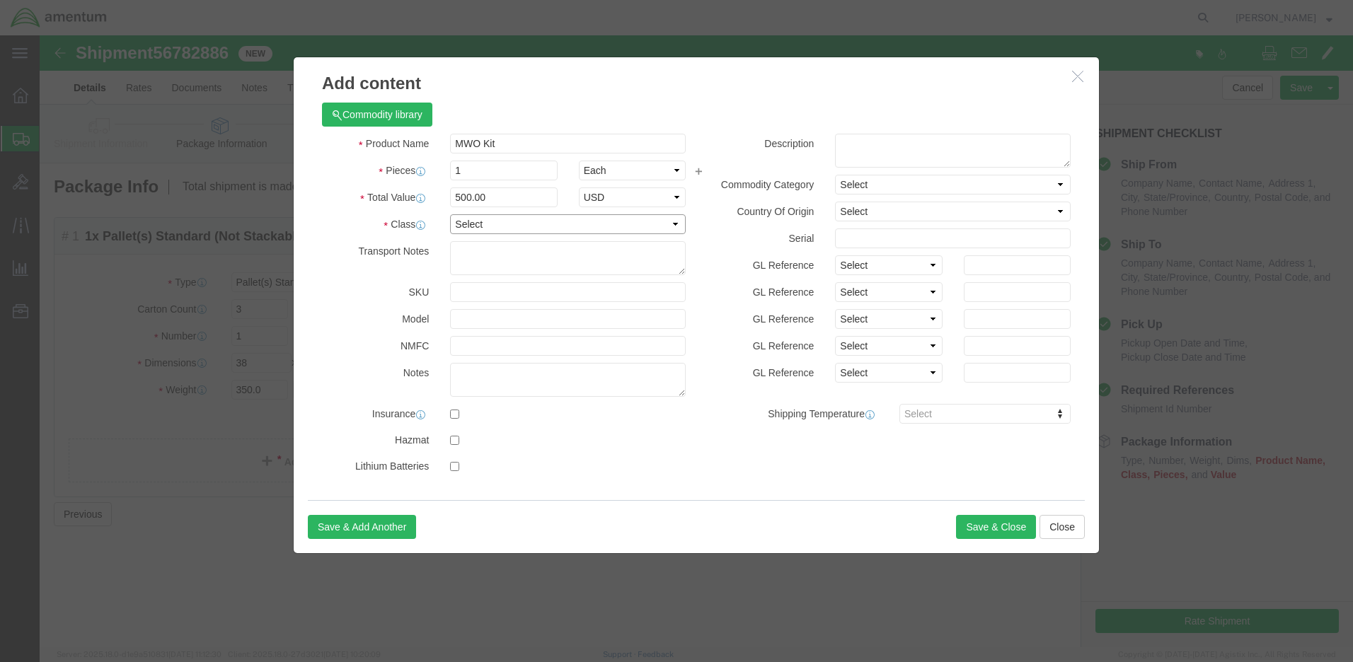
select select "50"
click textarea
paste textarea "IVCS Kits"
type textarea "IVCS Kits"
select select "US"
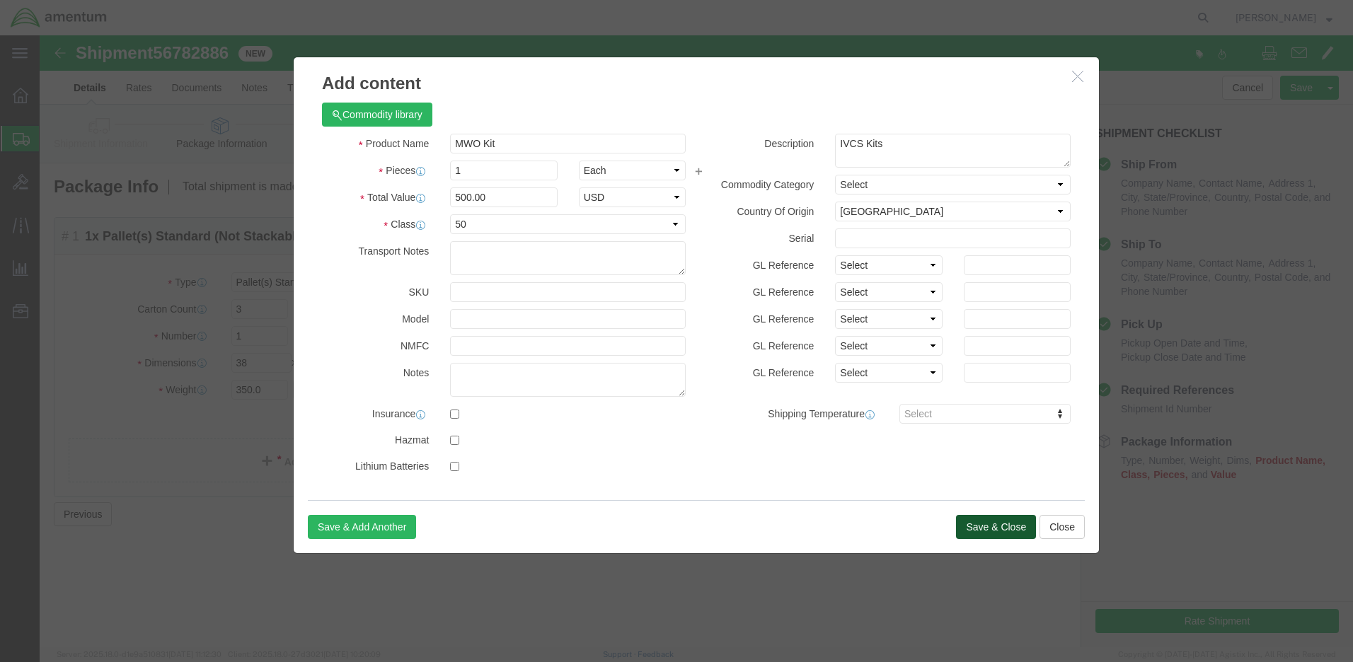
click button "Save & Close"
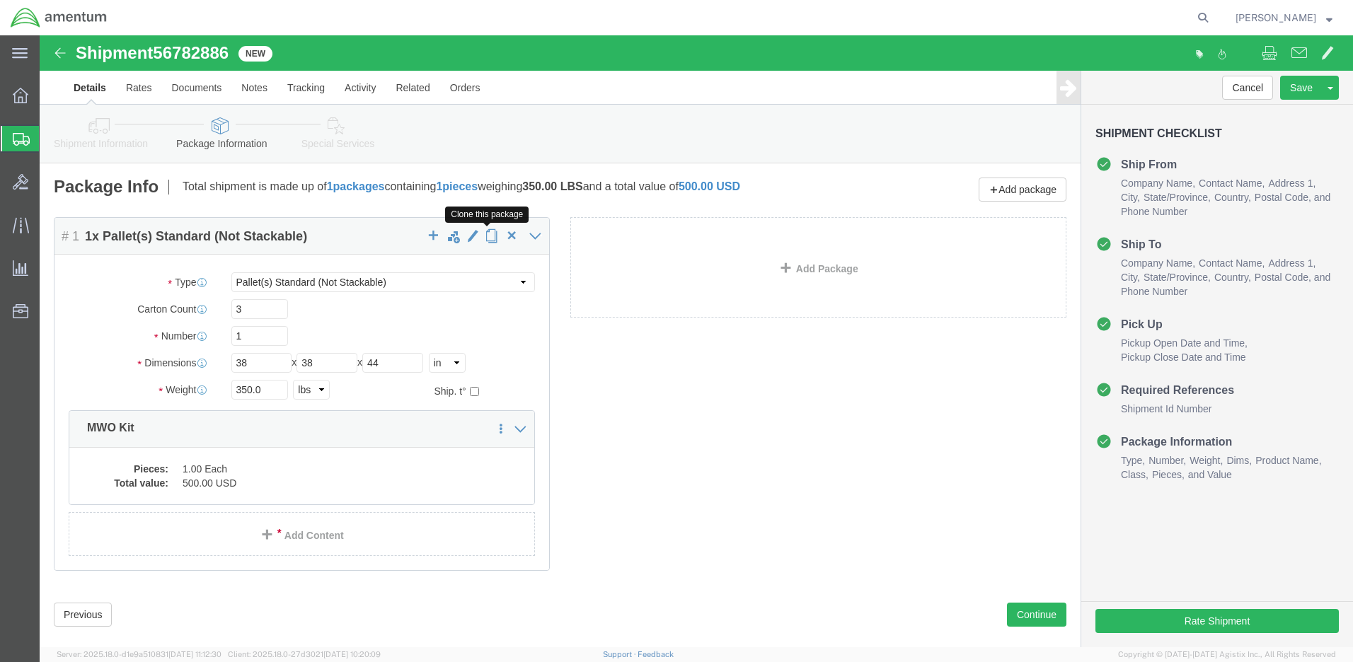
click span "button"
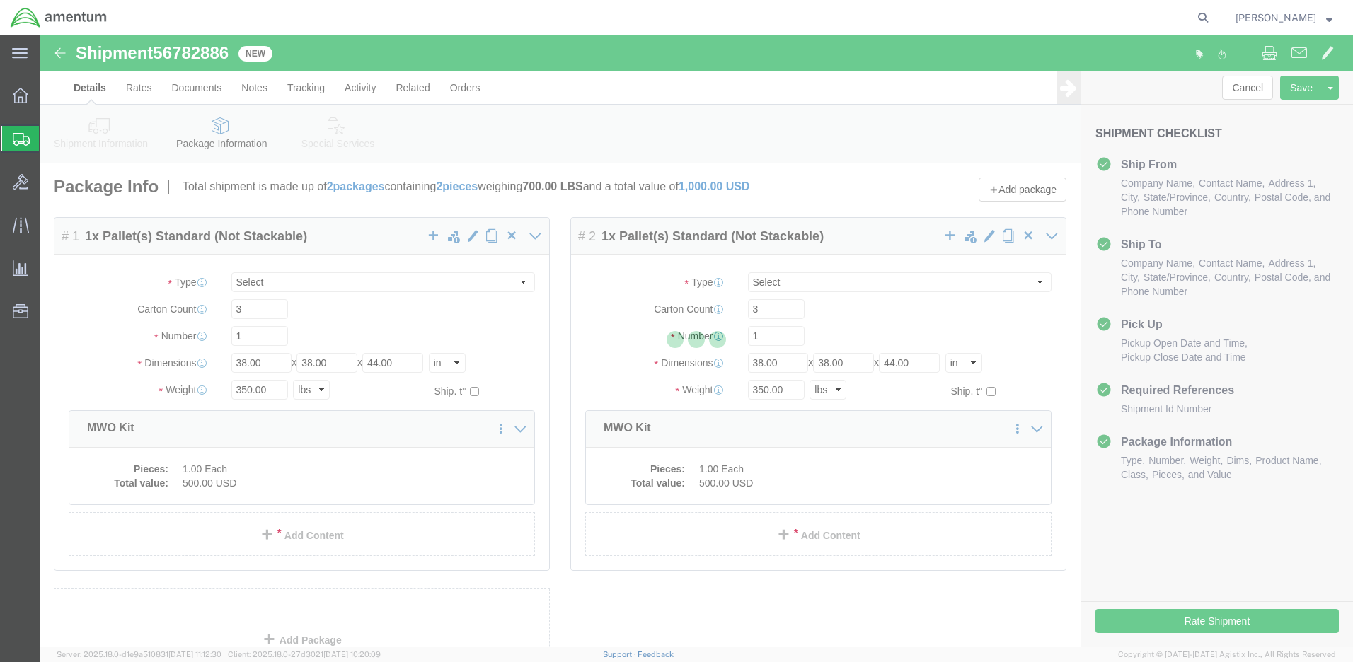
select select "PSNS"
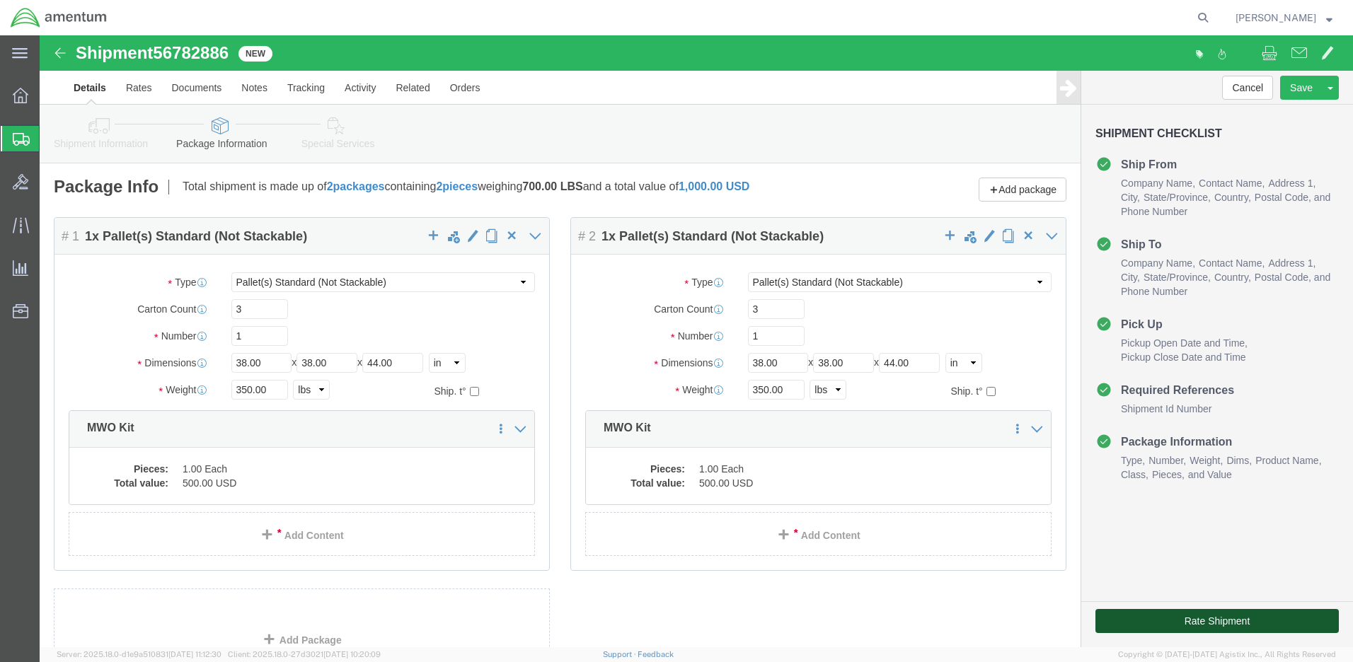
click button "Rate Shipment"
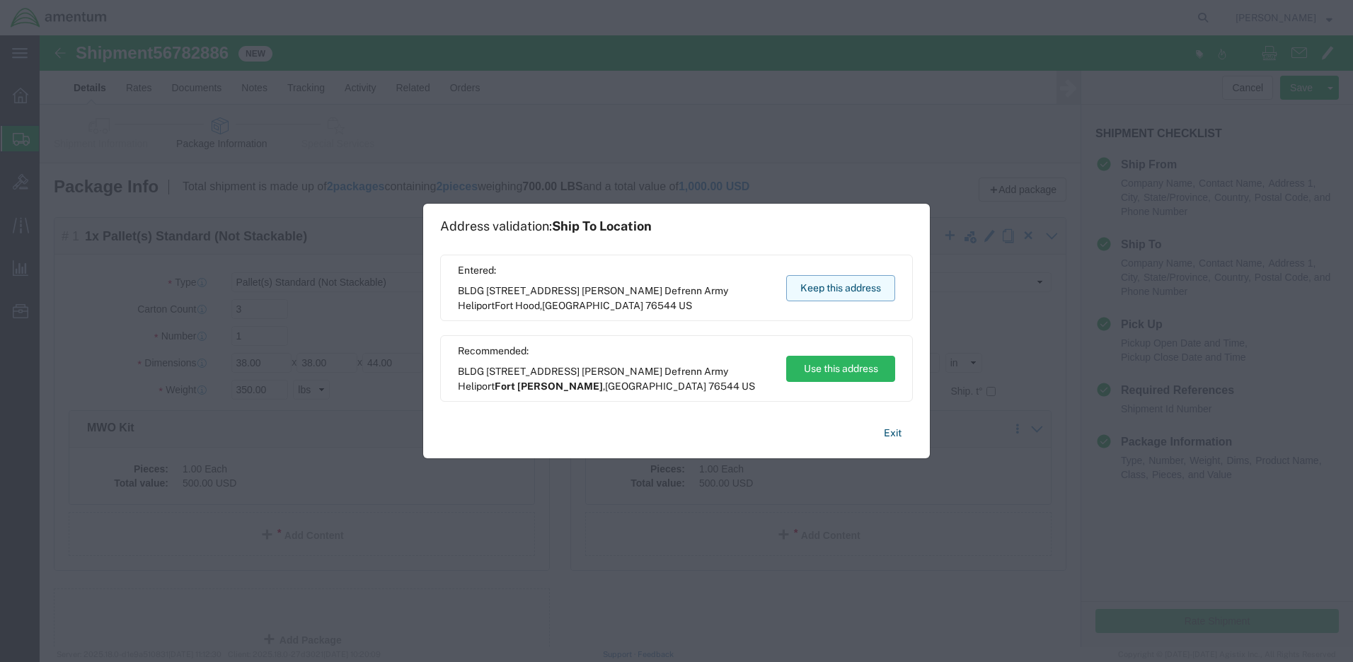
click at [845, 287] on button "Keep this address" at bounding box center [840, 288] width 109 height 26
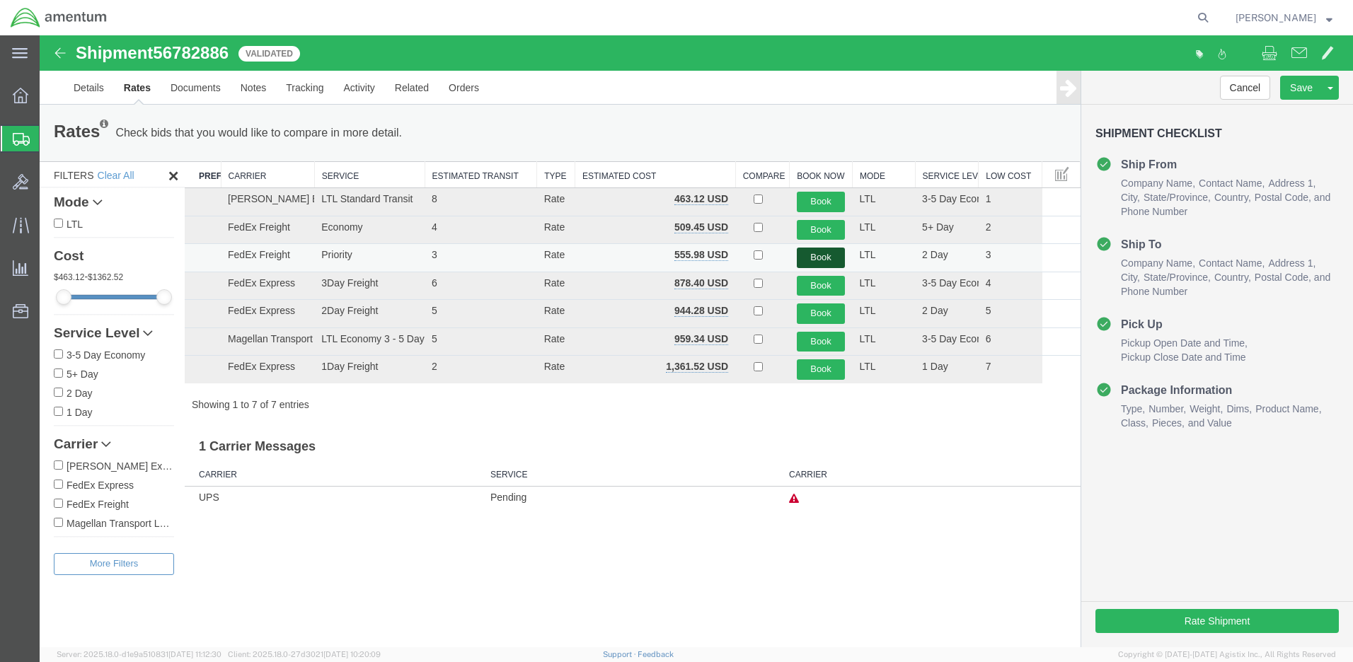
click at [814, 253] on button "Book" at bounding box center [821, 258] width 49 height 21
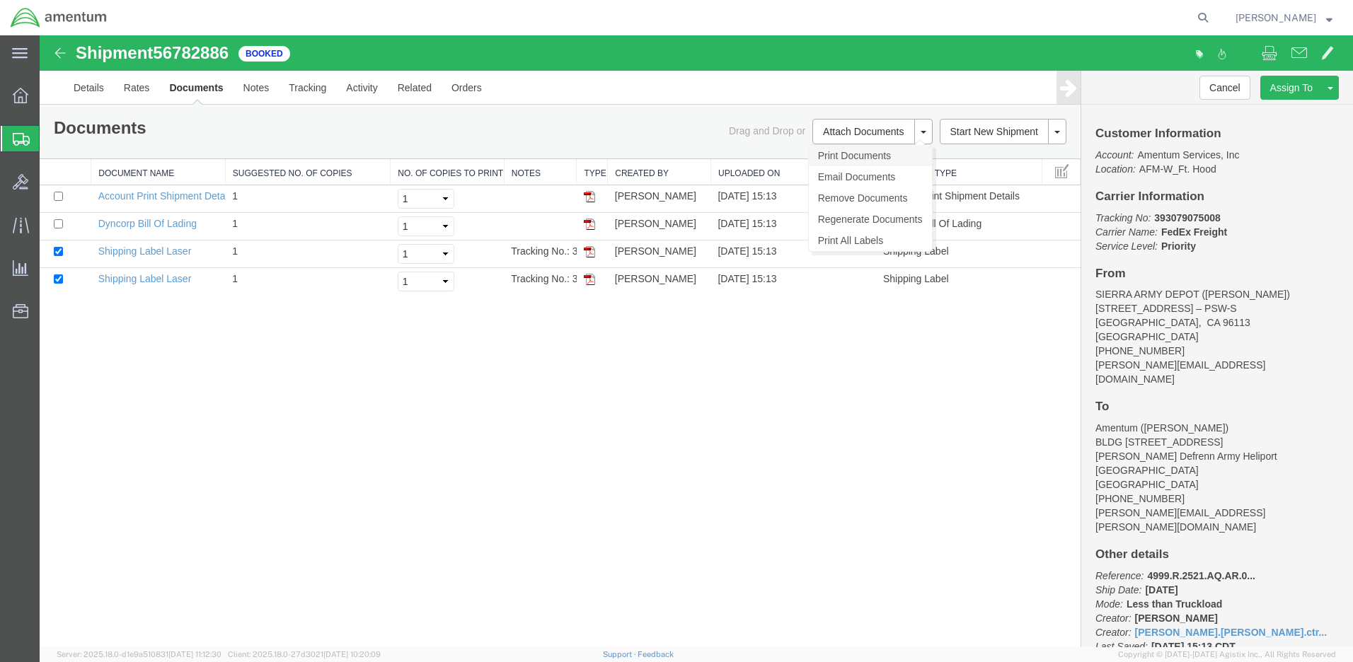
click at [840, 154] on link "Print Documents" at bounding box center [870, 155] width 123 height 21
click at [759, 365] on div "Shipment 56782886 4 of 4 Booked Details Rates Documents Notes Tracking Activity…" at bounding box center [696, 341] width 1313 height 612
click at [952, 468] on div "Shipment 56782886 4 of 4 Booked Details Rates Documents Notes Tracking Activity…" at bounding box center [696, 341] width 1313 height 612
